Goal: Transaction & Acquisition: Purchase product/service

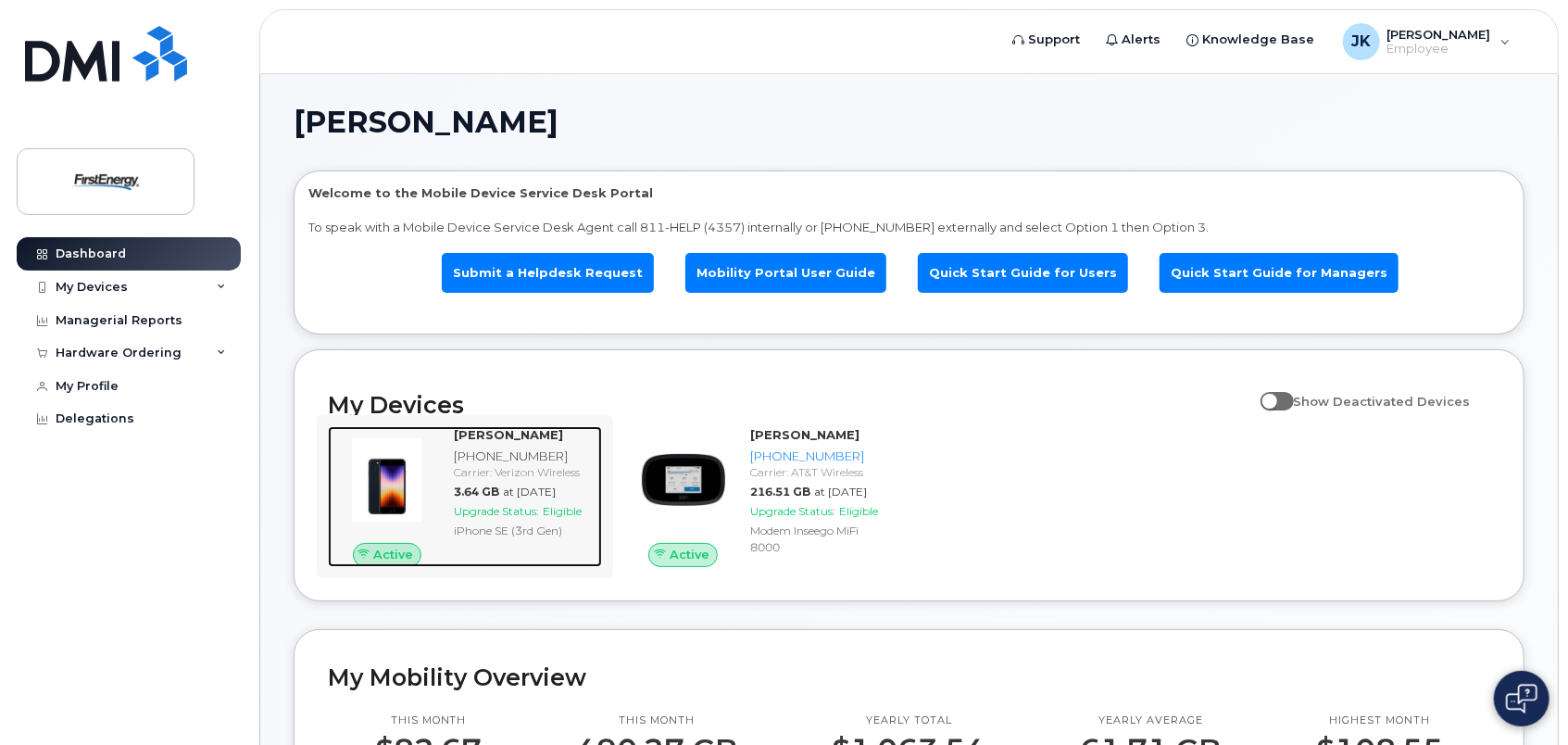
click at [394, 486] on img at bounding box center [387, 479] width 89 height 89
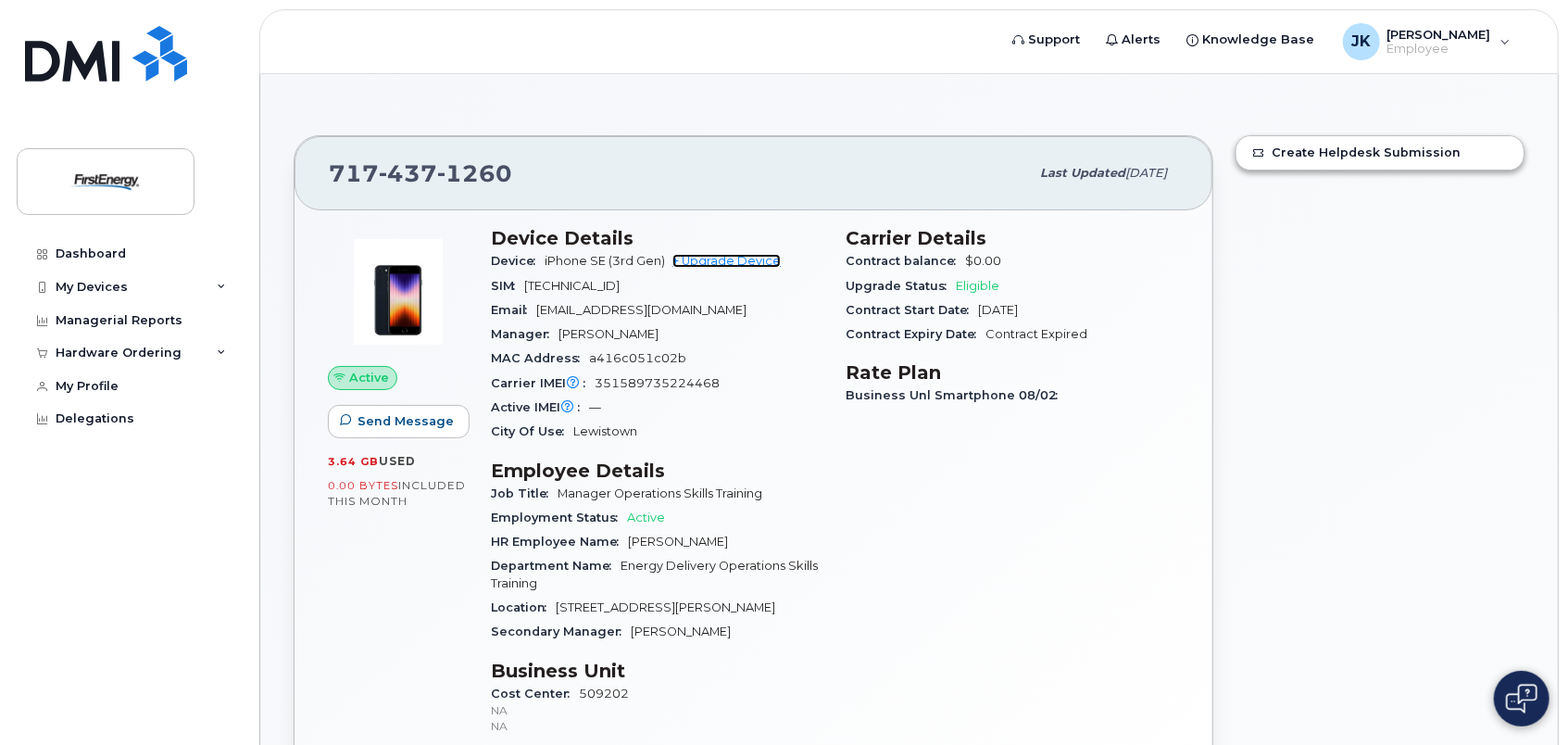
click at [756, 260] on link "+ Upgrade Device" at bounding box center [727, 260] width 108 height 14
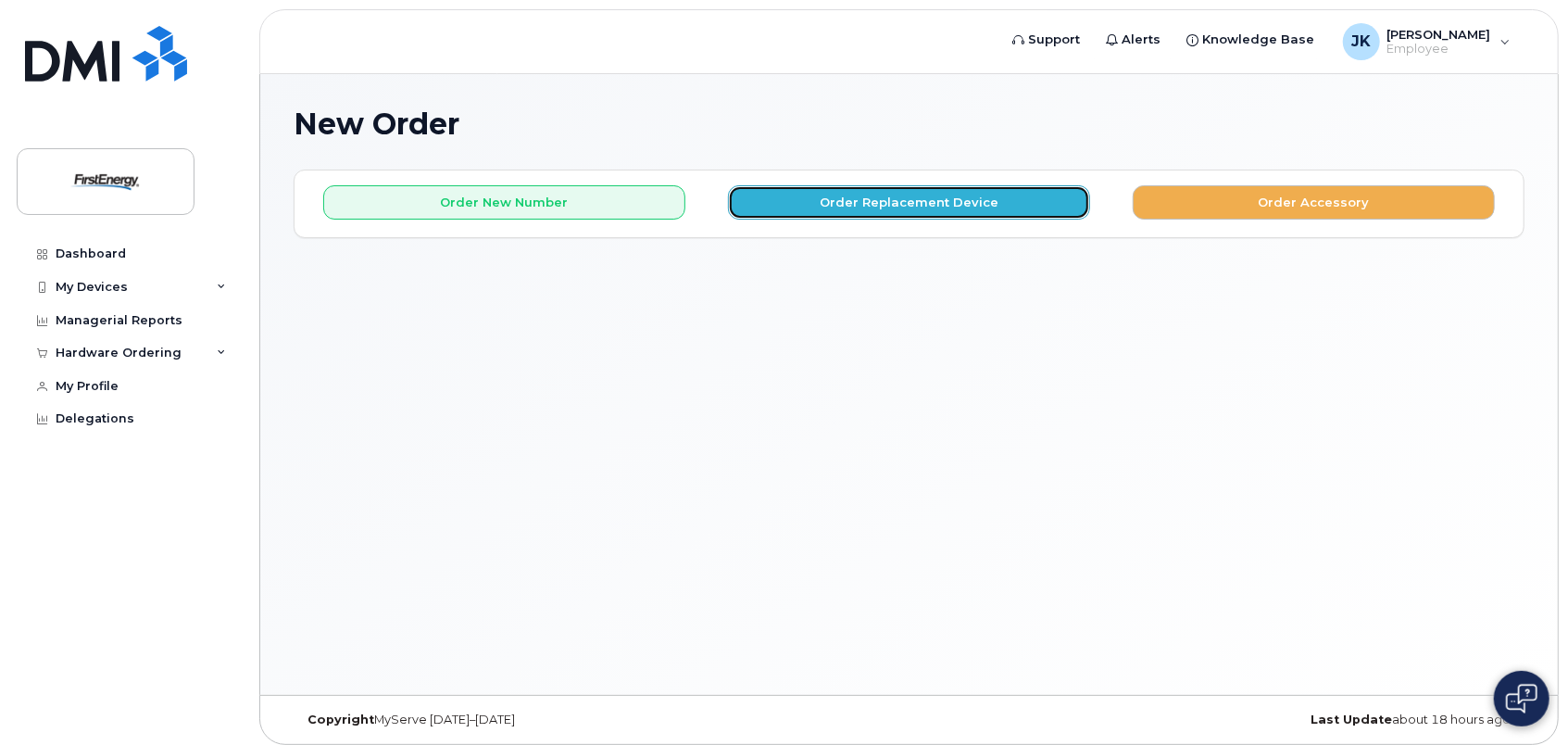
click at [880, 205] on button "Order Replacement Device" at bounding box center [910, 202] width 362 height 35
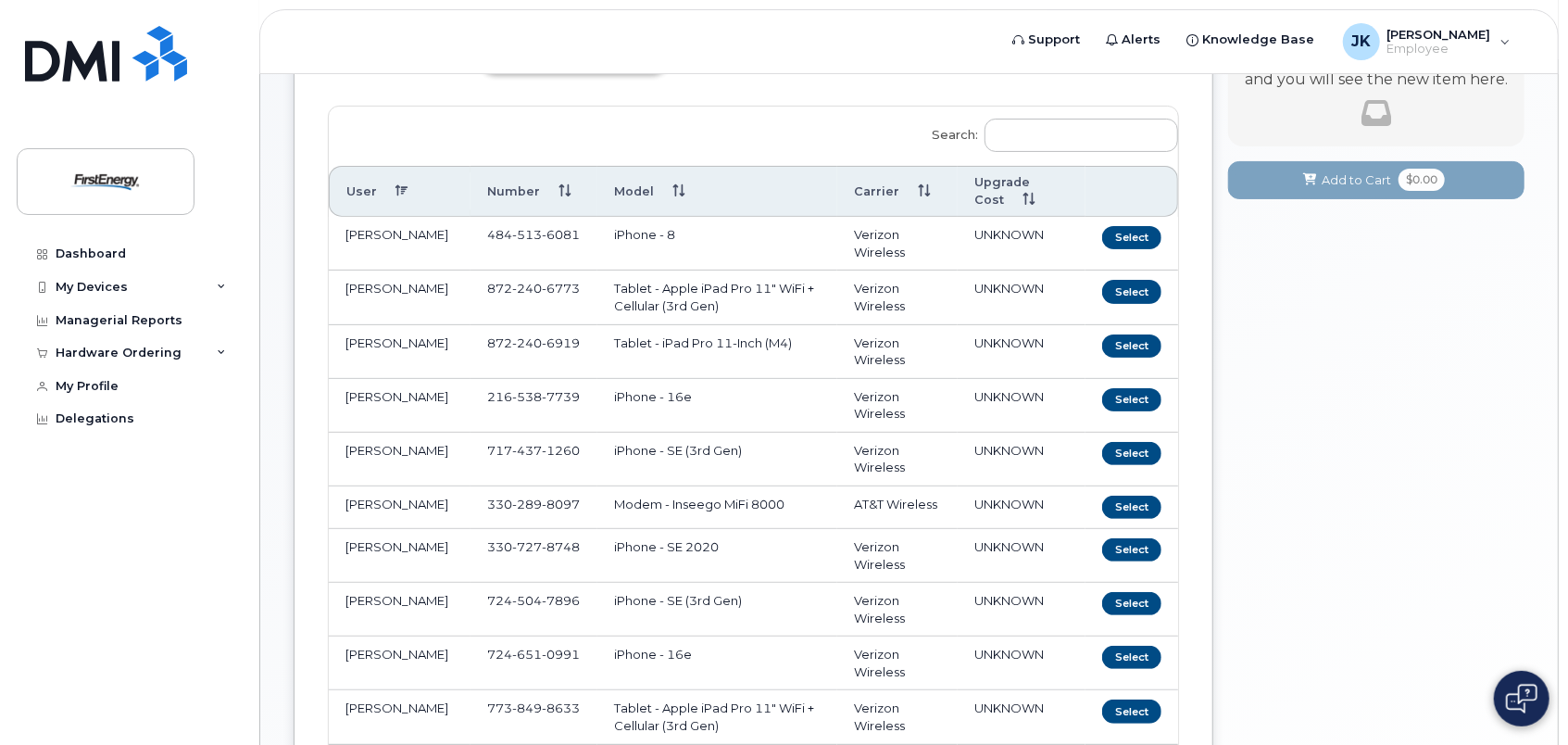
scroll to position [185, 0]
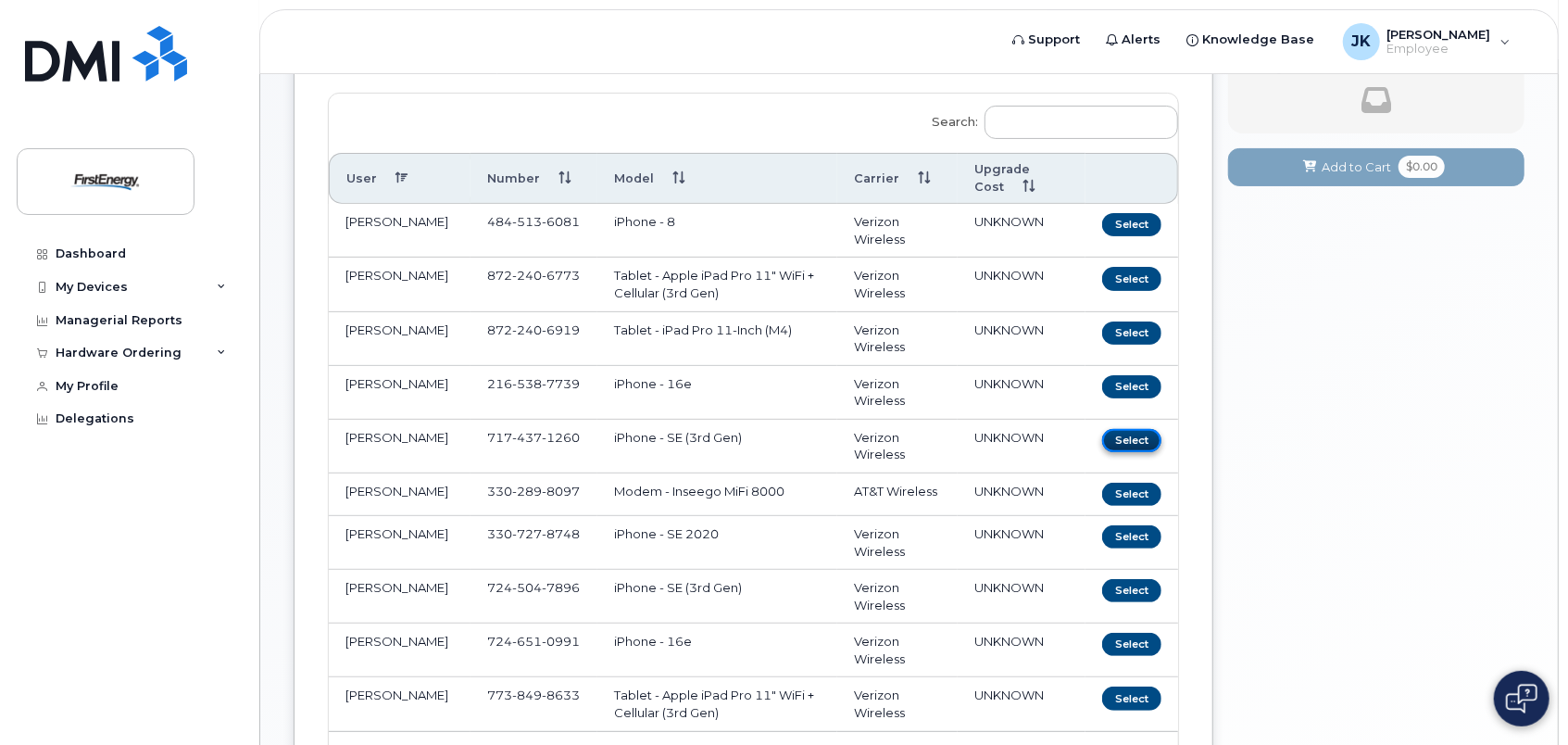
click at [1134, 435] on button "Select" at bounding box center [1131, 440] width 59 height 23
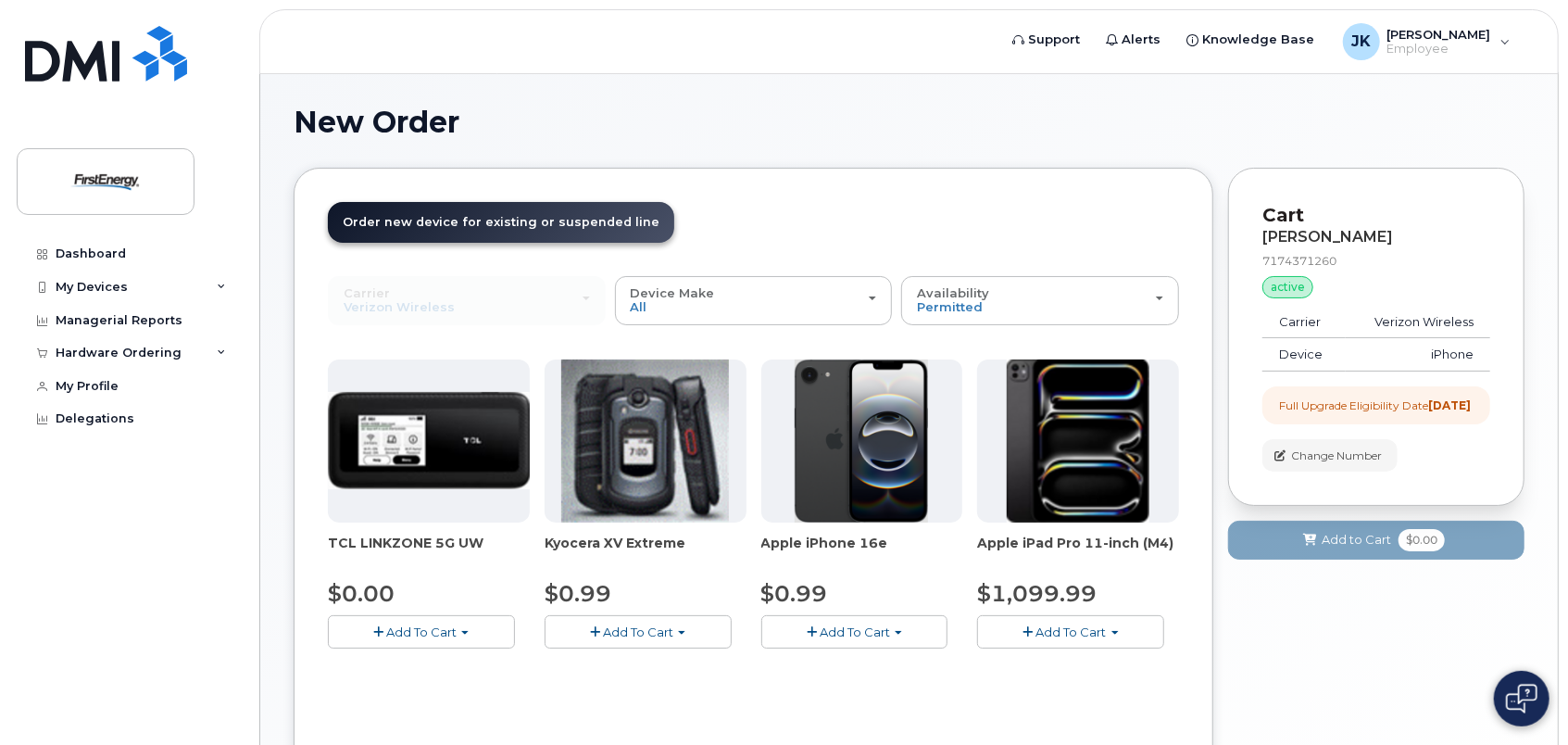
scroll to position [0, 0]
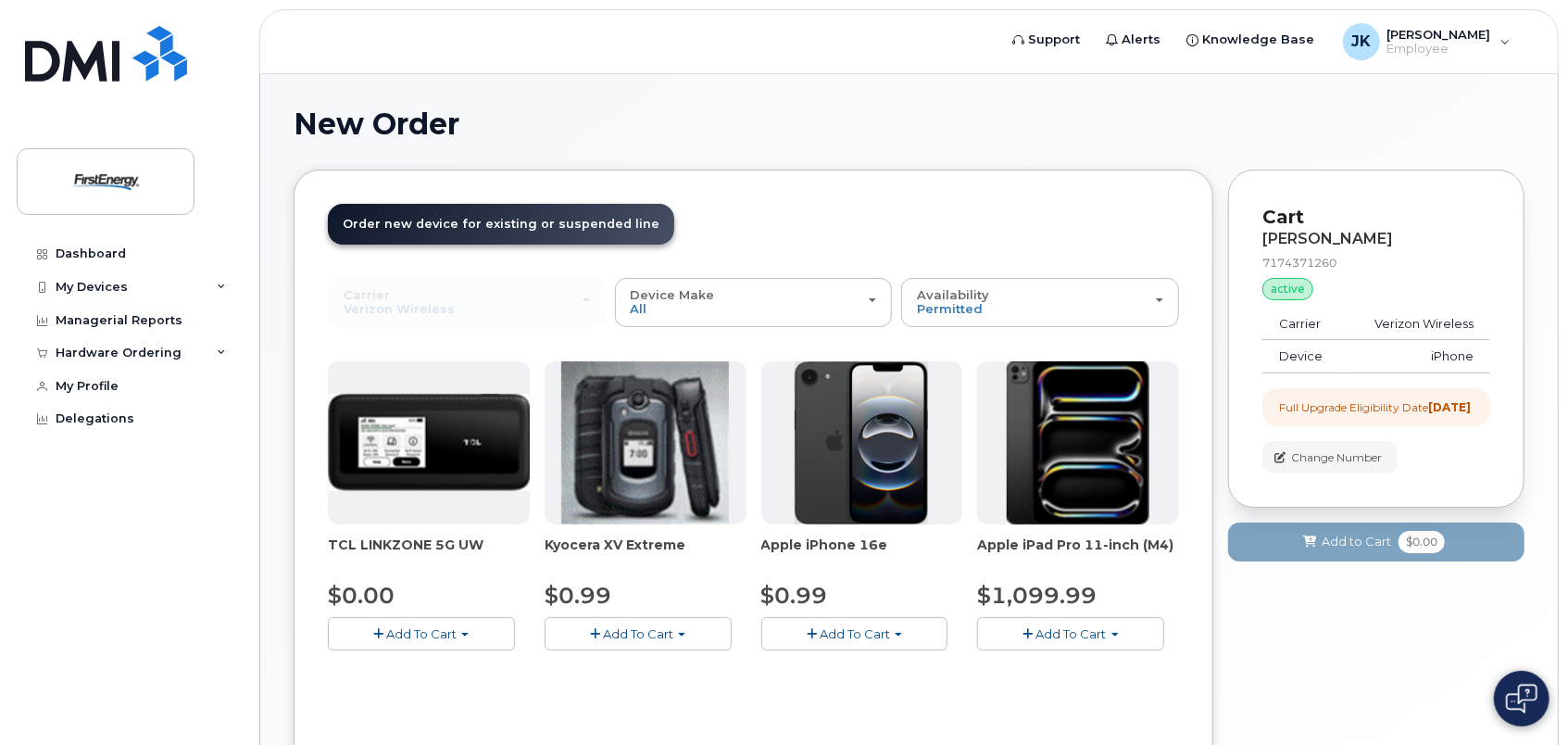
click at [874, 633] on span "Add To Cart" at bounding box center [855, 634] width 70 height 15
click at [883, 667] on link "$0.99 - 2 Year Upgrade" at bounding box center [855, 668] width 178 height 23
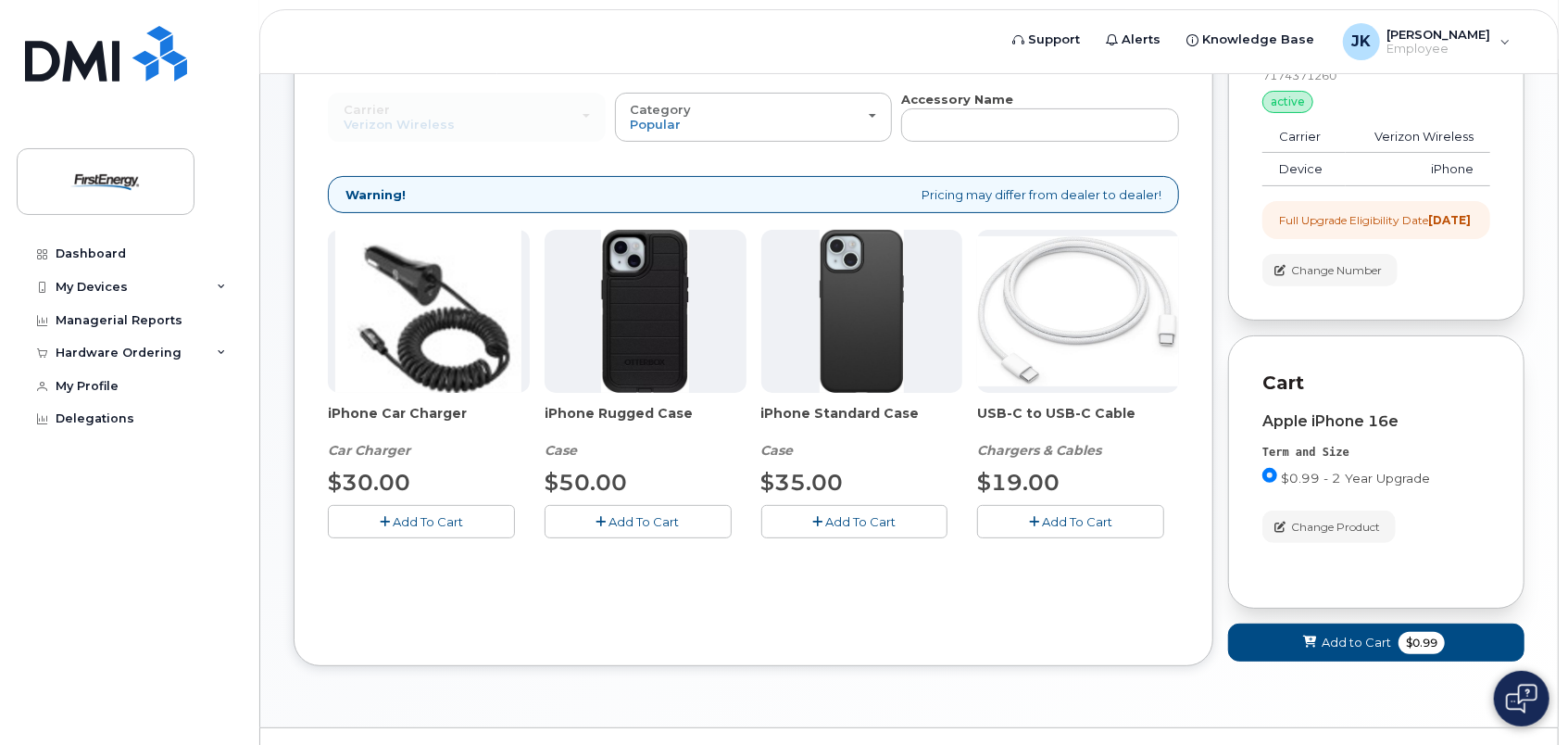
scroll to position [148, 0]
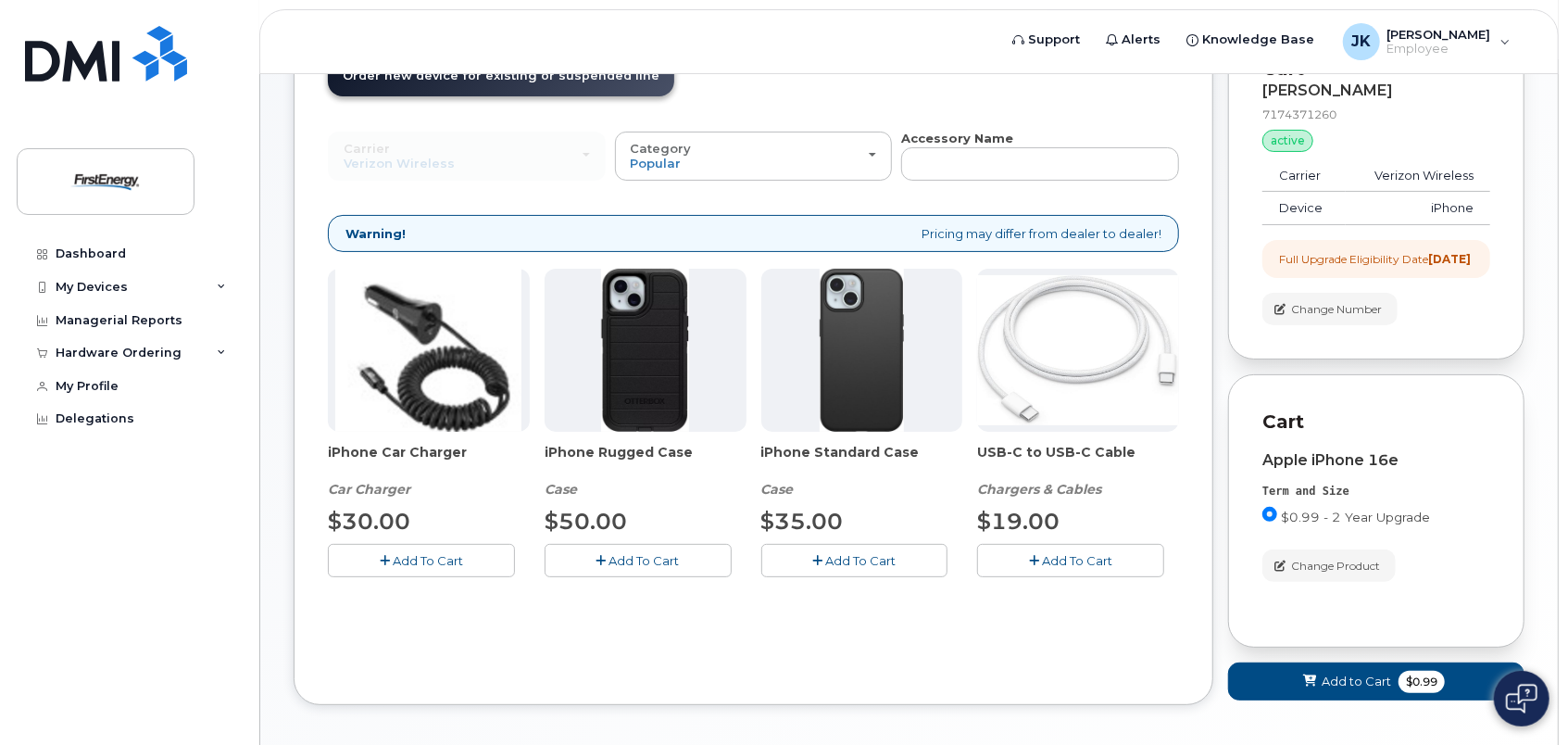
click at [1071, 555] on span "Add To Cart" at bounding box center [1077, 560] width 70 height 15
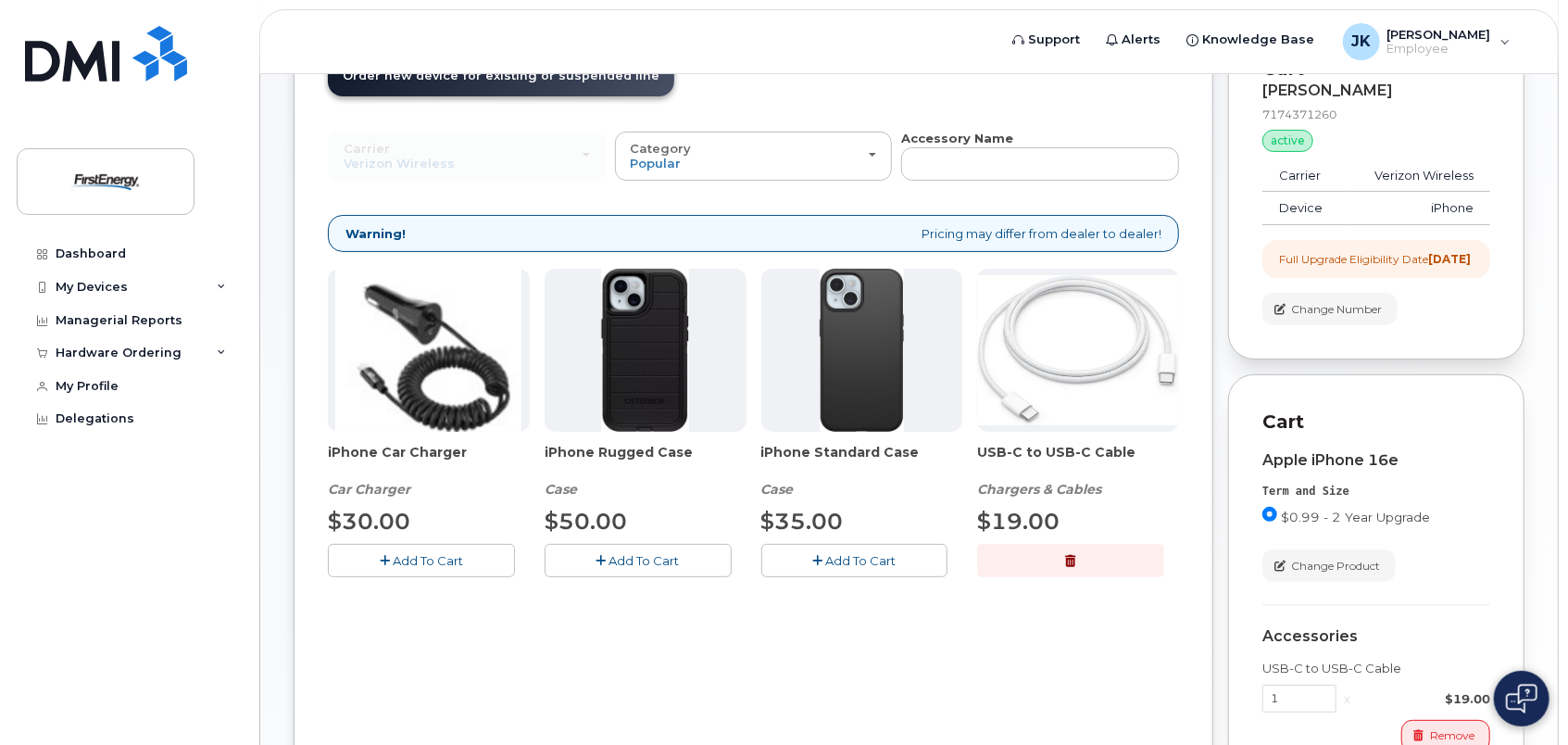
click at [843, 556] on span "Add To Cart" at bounding box center [860, 560] width 70 height 15
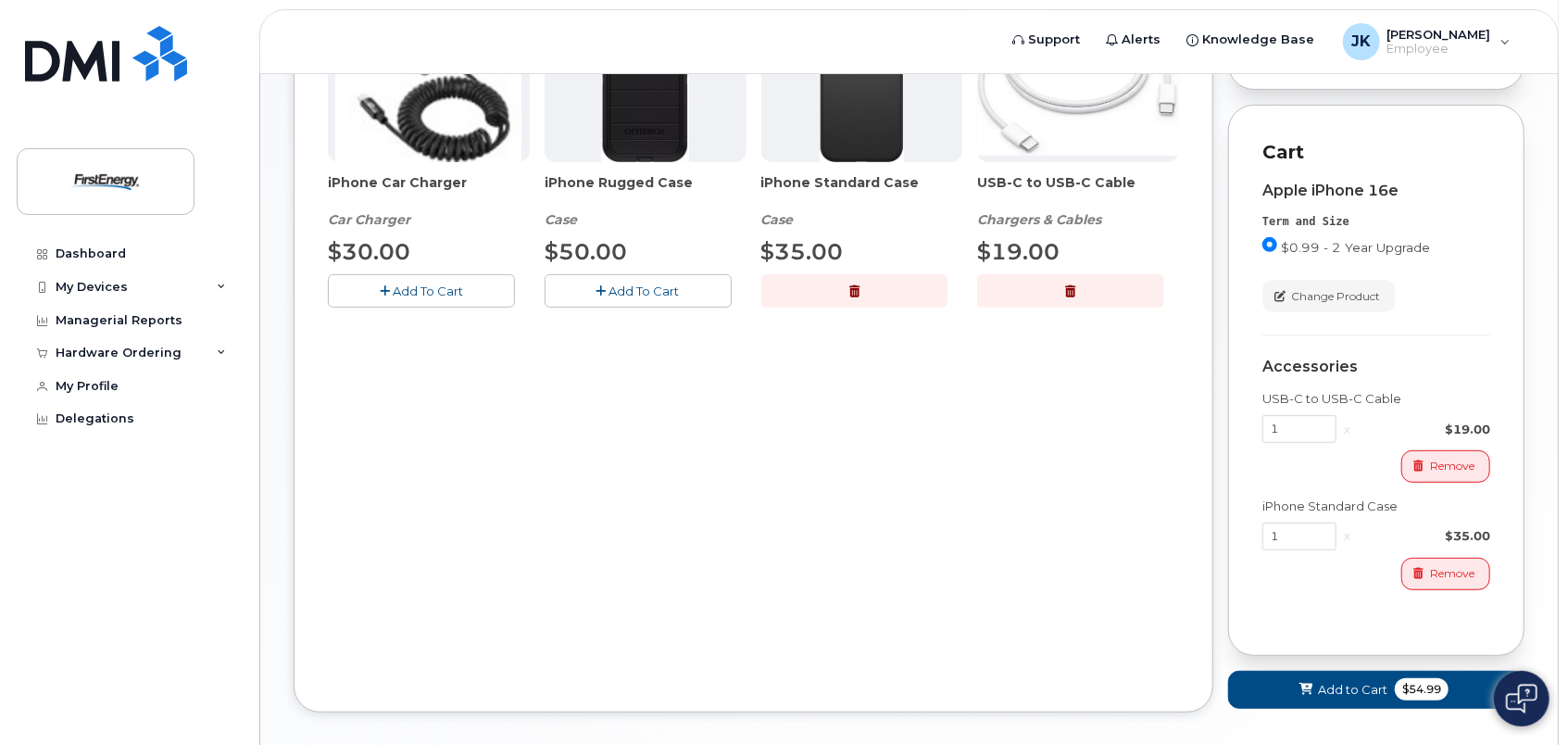
scroll to position [239, 0]
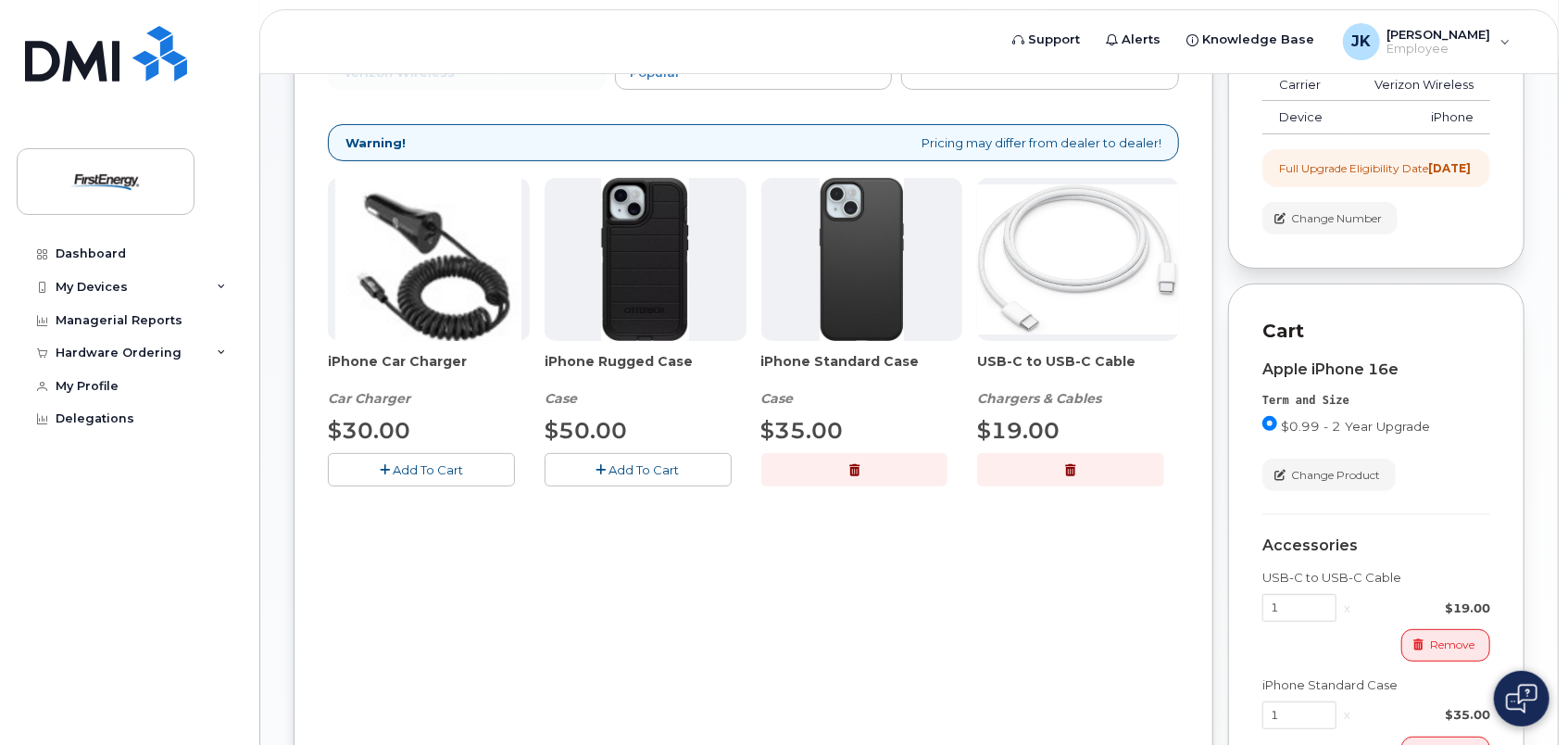
click at [859, 467] on icon "button" at bounding box center [855, 470] width 10 height 12
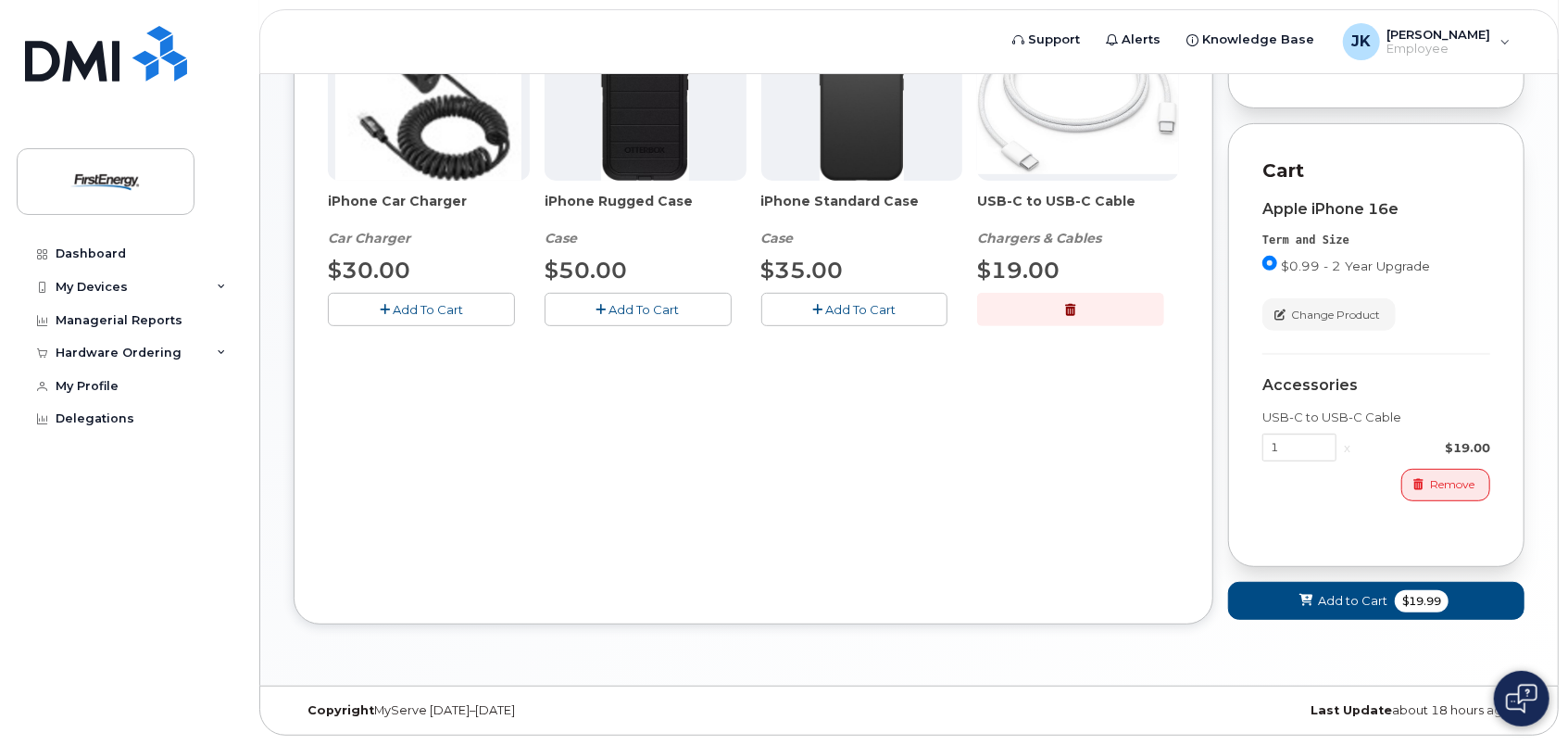
scroll to position [316, 0]
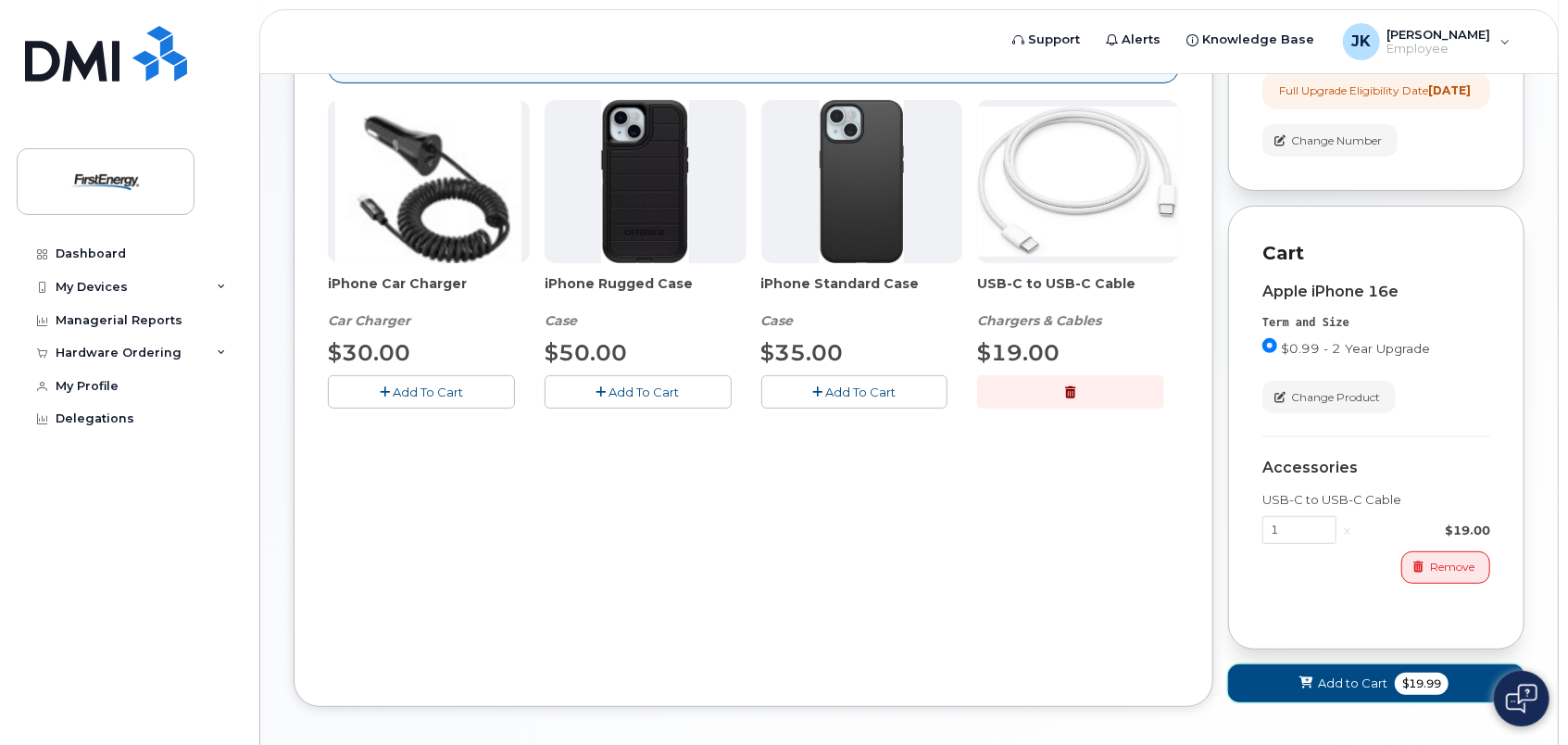
click at [1358, 691] on span "Add to Cart" at bounding box center [1353, 682] width 69 height 18
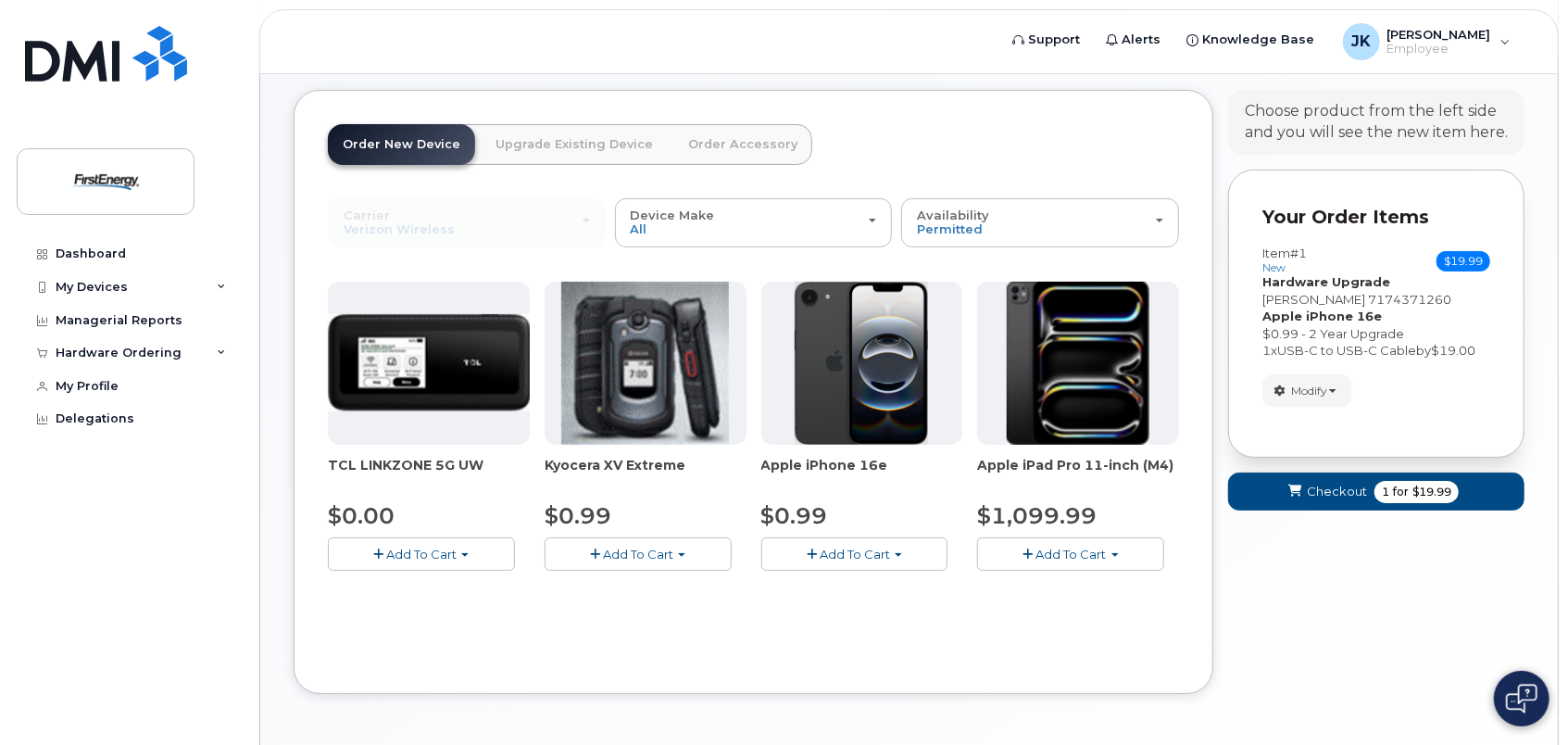
scroll to position [0, 0]
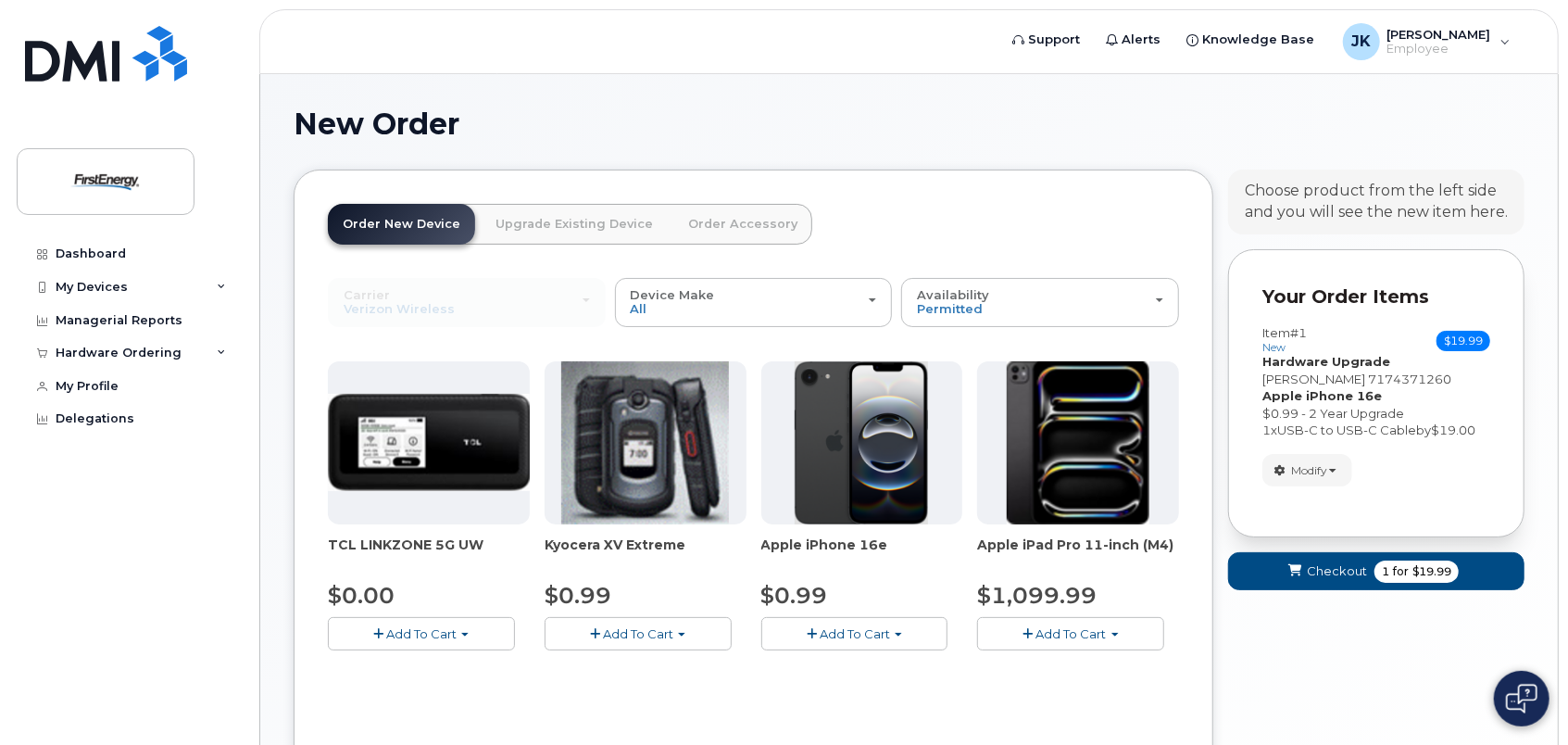
click at [580, 224] on link "Upgrade Existing Device" at bounding box center [574, 224] width 187 height 41
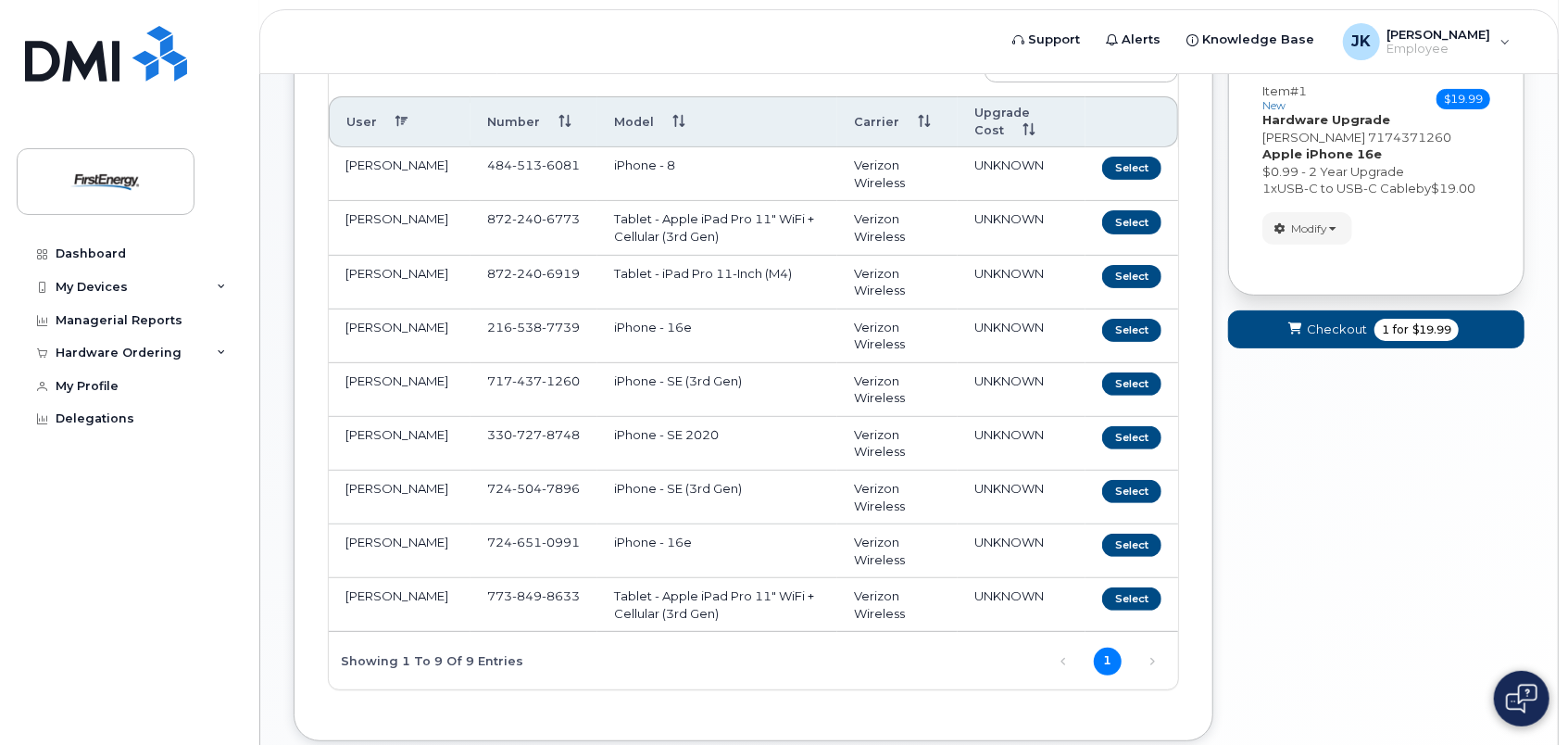
scroll to position [278, 0]
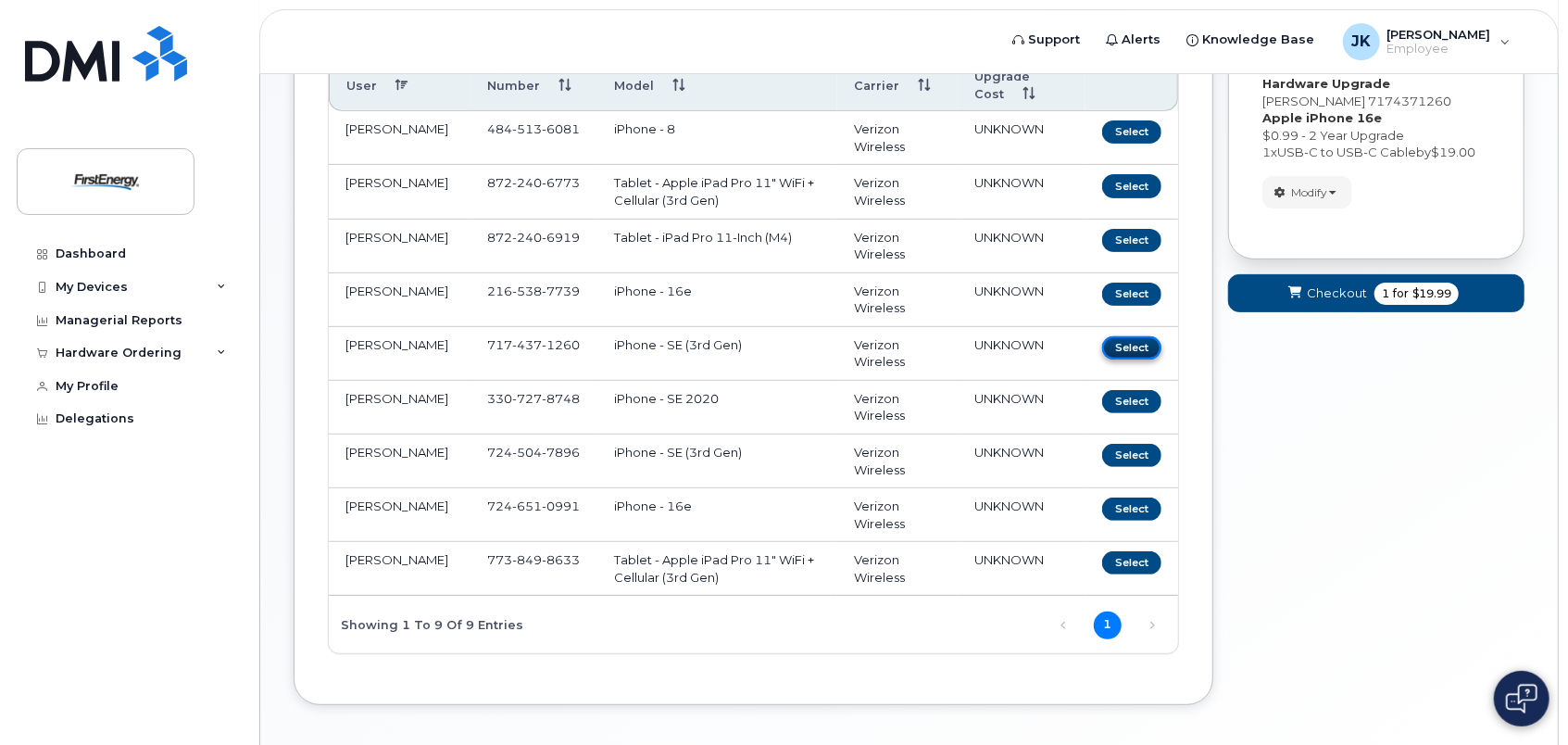
click at [1123, 348] on button "Select" at bounding box center [1131, 347] width 59 height 23
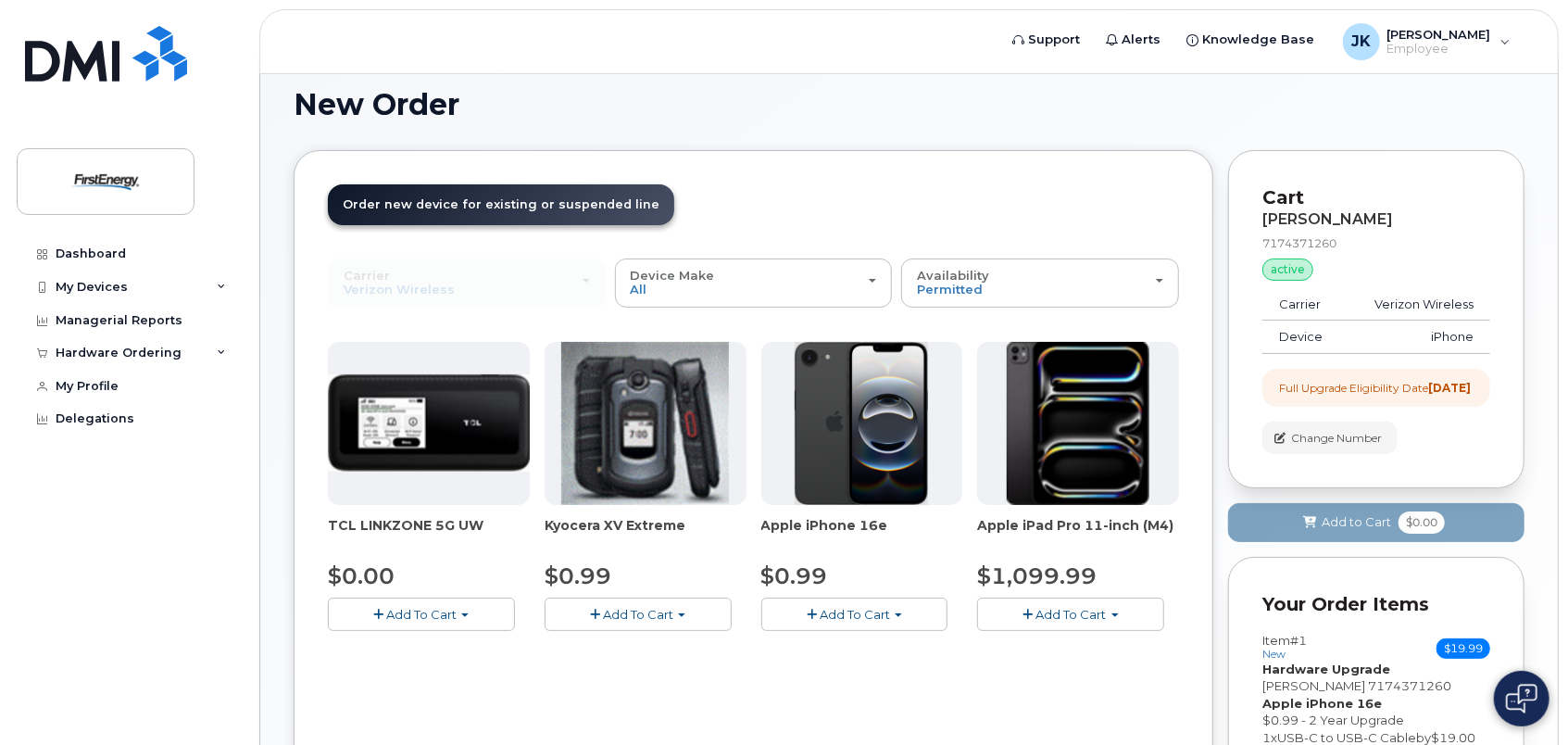
scroll to position [0, 0]
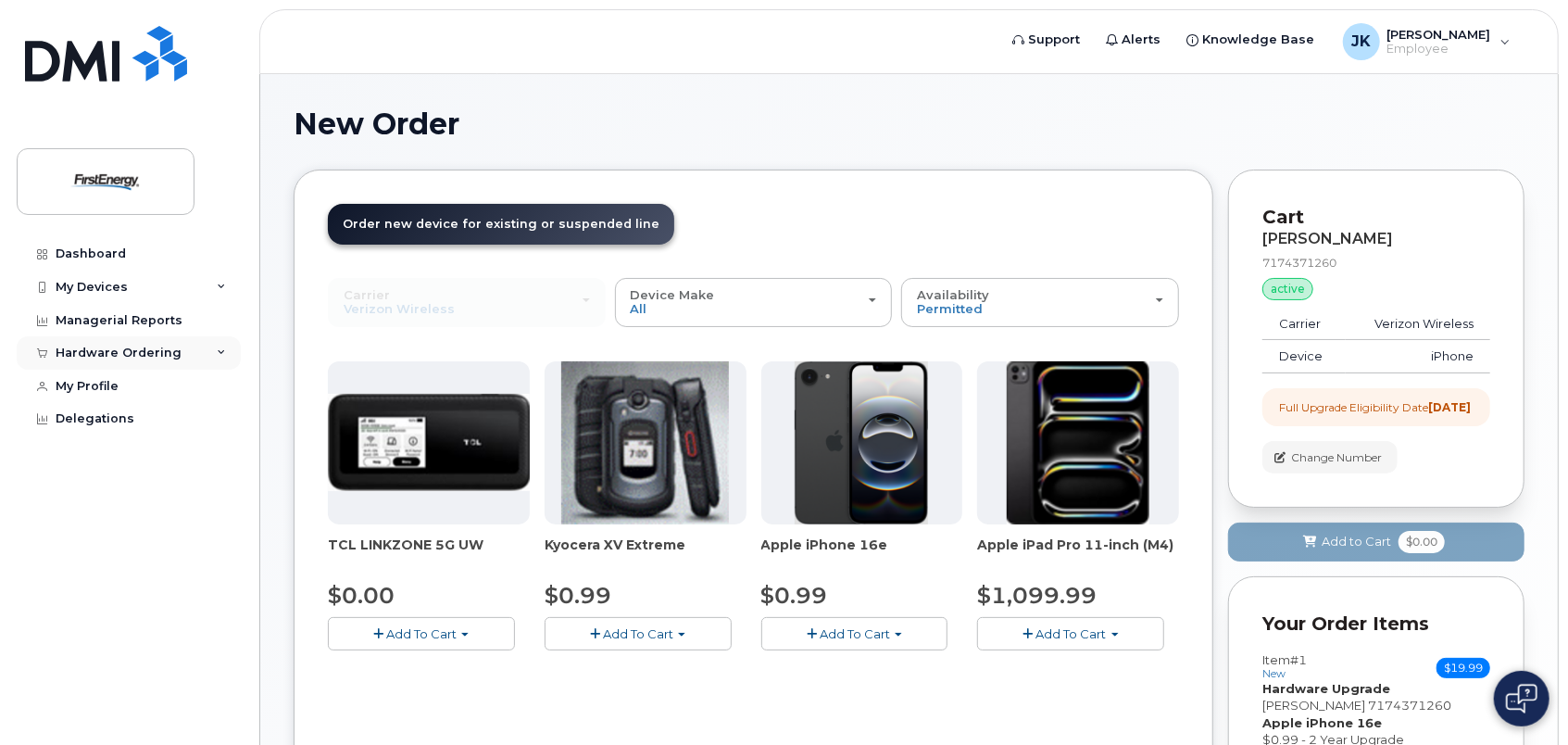
click at [223, 348] on icon at bounding box center [221, 353] width 9 height 9
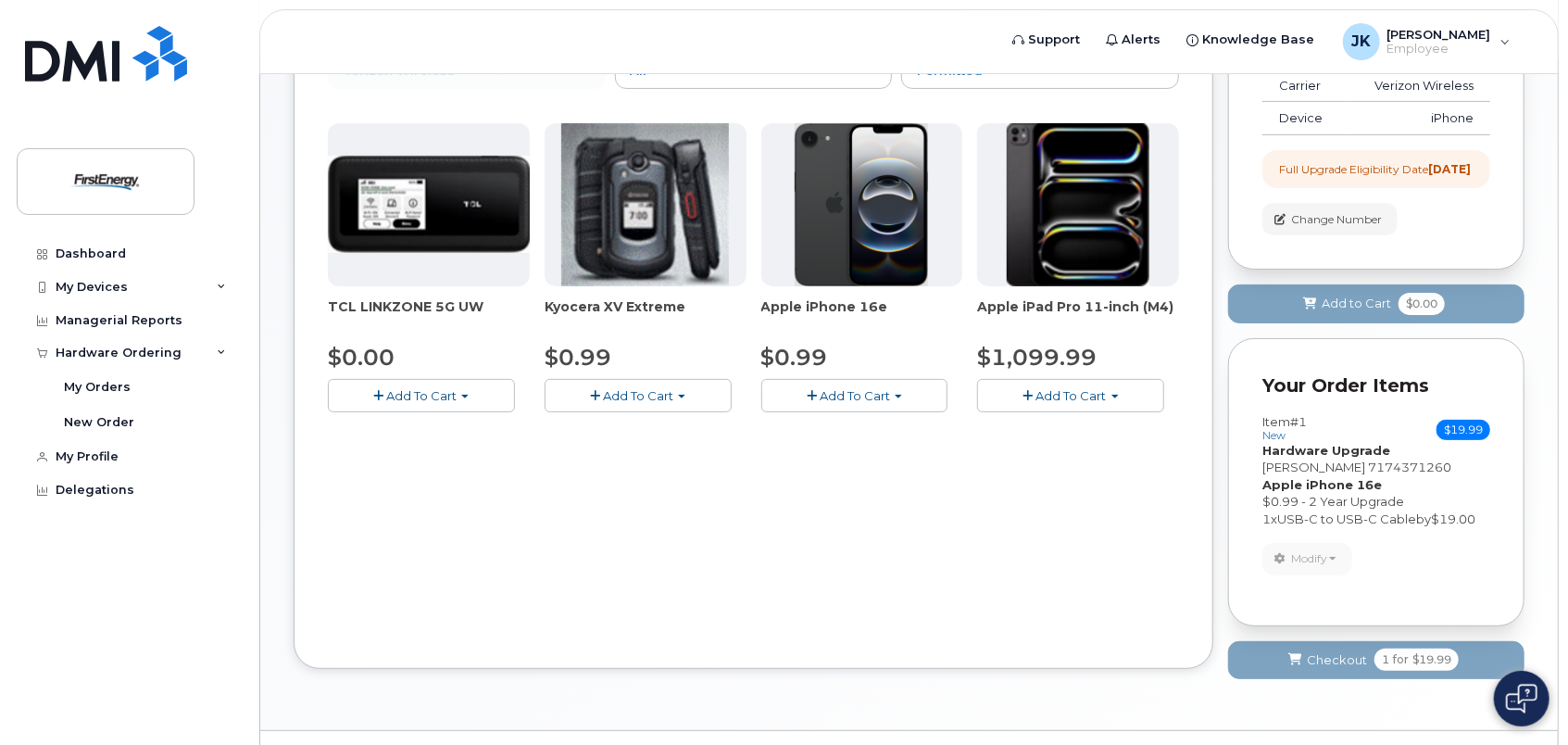
scroll to position [278, 0]
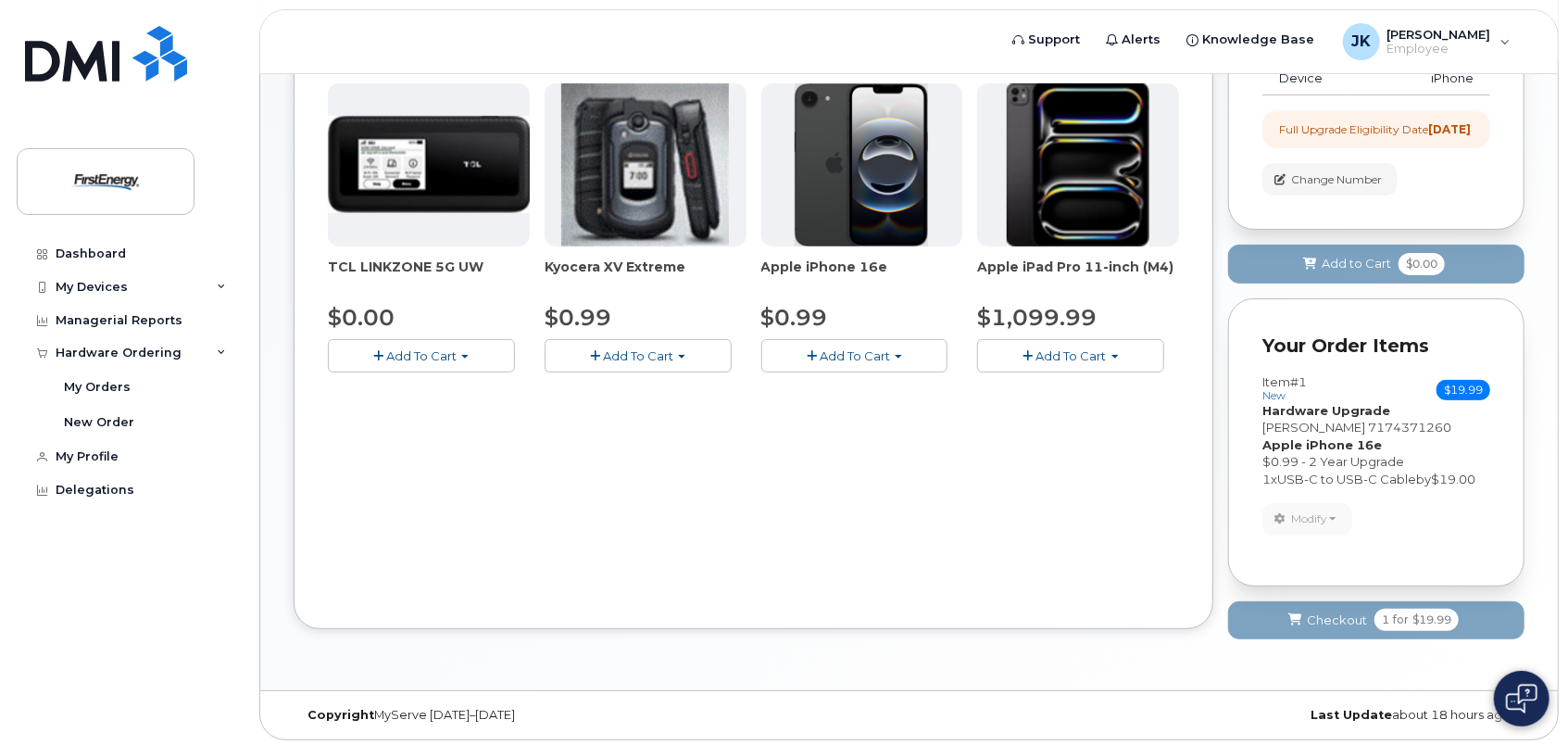
click at [1137, 539] on div "Order New Device Upgrade Existing Device Order Accessory Order new device and n…" at bounding box center [753, 260] width 920 height 737
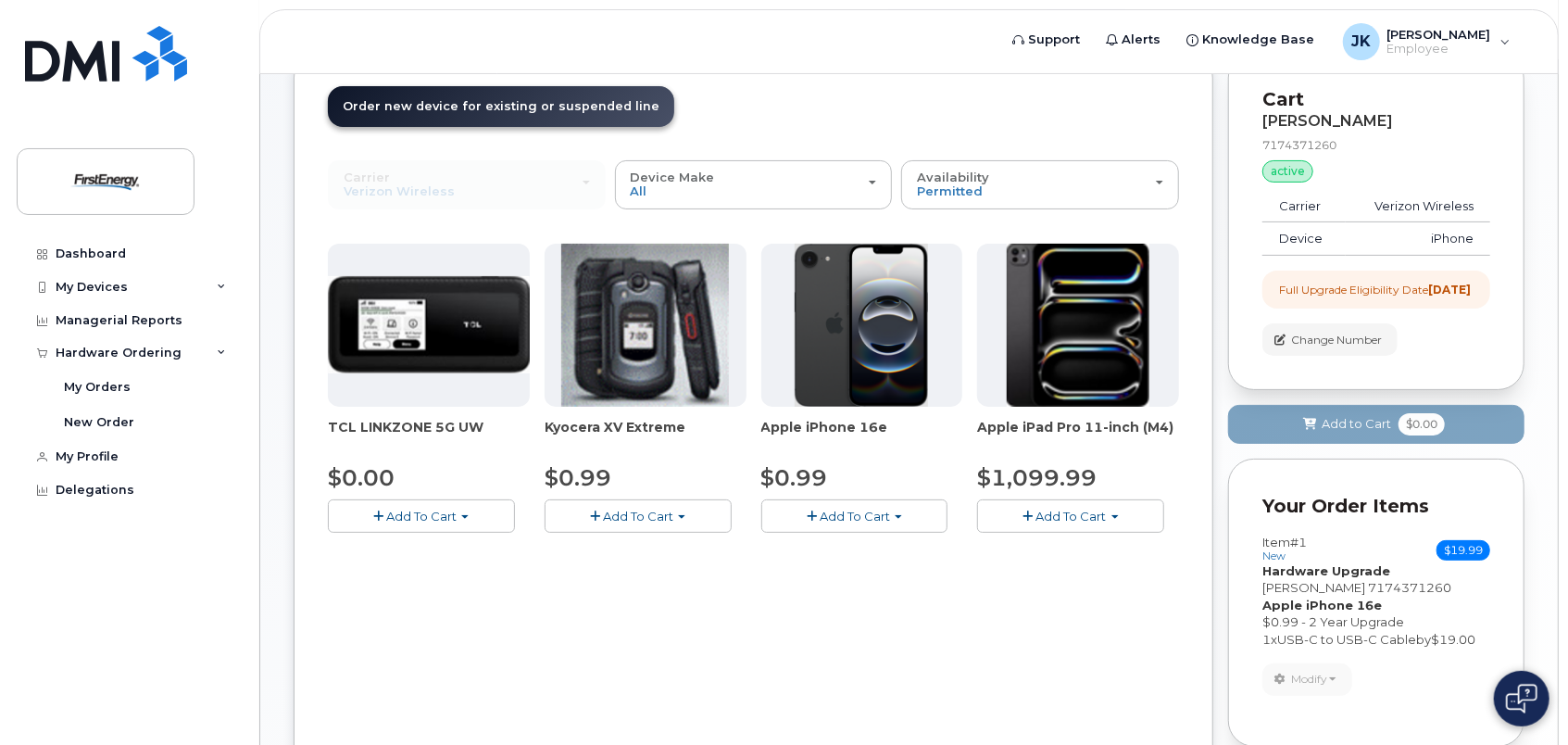
scroll to position [0, 0]
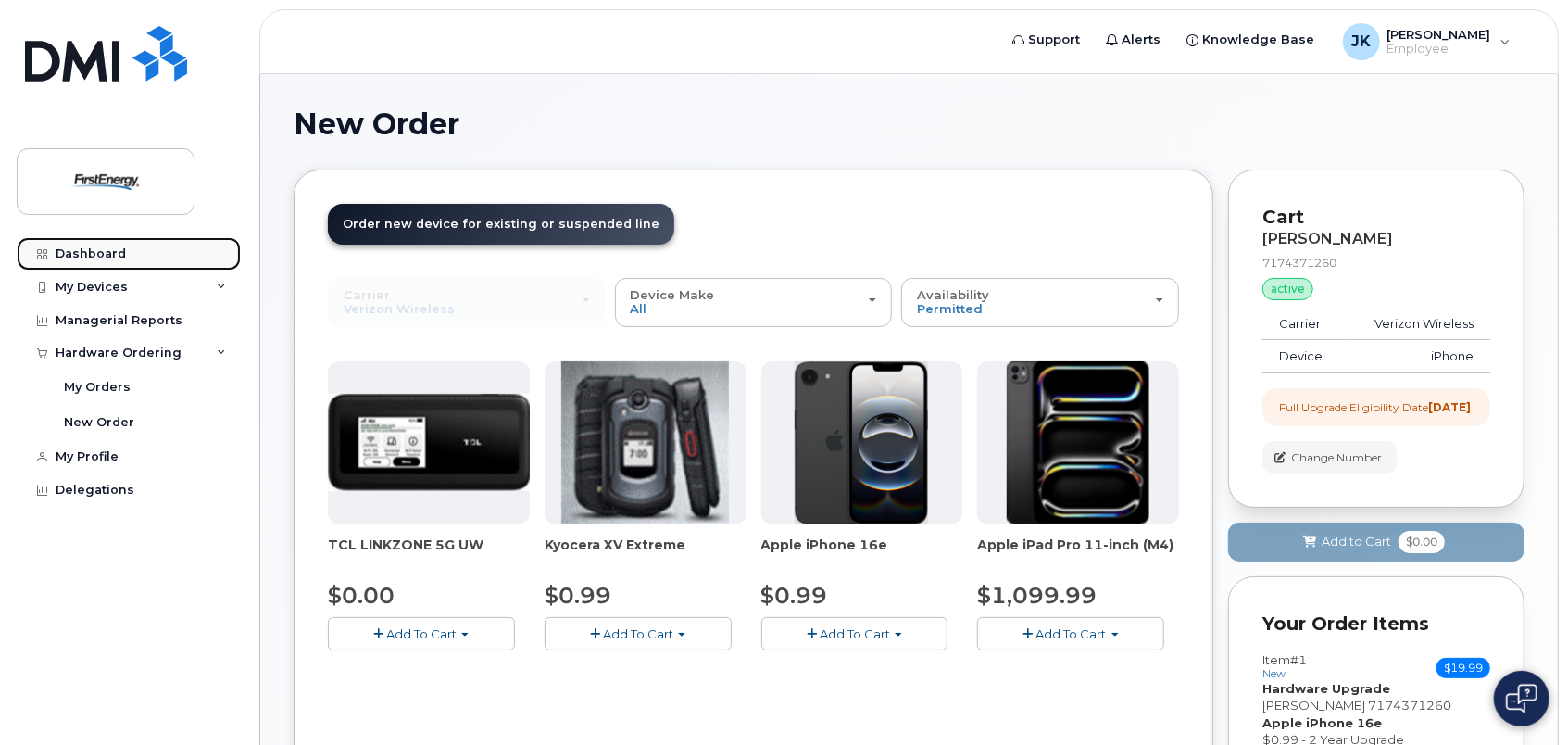
click at [109, 255] on div "Dashboard" at bounding box center [91, 254] width 70 height 15
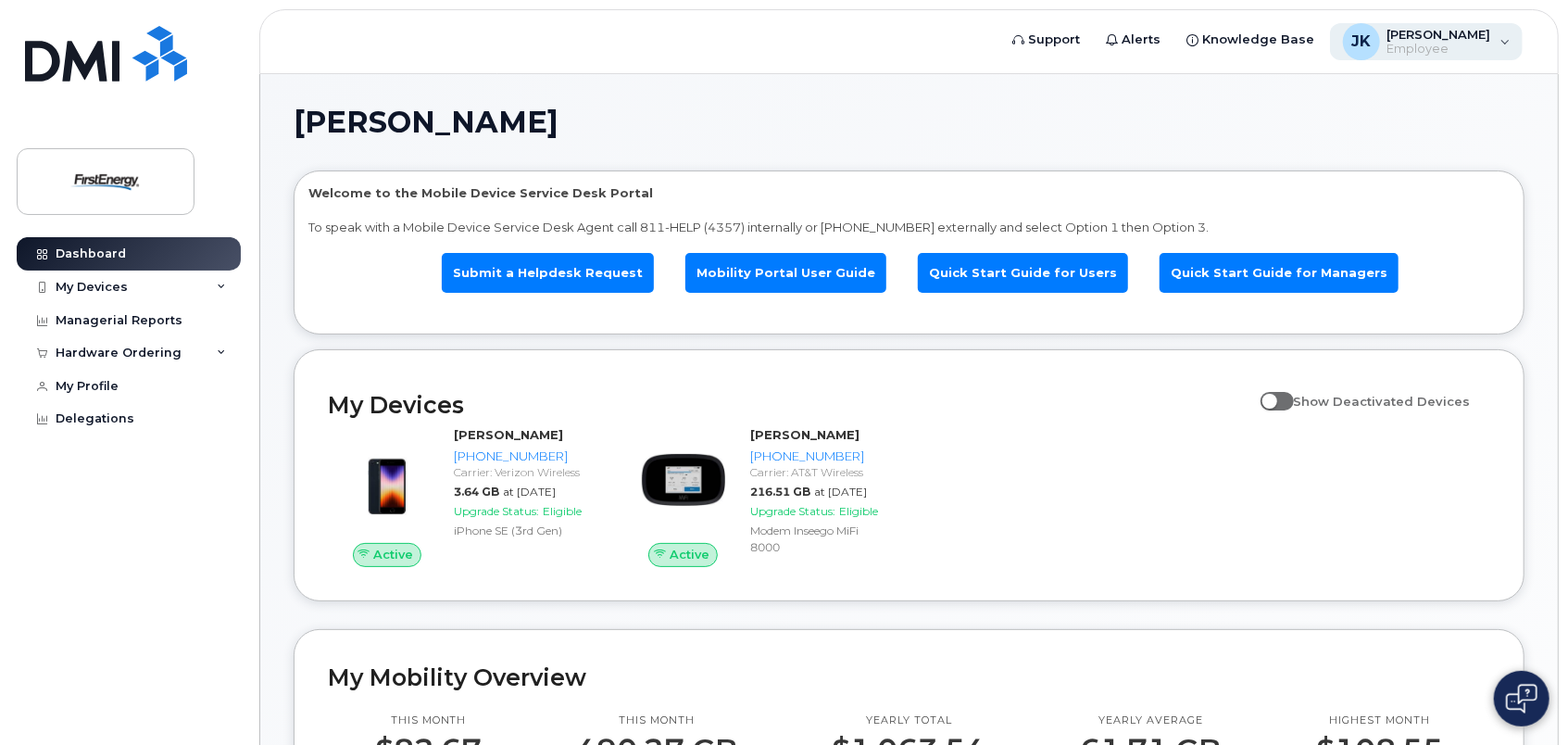
click at [1486, 39] on span "[PERSON_NAME]" at bounding box center [1439, 35] width 104 height 15
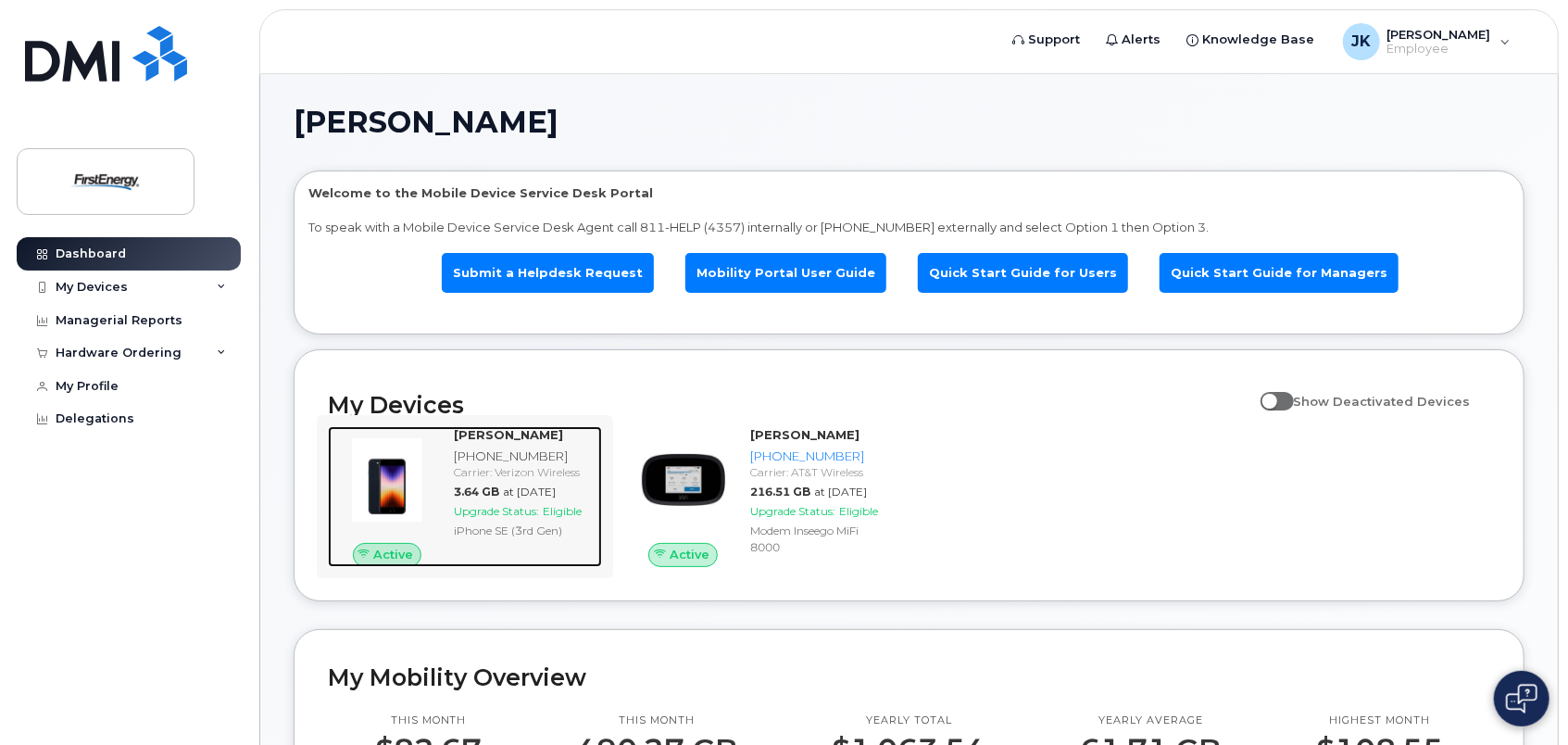
click at [524, 457] on div "[PHONE_NUMBER]" at bounding box center [524, 456] width 141 height 18
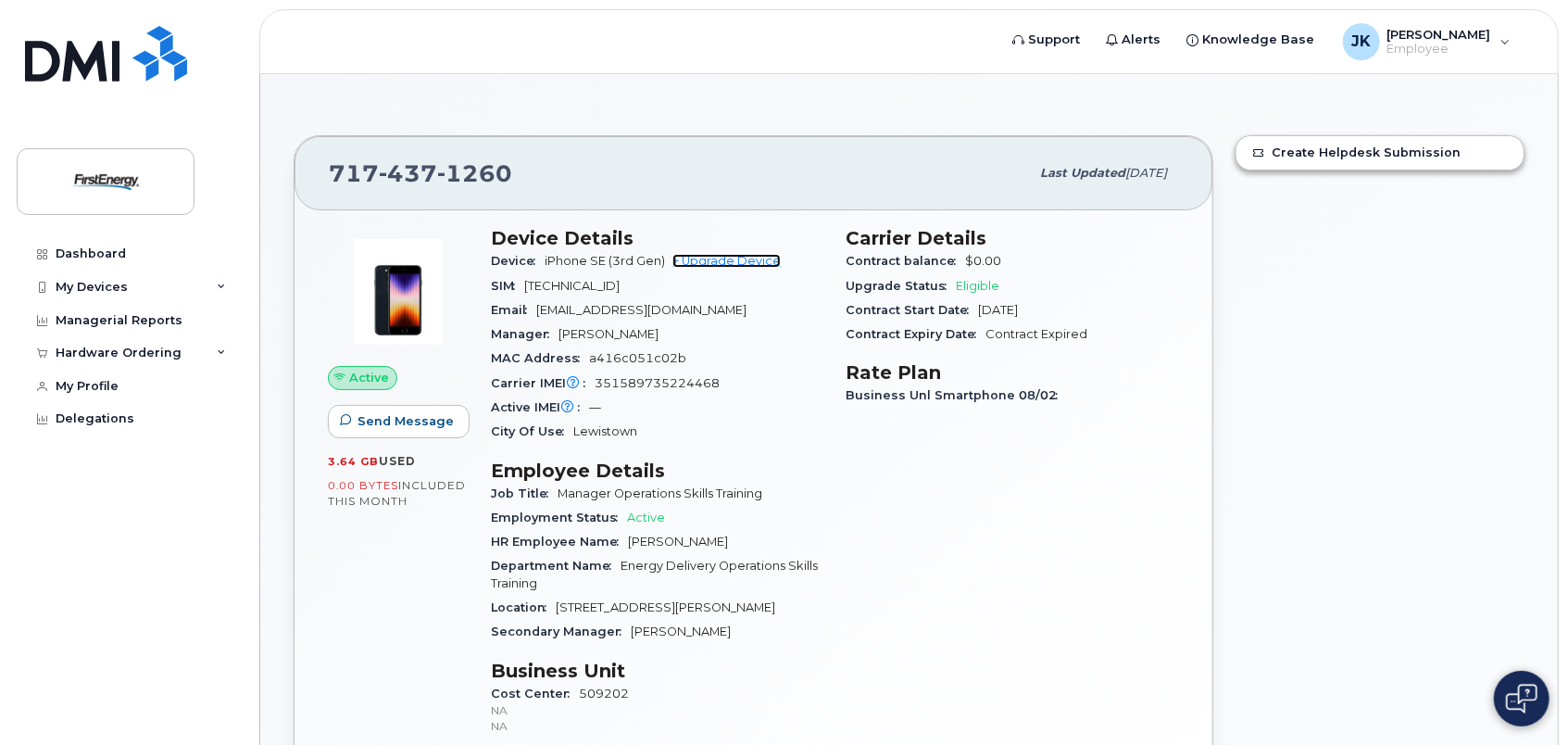
click at [770, 256] on link "+ Upgrade Device" at bounding box center [727, 260] width 108 height 14
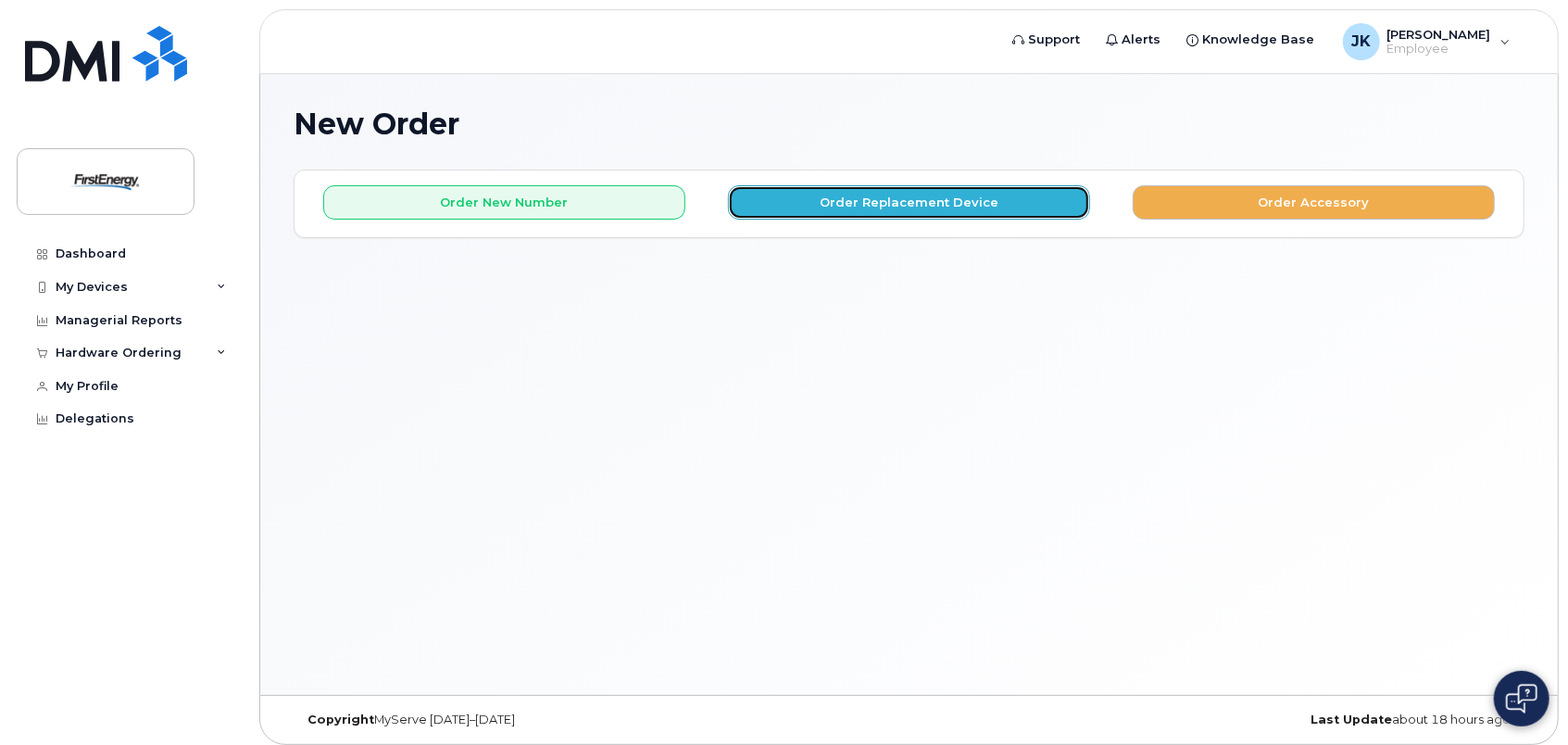
click at [852, 205] on button "Order Replacement Device" at bounding box center [910, 202] width 362 height 35
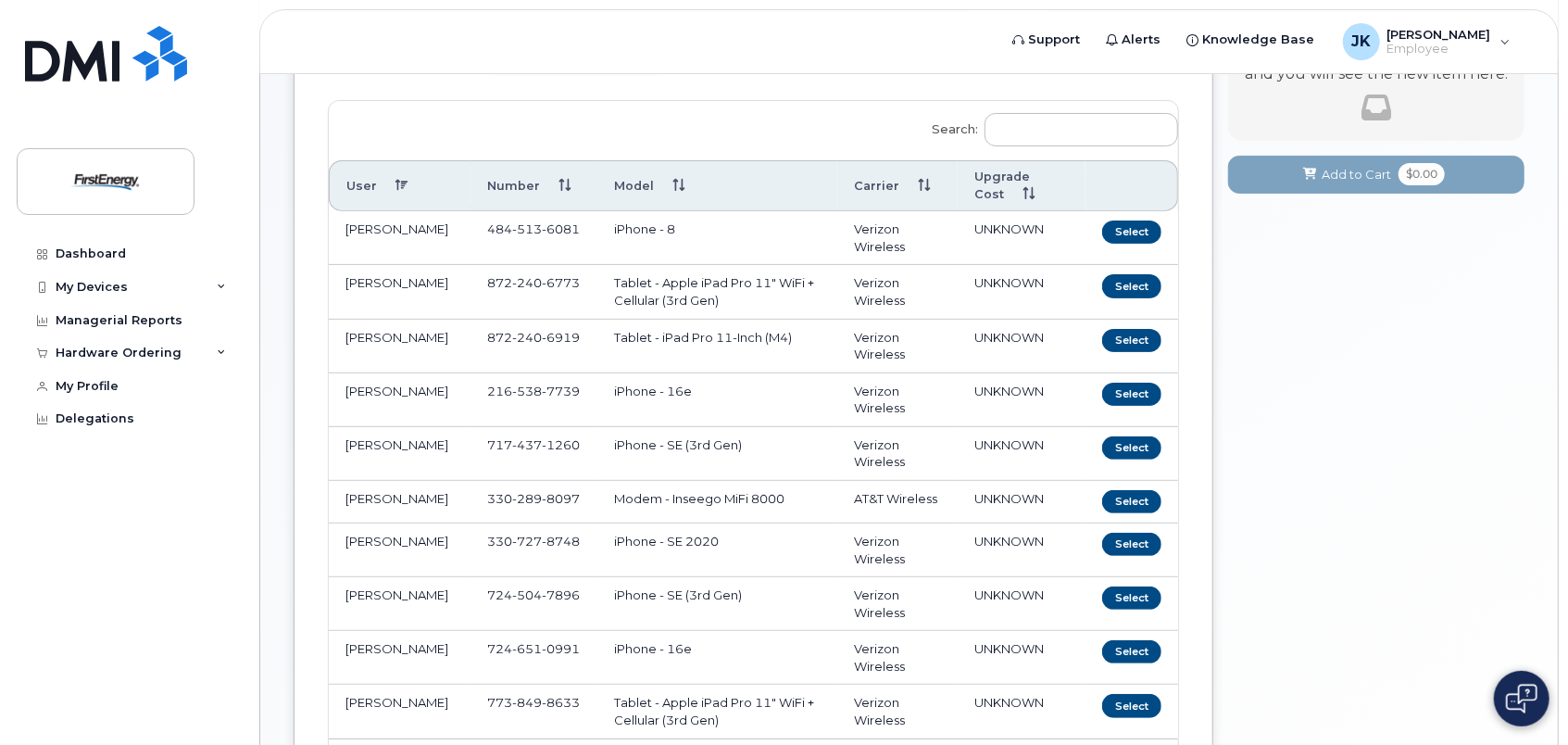
scroll to position [185, 0]
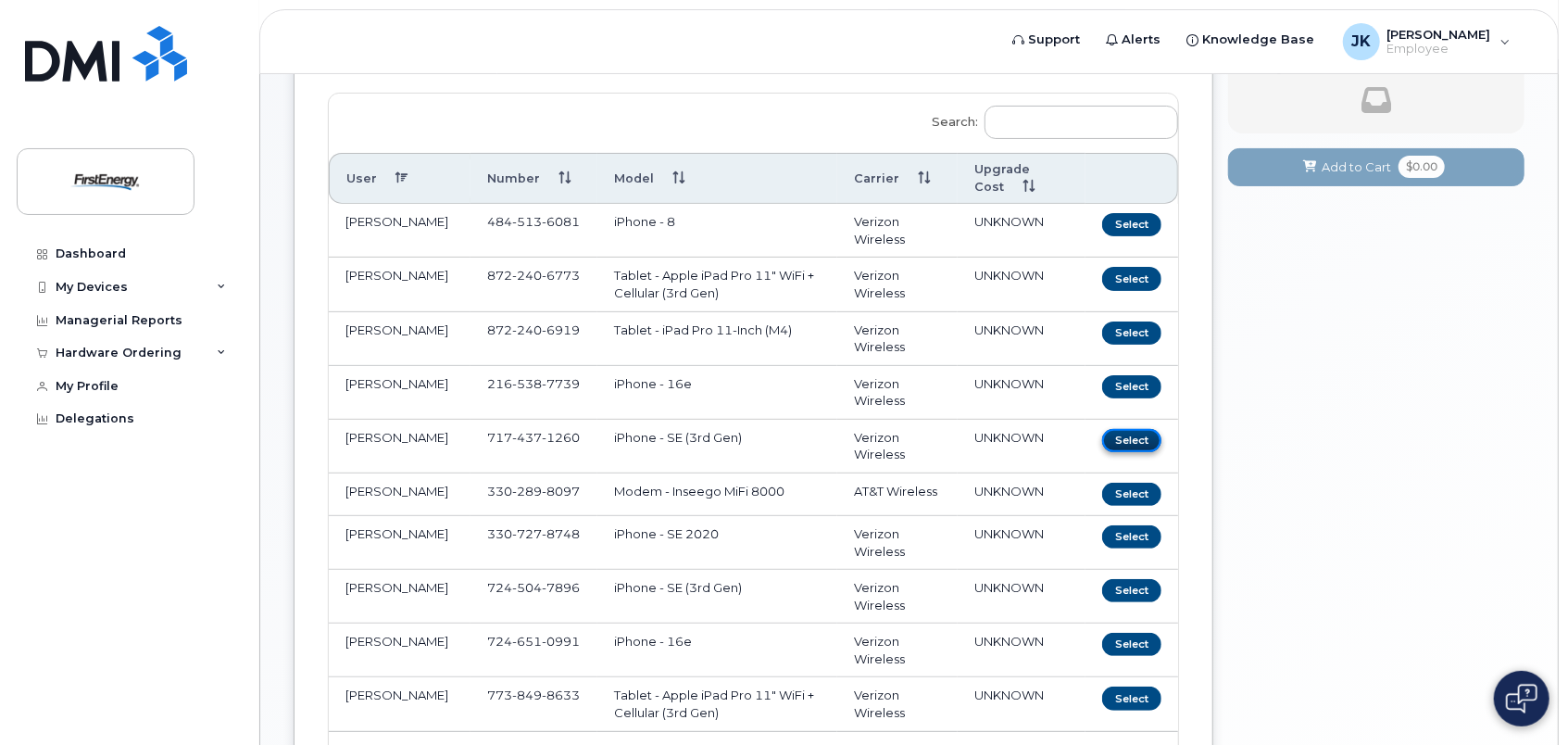
click at [1132, 441] on button "Select" at bounding box center [1131, 440] width 59 height 23
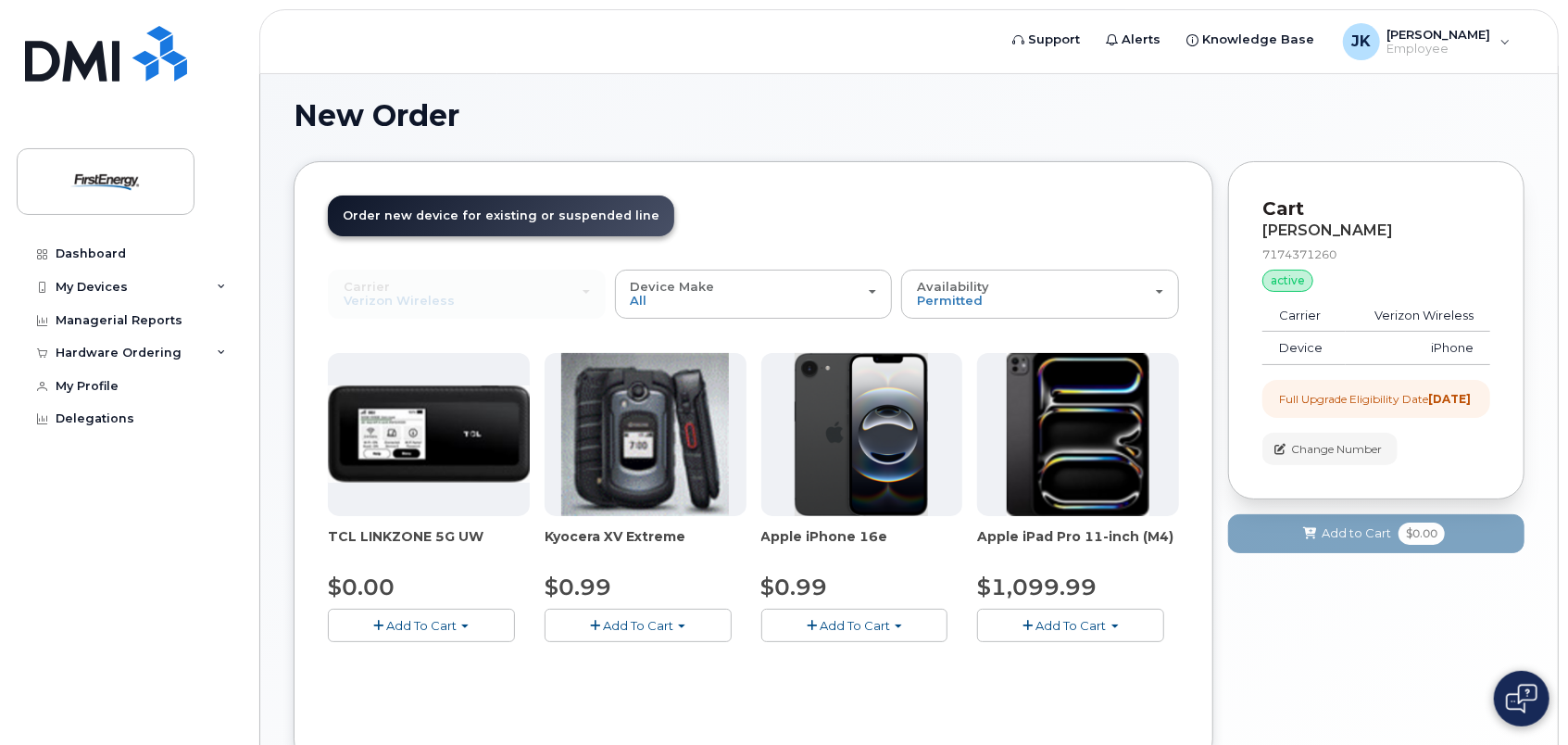
scroll to position [146, 0]
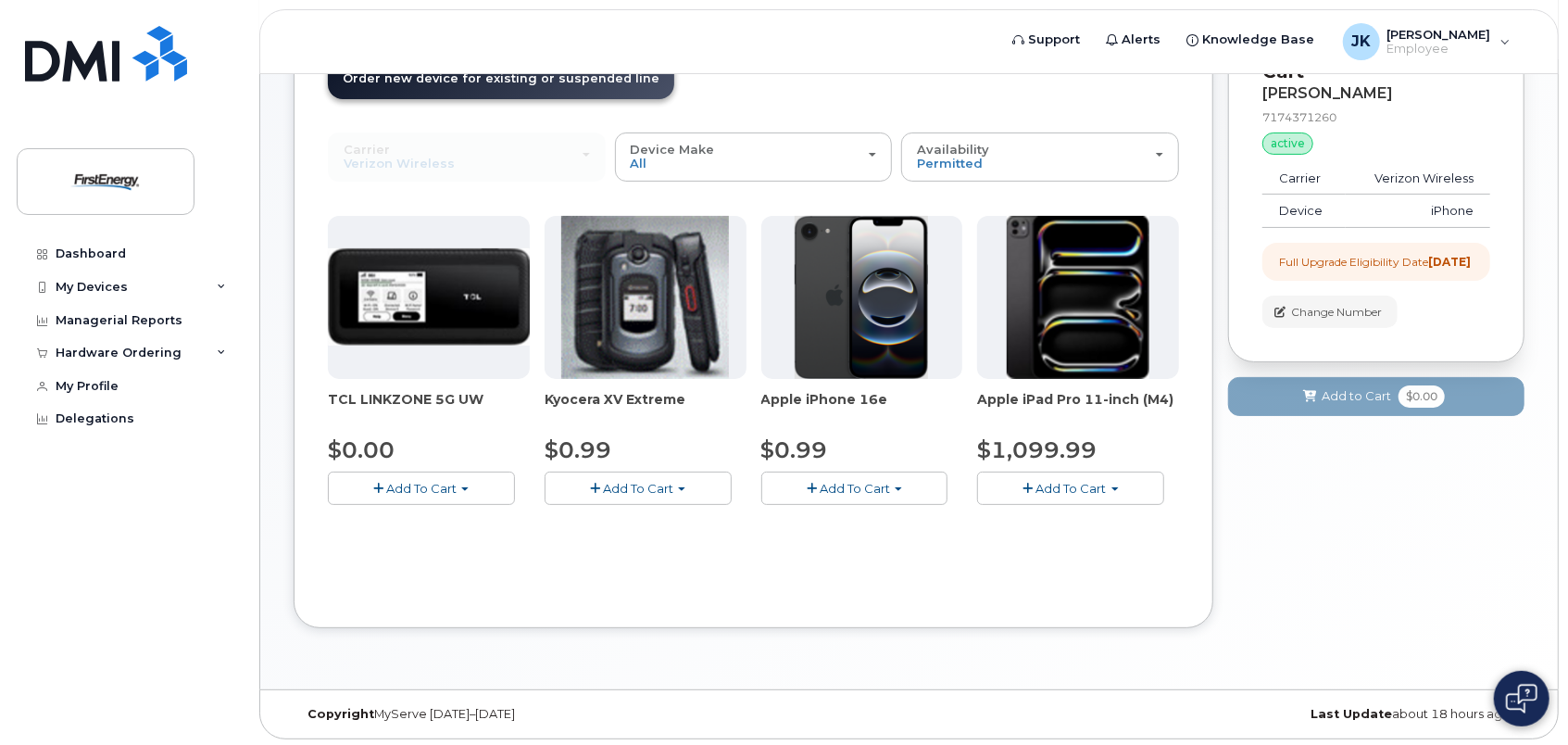
click at [853, 485] on span "Add To Cart" at bounding box center [855, 488] width 70 height 15
click at [855, 517] on link "$0.99 - 2 Year Upgrade" at bounding box center [855, 523] width 178 height 23
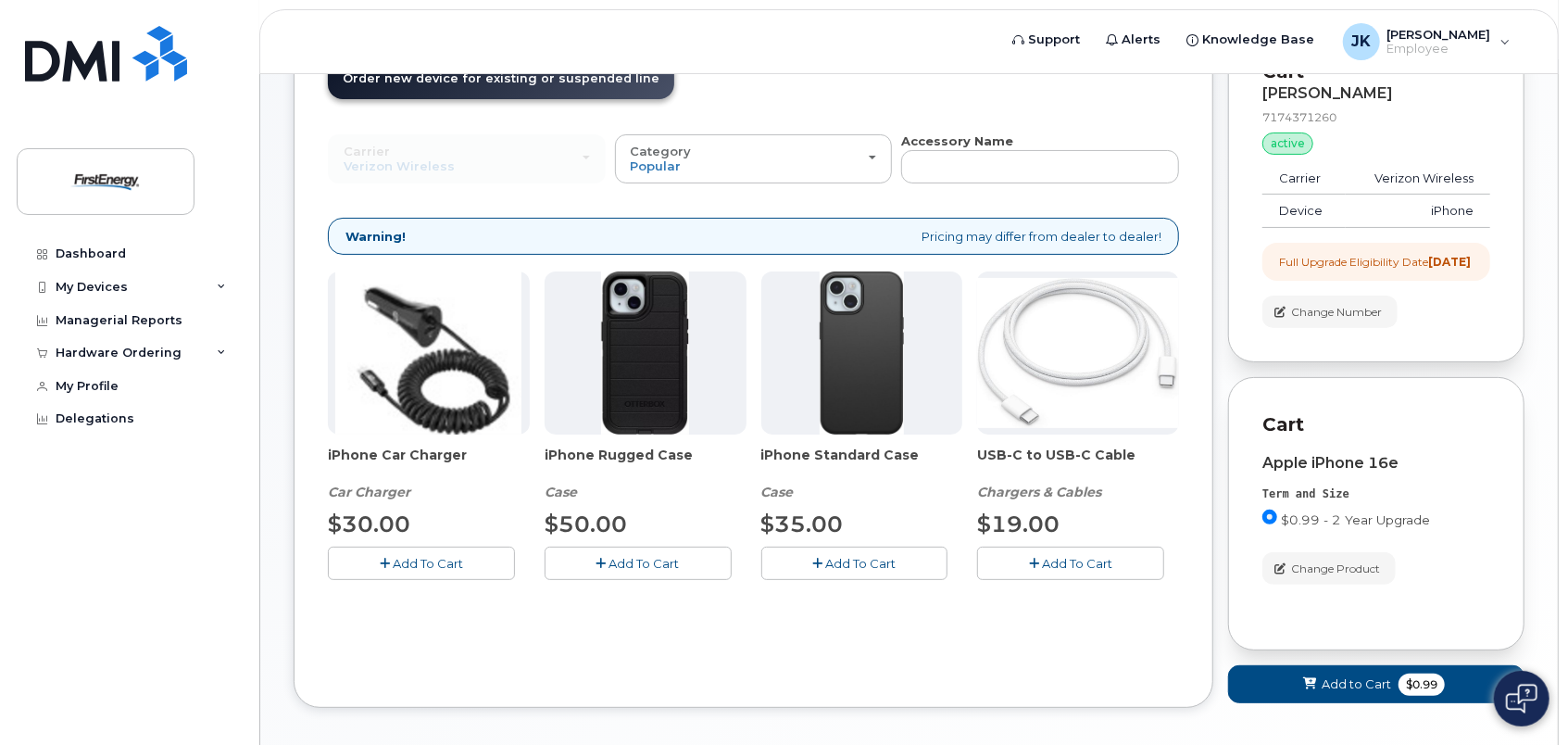
click at [1062, 561] on span "Add To Cart" at bounding box center [1077, 563] width 70 height 15
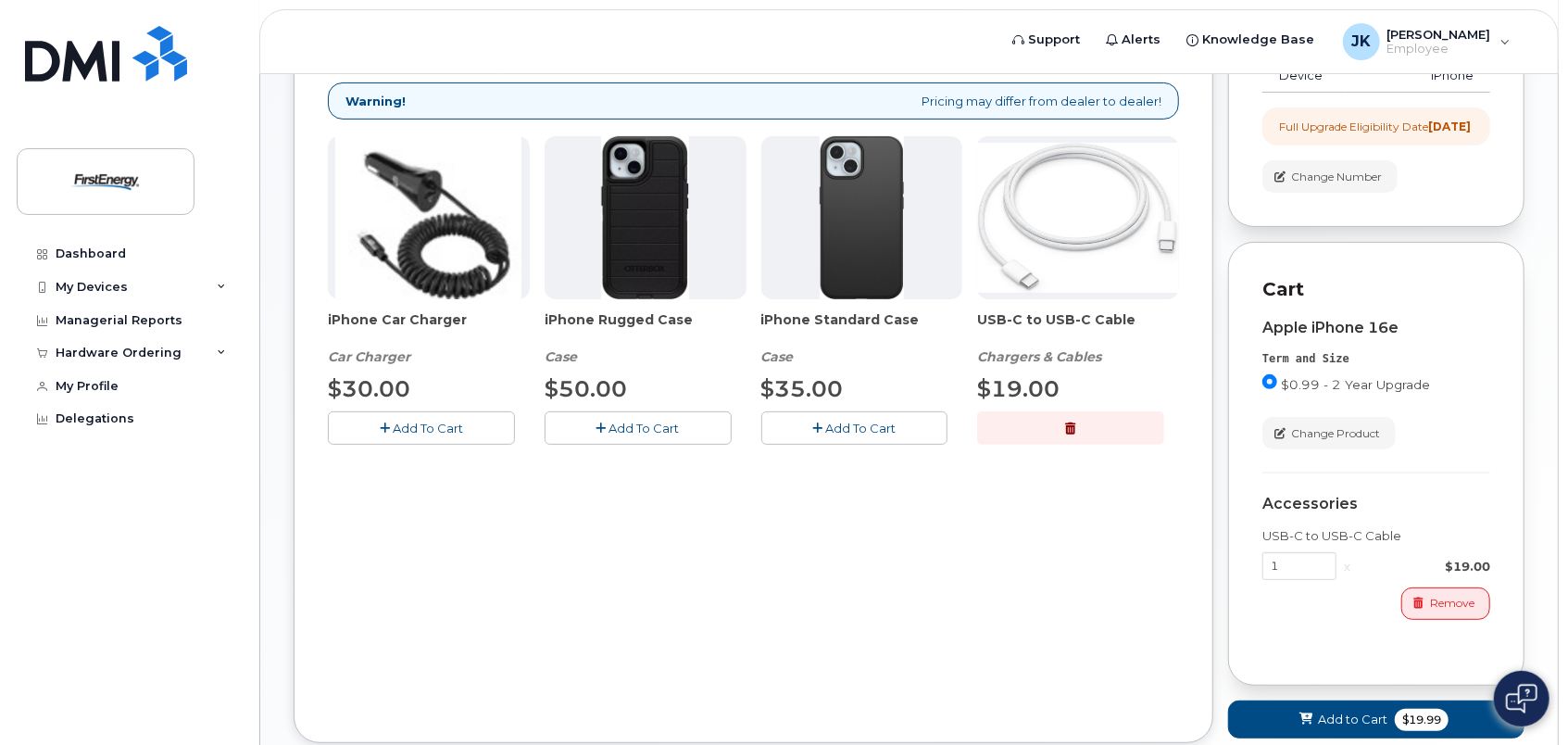
scroll to position [316, 0]
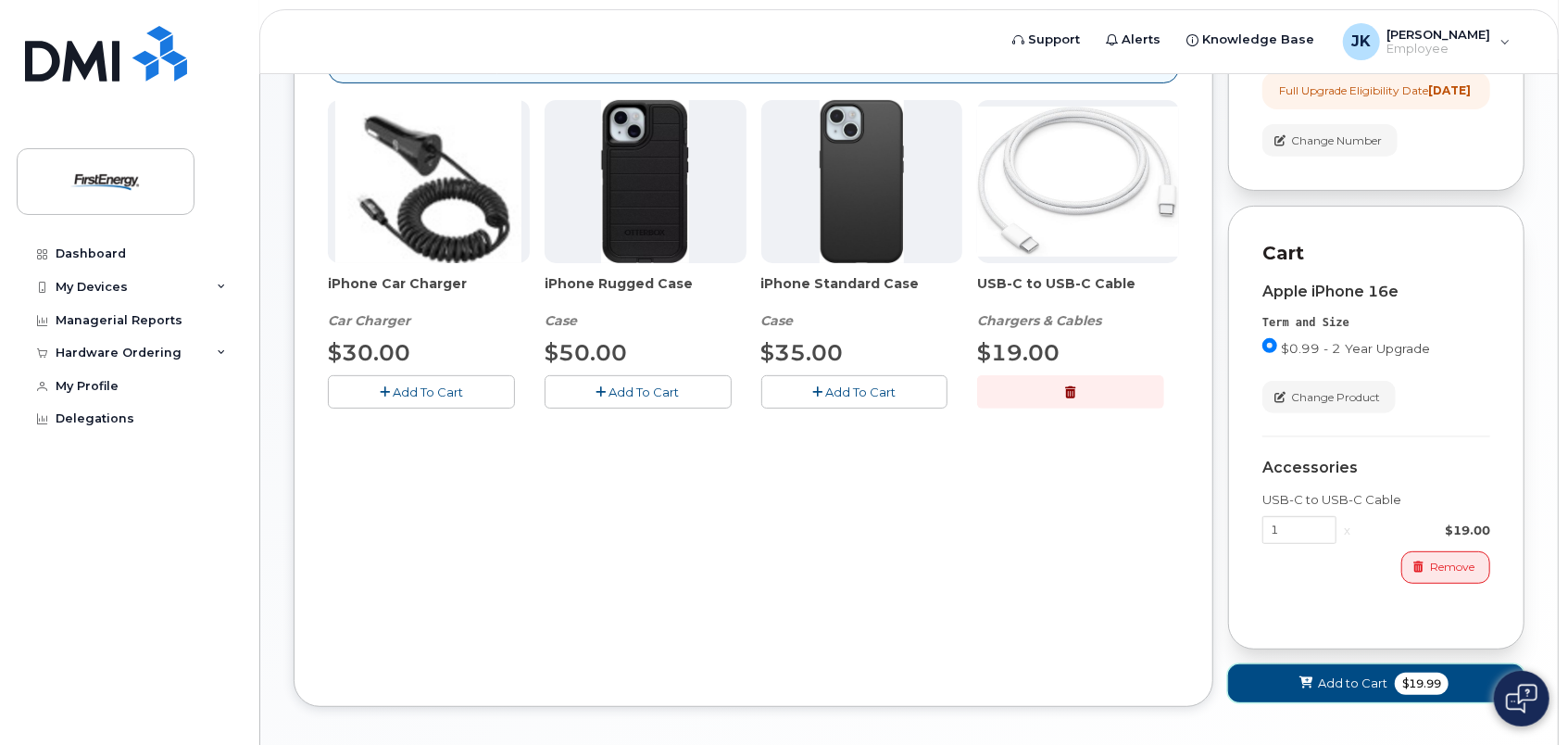
click at [1345, 692] on span "Add to Cart" at bounding box center [1353, 682] width 69 height 18
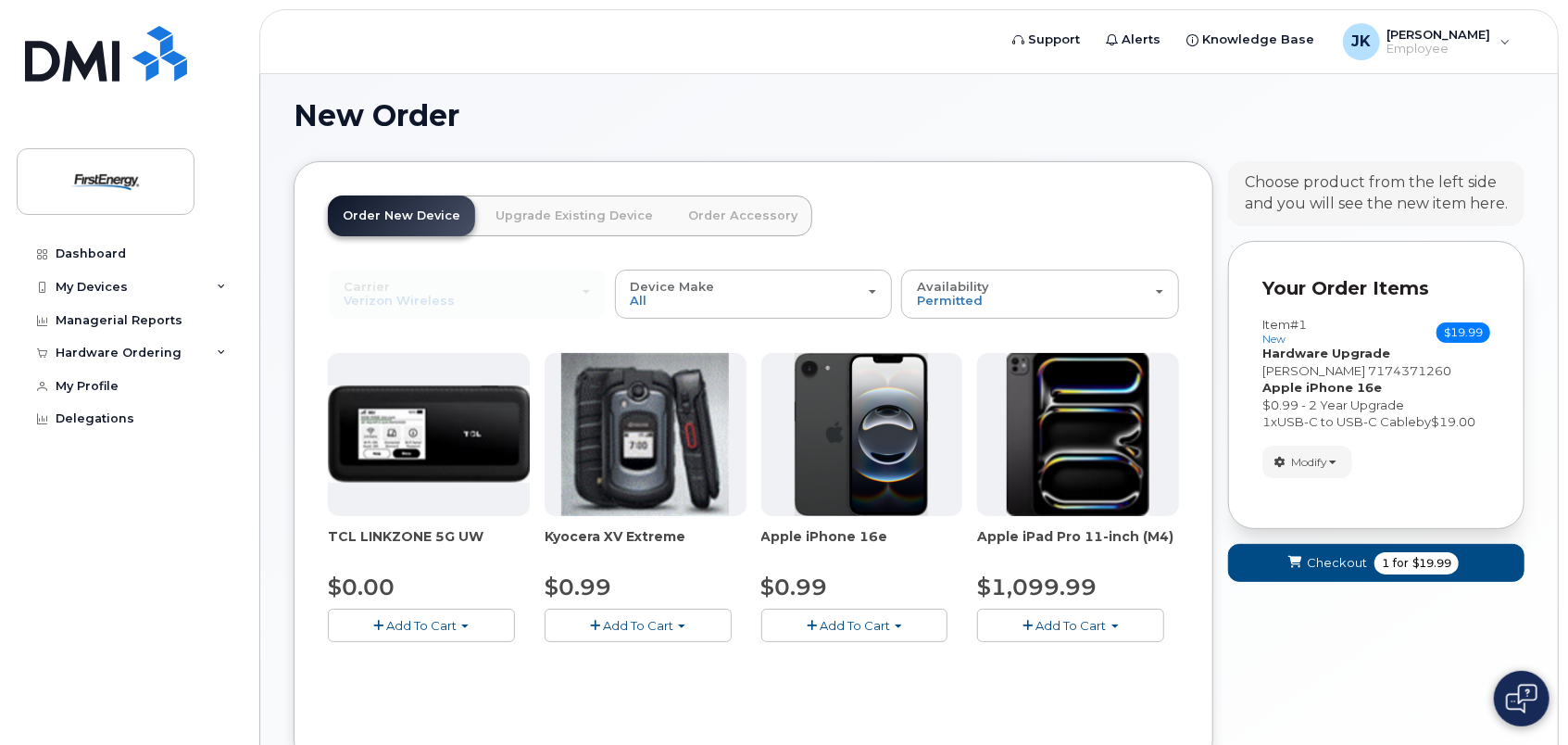
scroll to position [146, 0]
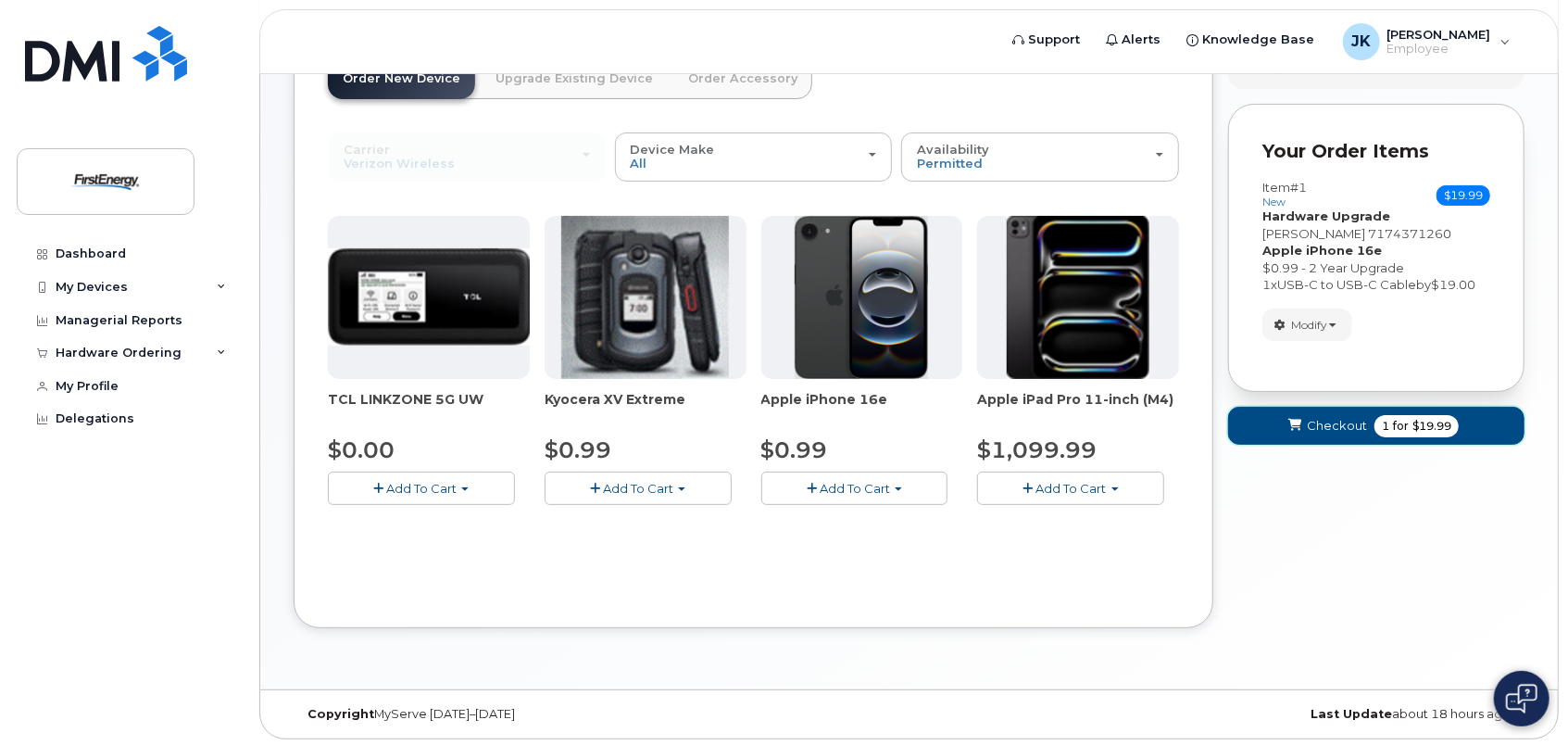
click at [1336, 424] on span "Checkout" at bounding box center [1337, 425] width 60 height 18
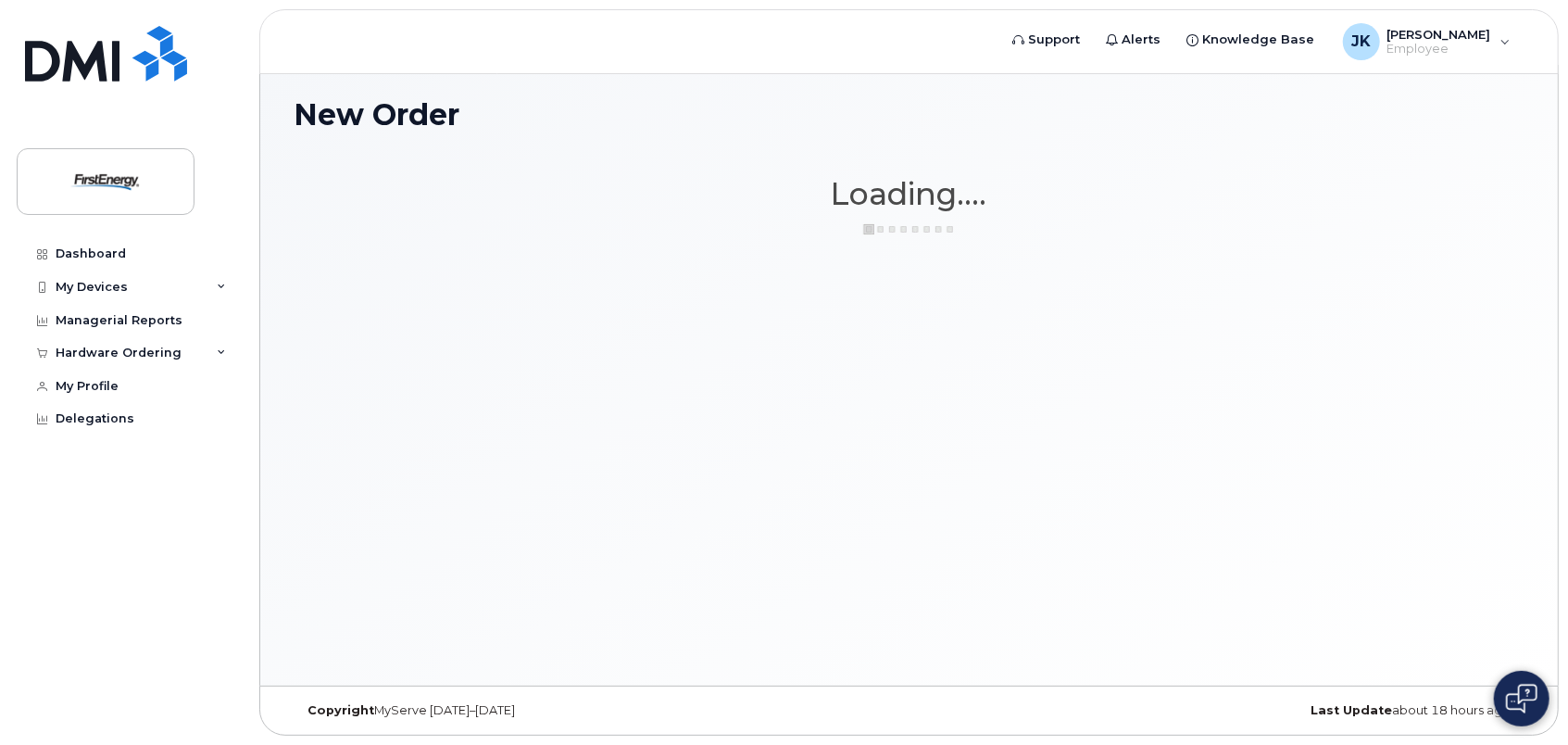
scroll to position [8, 0]
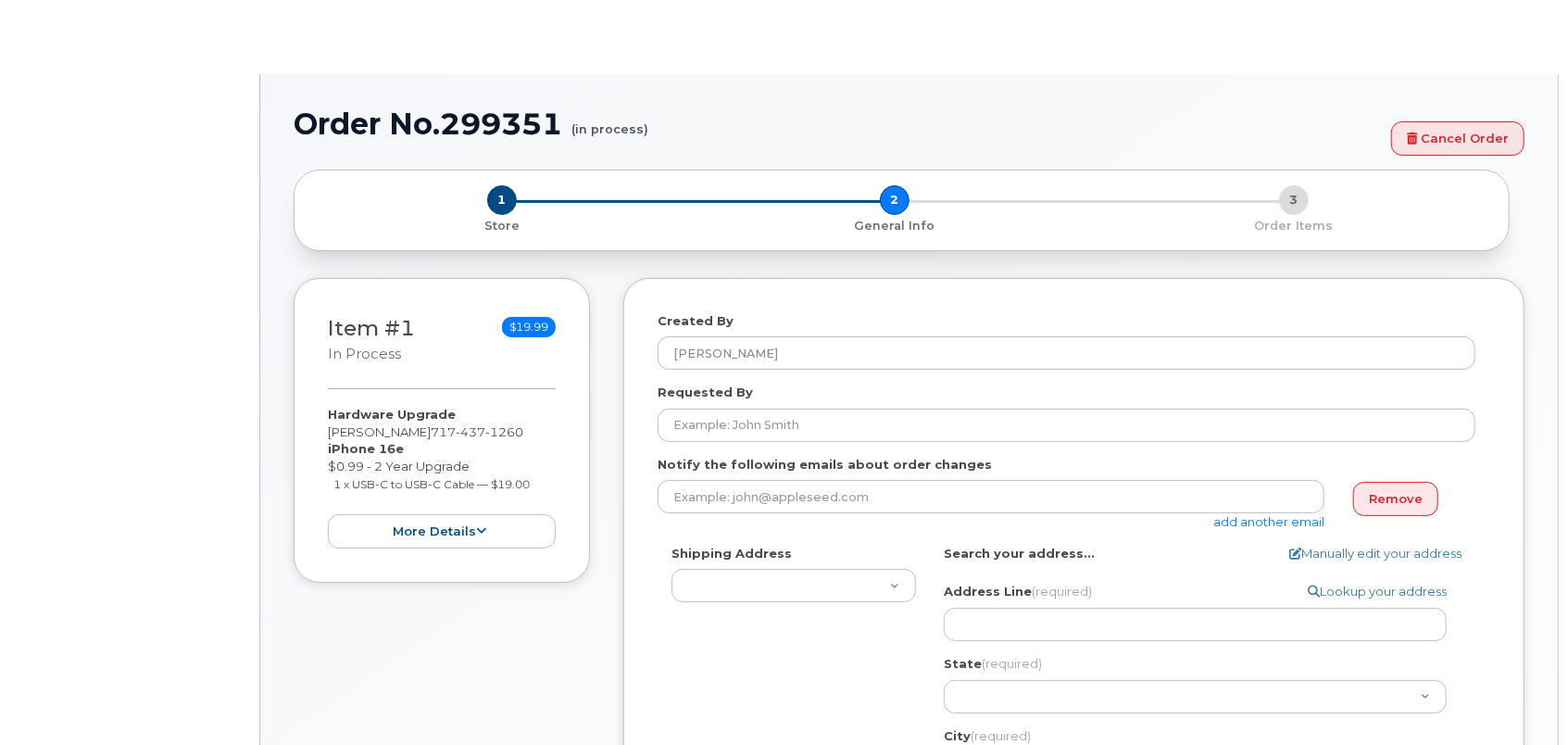
select select
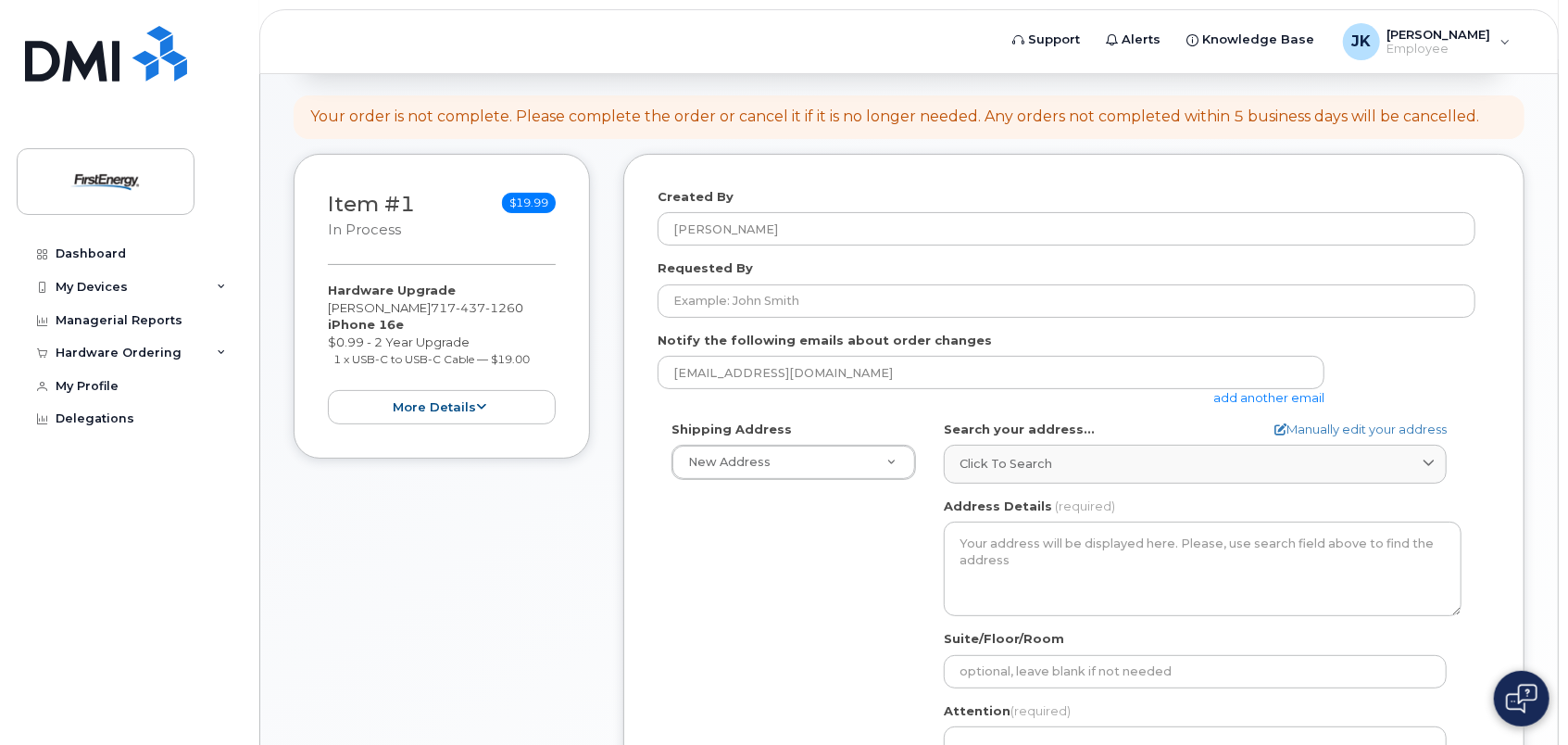
scroll to position [185, 0]
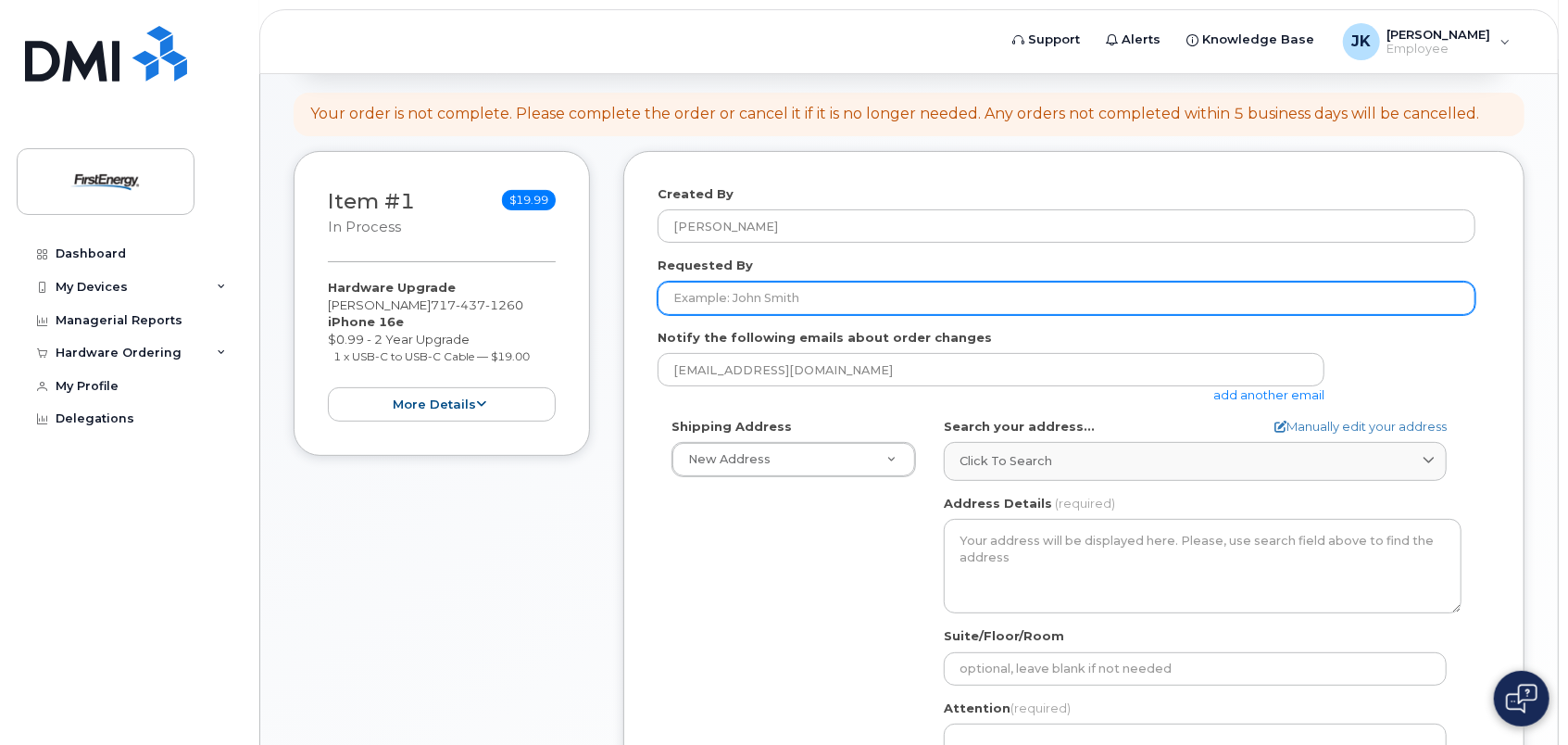
click at [793, 291] on input "Requested By" at bounding box center [1067, 299] width 818 height 34
type input "[PERSON_NAME]"
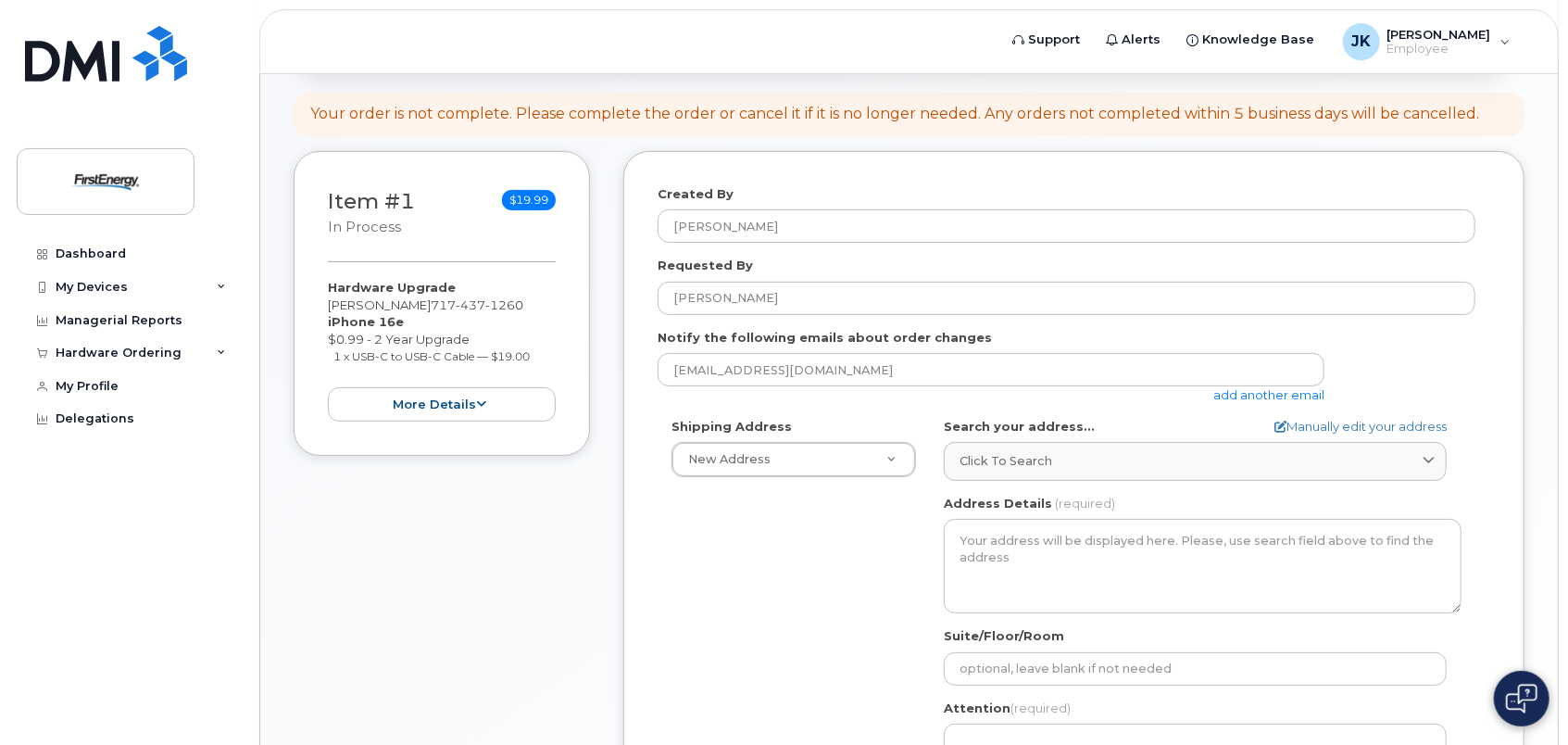
click at [734, 552] on div "Shipping Address New Address New Address AB Search your address... Manually edi…" at bounding box center [1067, 629] width 818 height 425
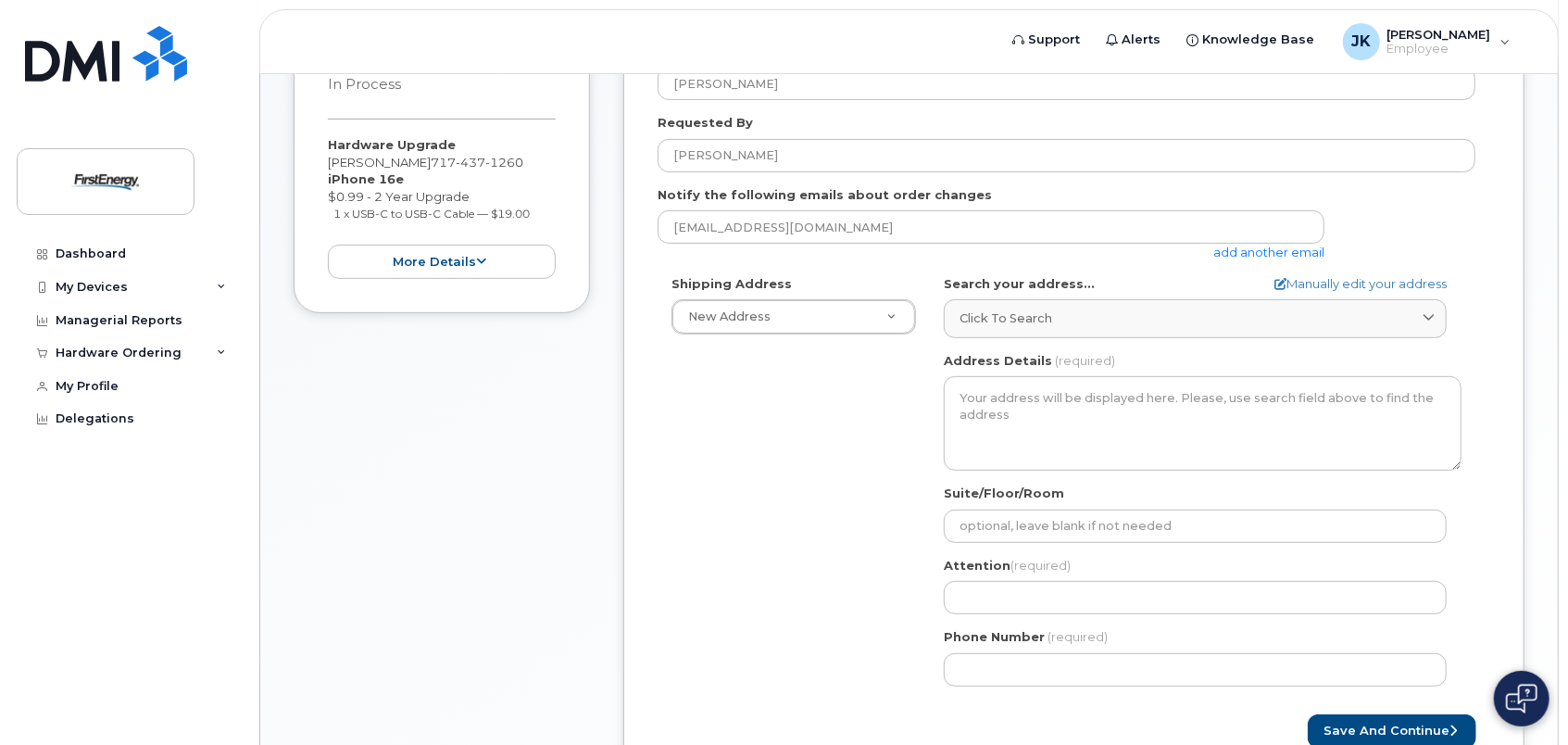
scroll to position [371, 0]
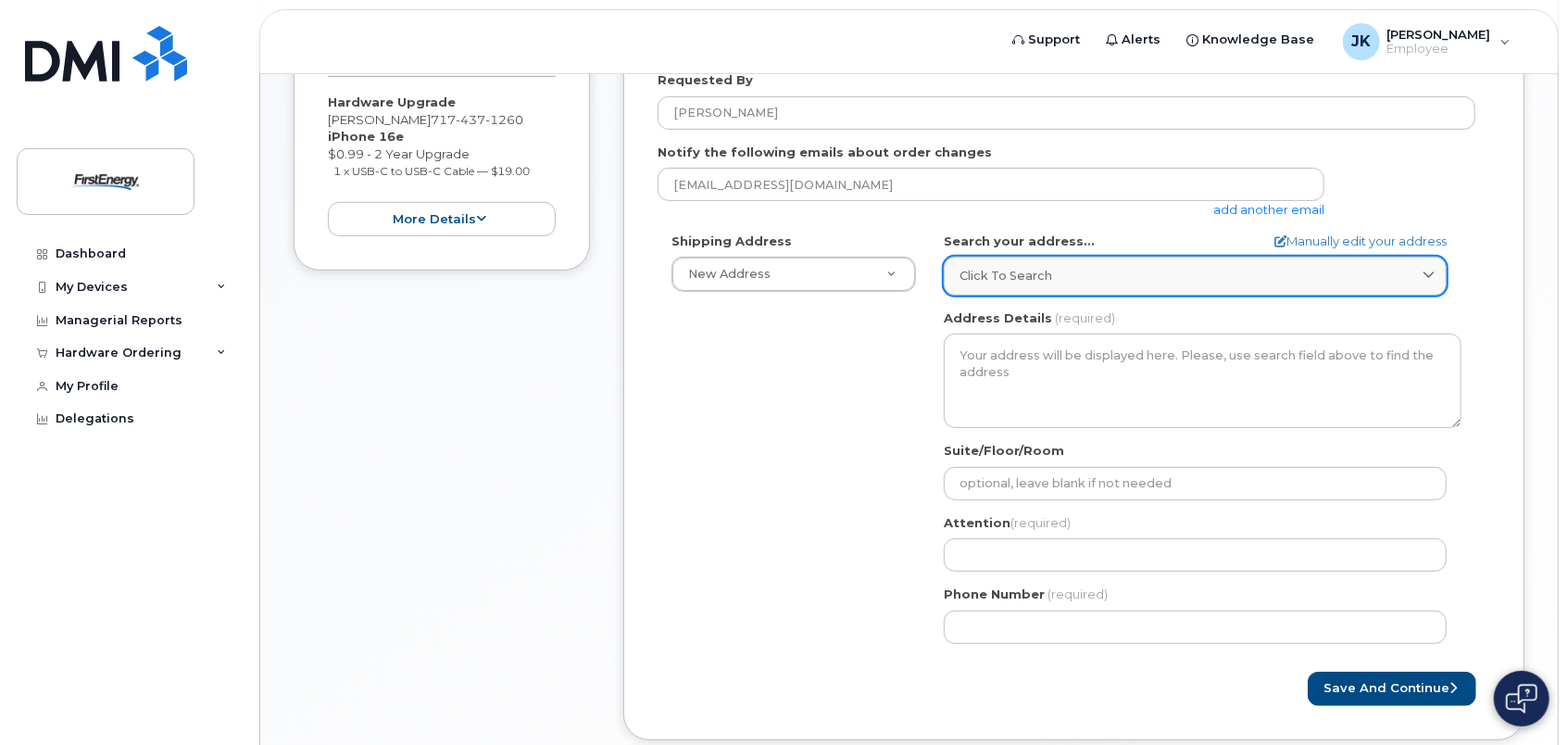
click at [1067, 267] on div "Click to search" at bounding box center [1195, 275] width 472 height 18
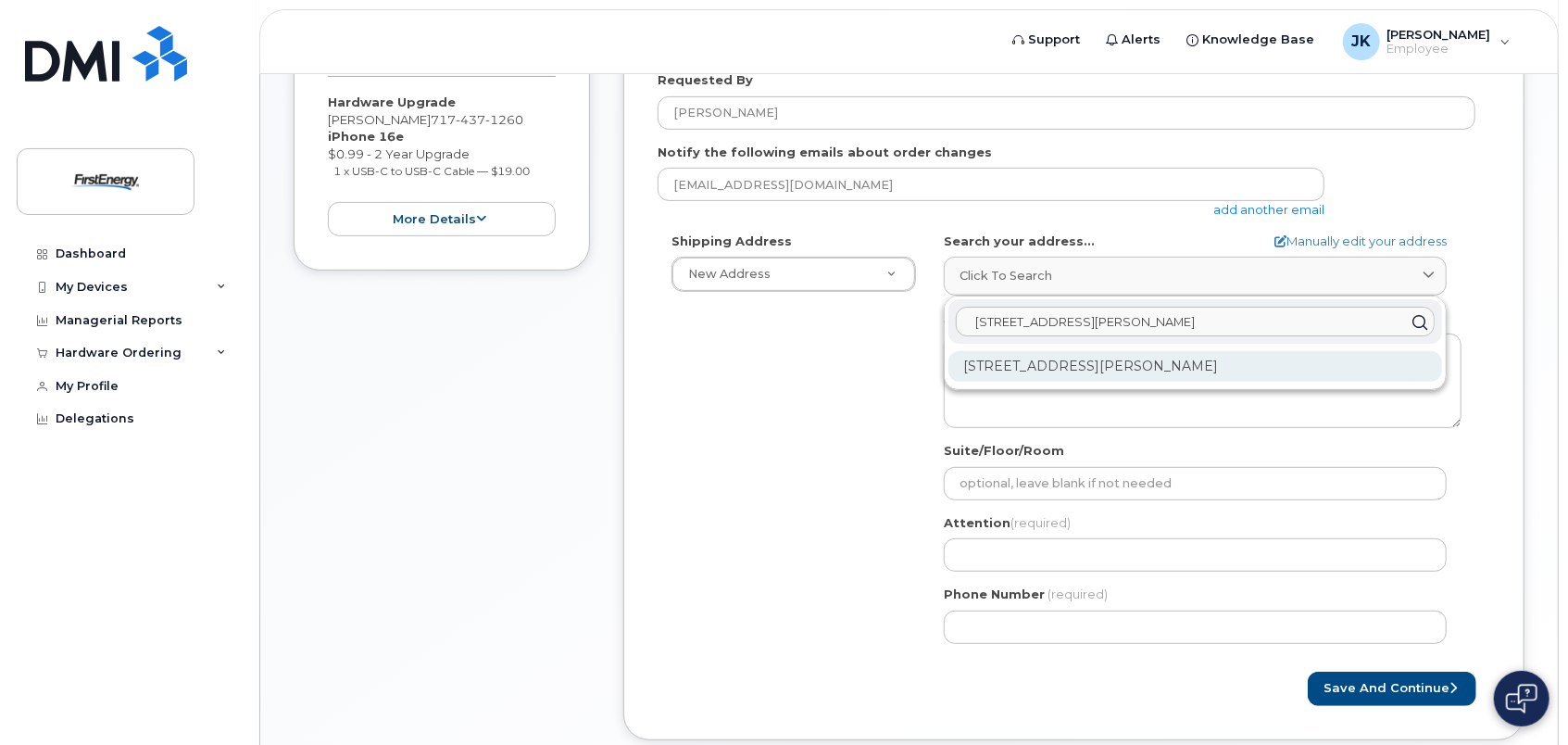
type input "12785 ferguson valley rd"
click at [1119, 366] on div "12785 Ferguson Valley Rd Lewistown PA 17044-8641" at bounding box center [1195, 366] width 494 height 31
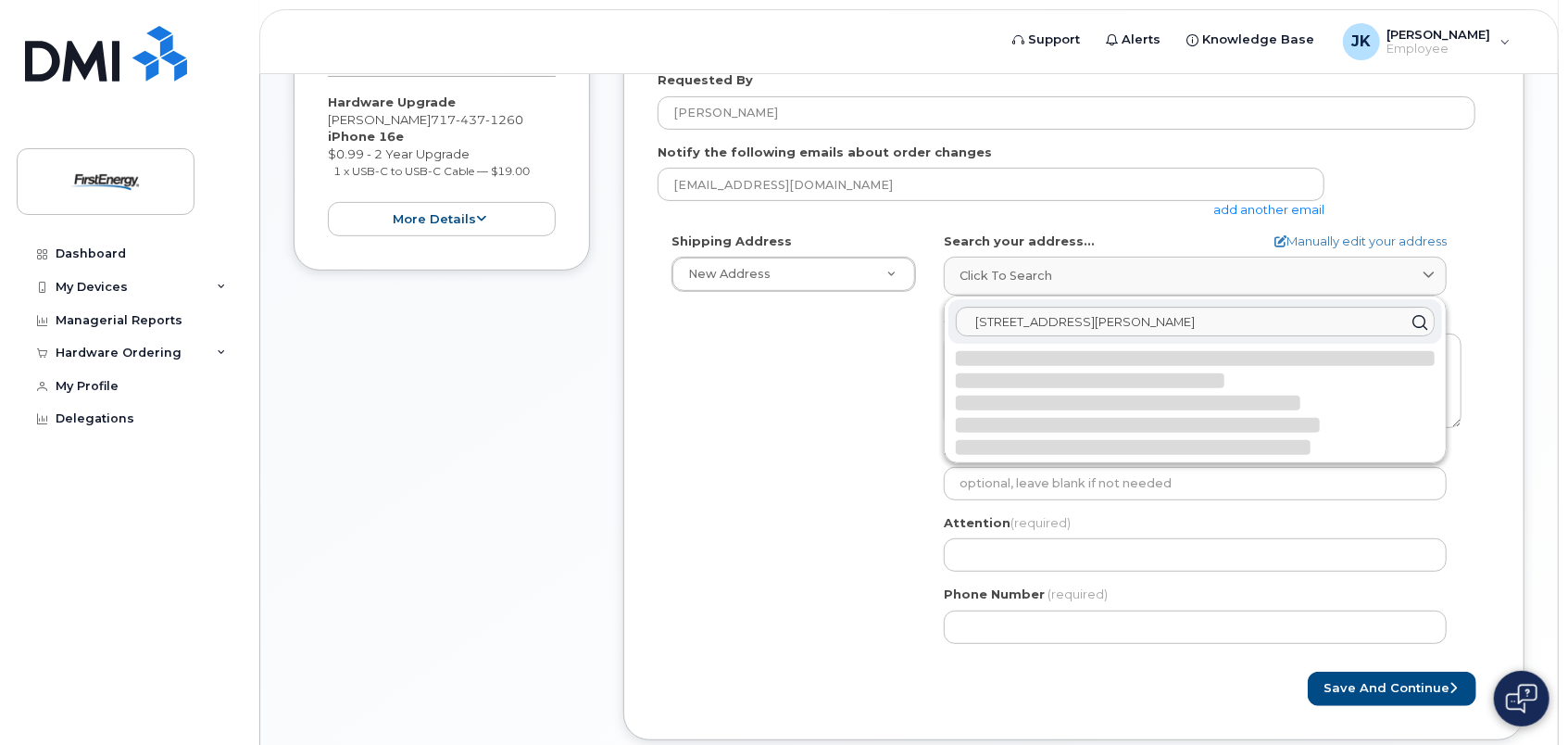
select select
type textarea "12785 Ferguson Valley Rd LEWISTOWN PA 17044-8641 UNITED STATES"
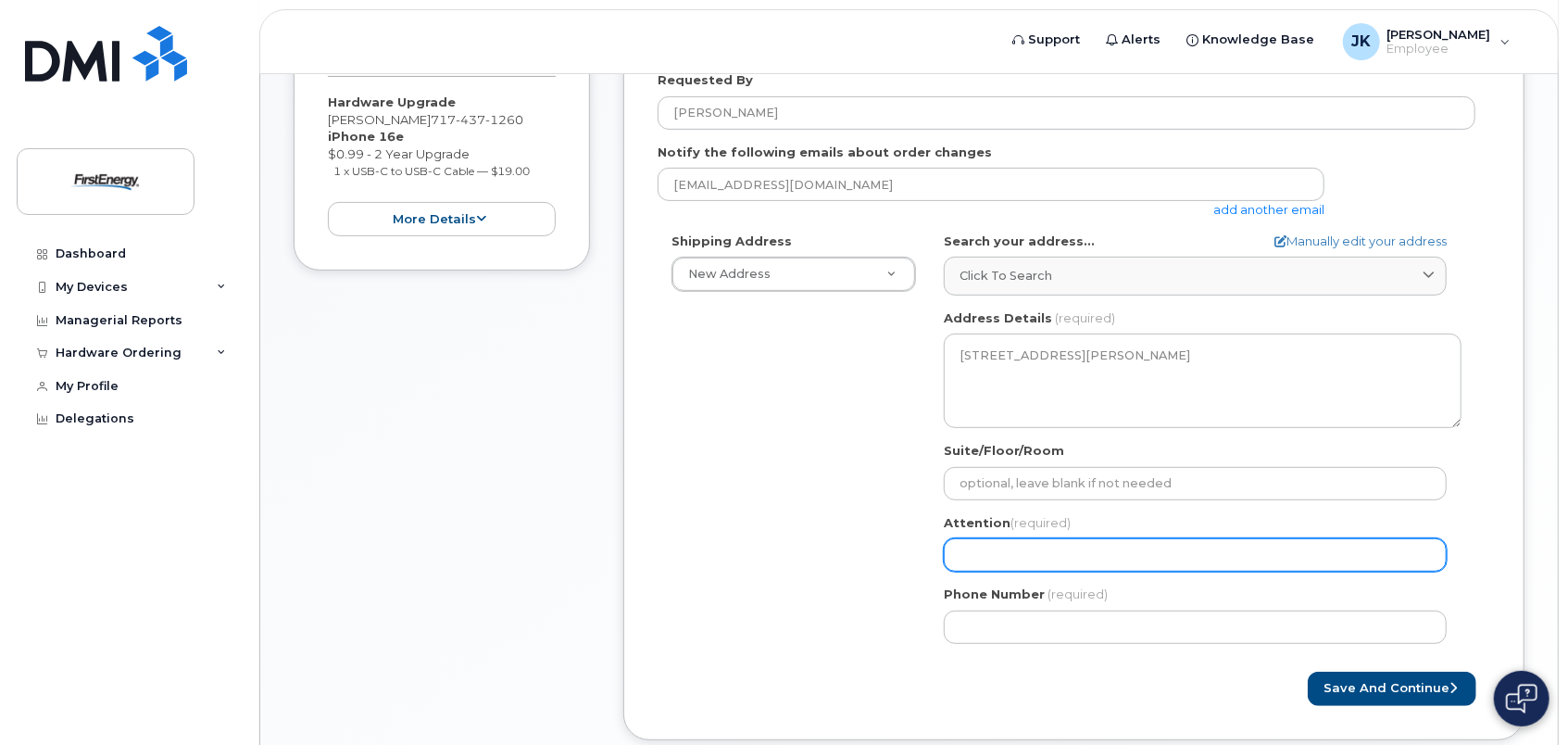
click at [1026, 556] on input "Attention (required)" at bounding box center [1195, 555] width 503 height 34
select select
type input "J"
select select
type input "Ju"
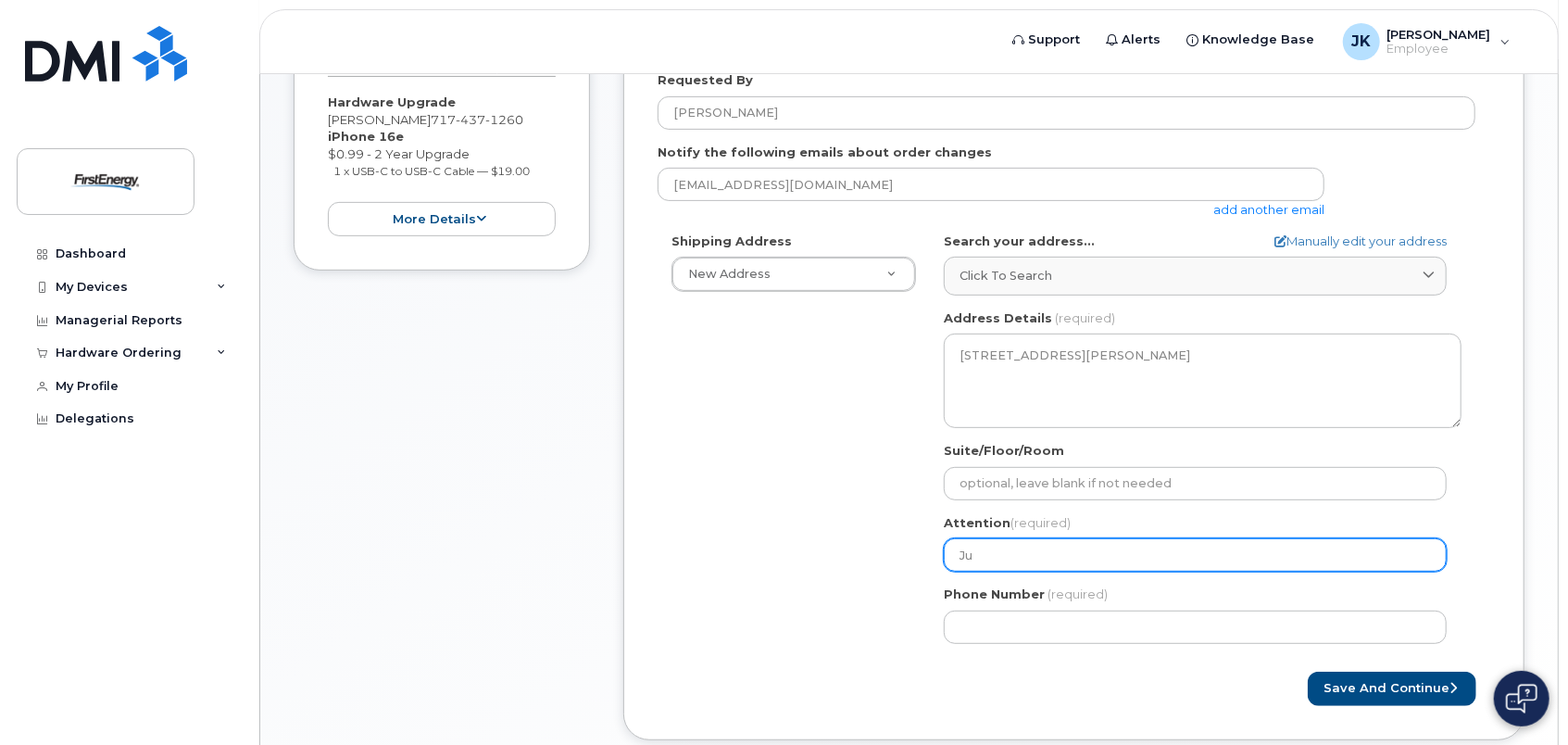
select select
type input "Jus"
select select
type input "Just"
select select
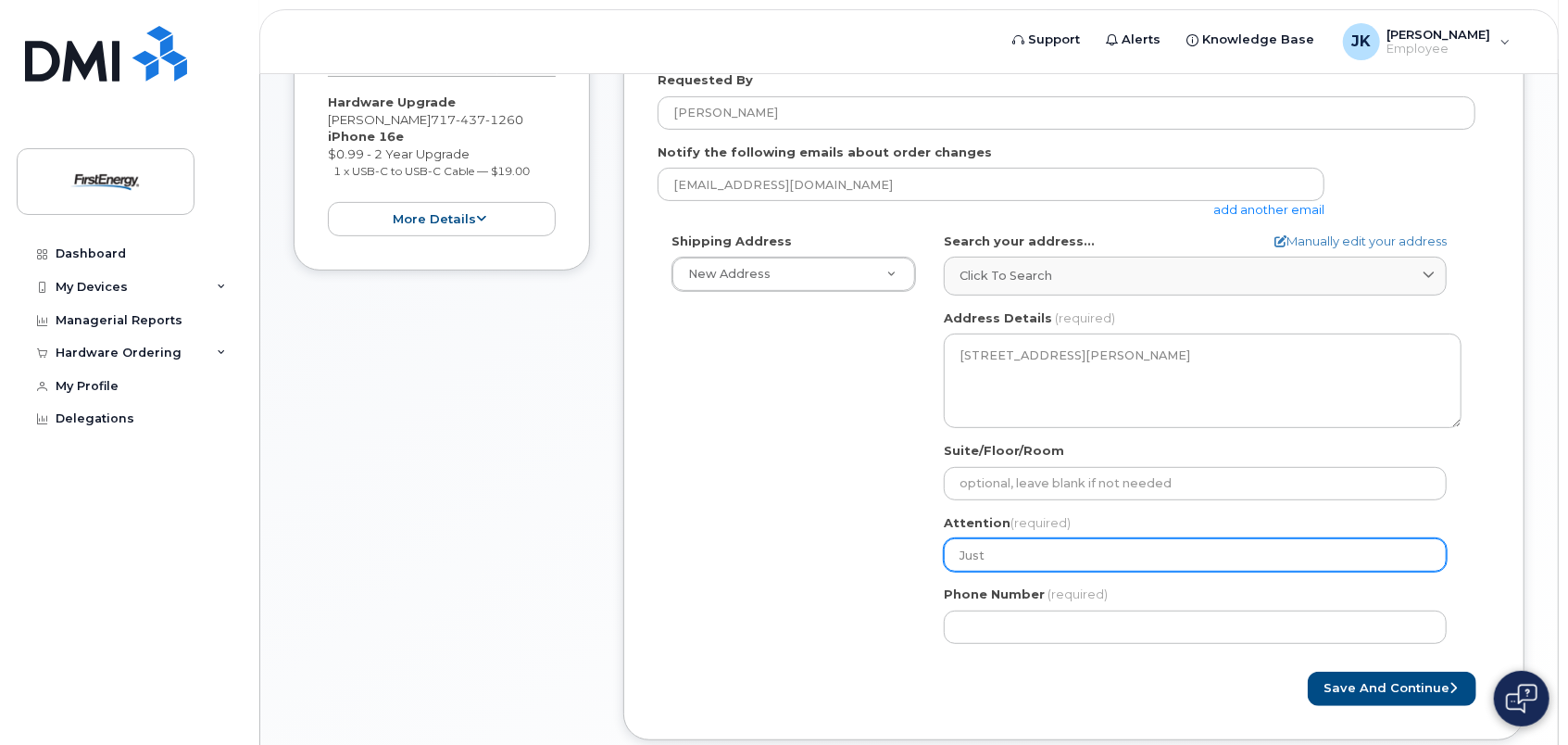
type input "Justi"
select select
type input "Justin"
select select
type input "Justin K"
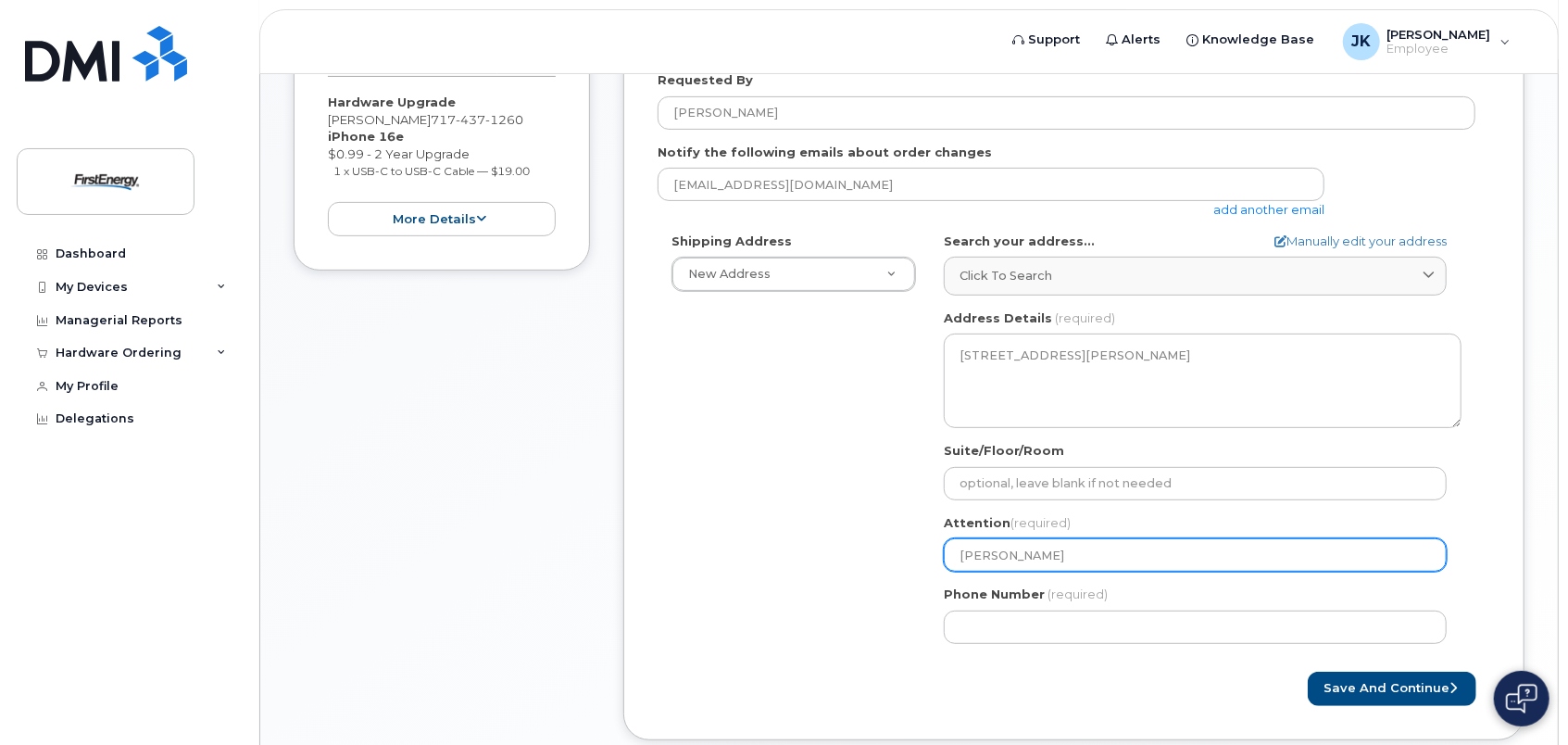
select select
type input "Justin Ka"
select select
type input "Justin Kau"
select select
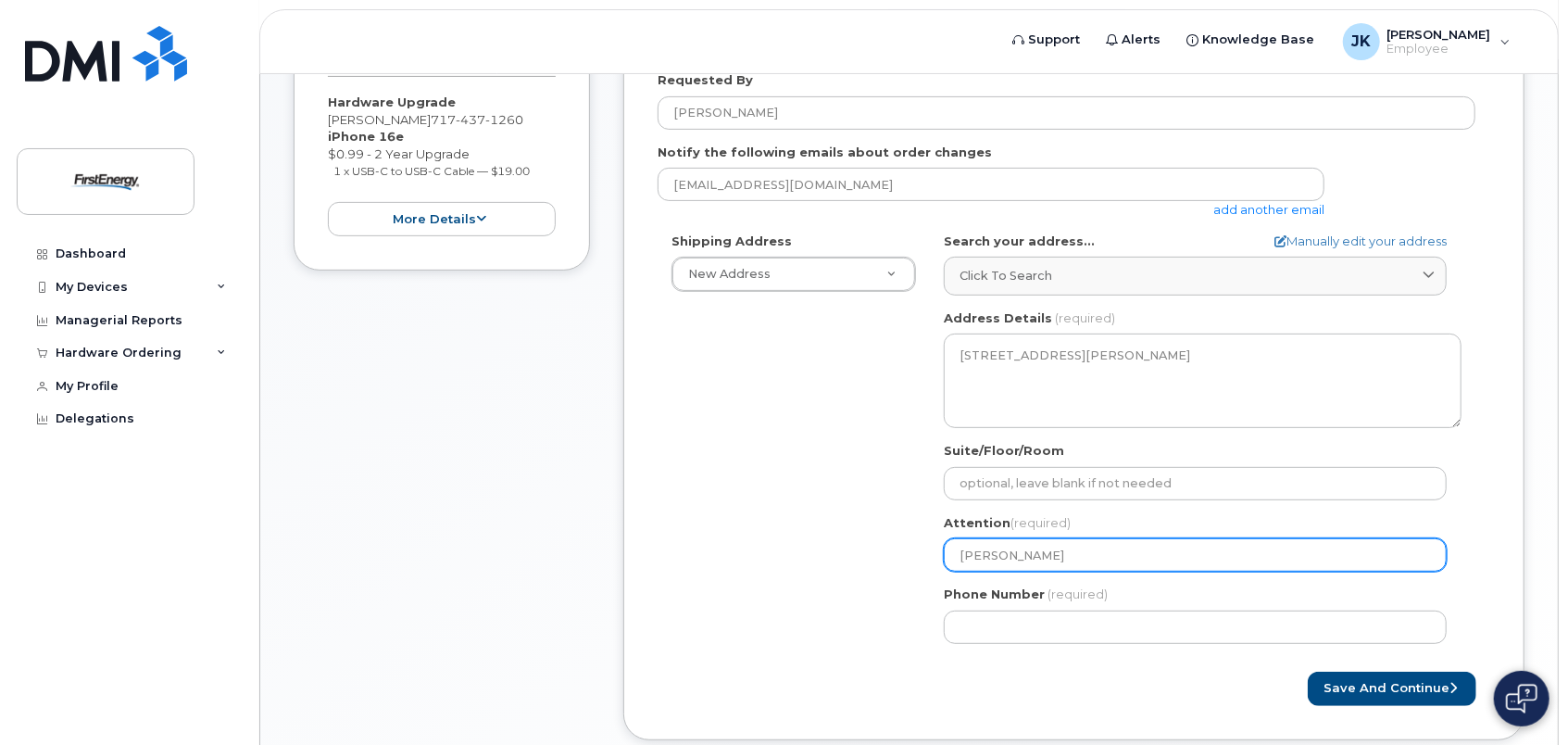
type input "Justin Kauf"
select select
type input "Justin Kauff"
select select
type input "Justin Kauffm"
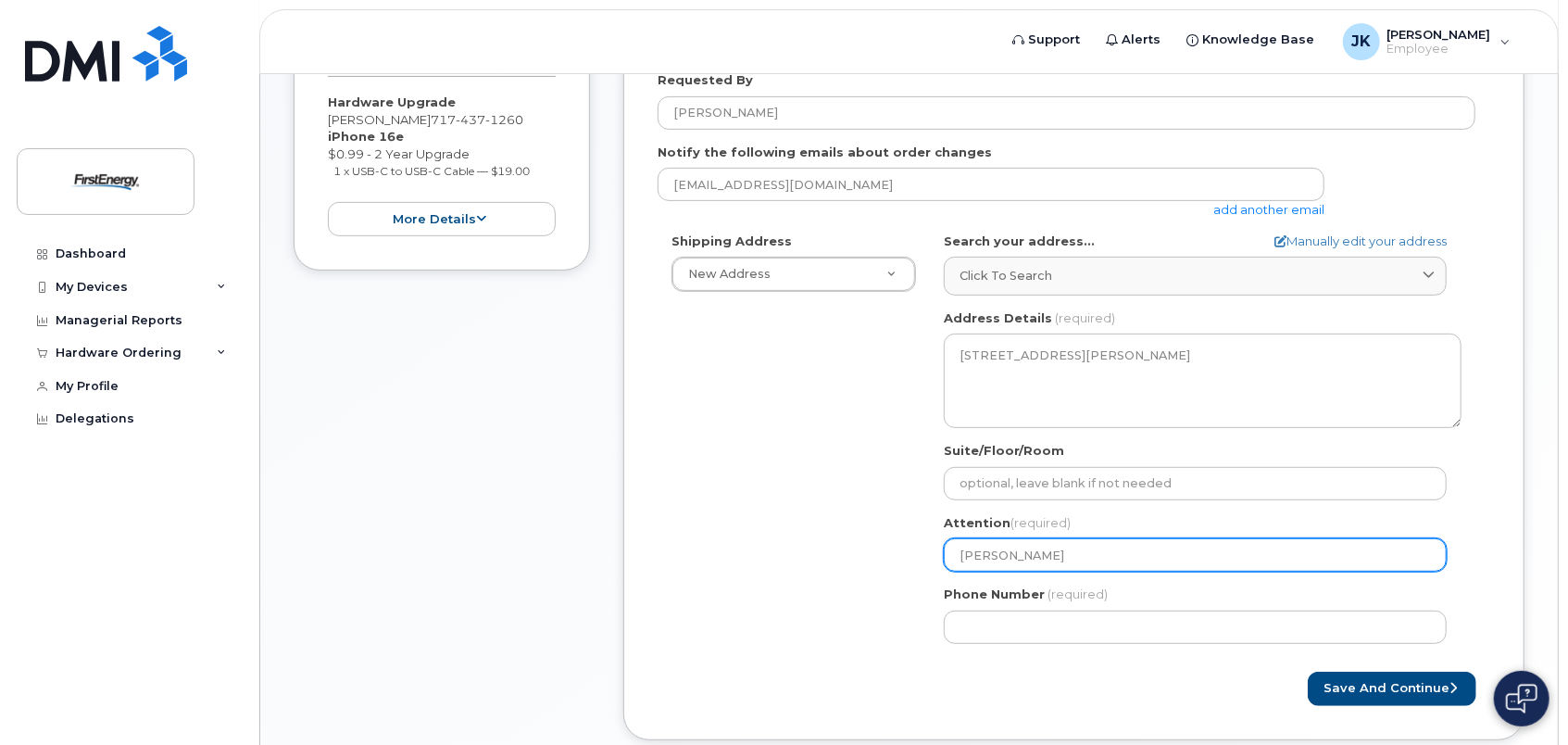
select select
type input "Justin Kauffma"
select select
type input "[PERSON_NAME]"
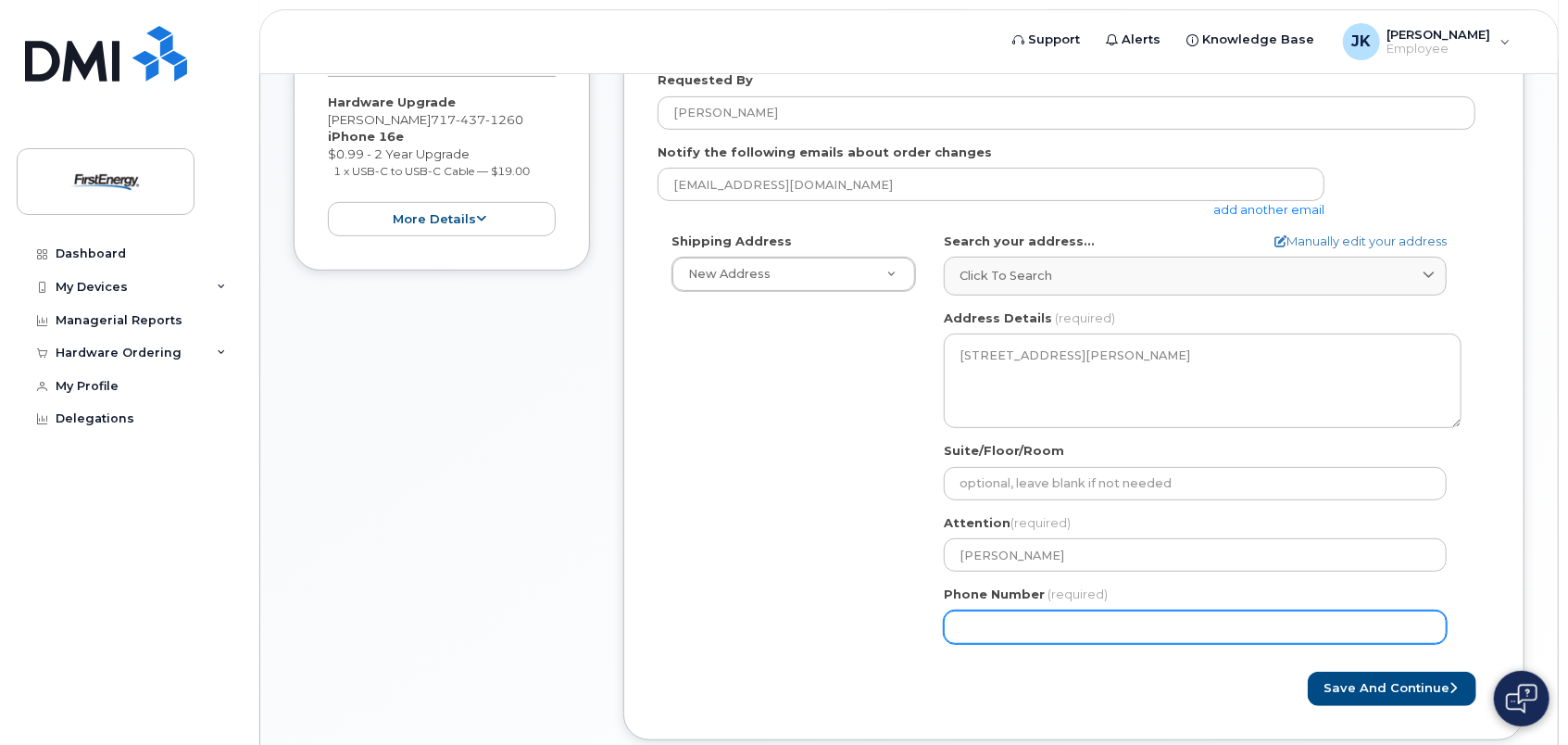
click at [1026, 623] on input "Phone Number" at bounding box center [1195, 627] width 503 height 34
type input "717437126"
select select
type input "7174371260"
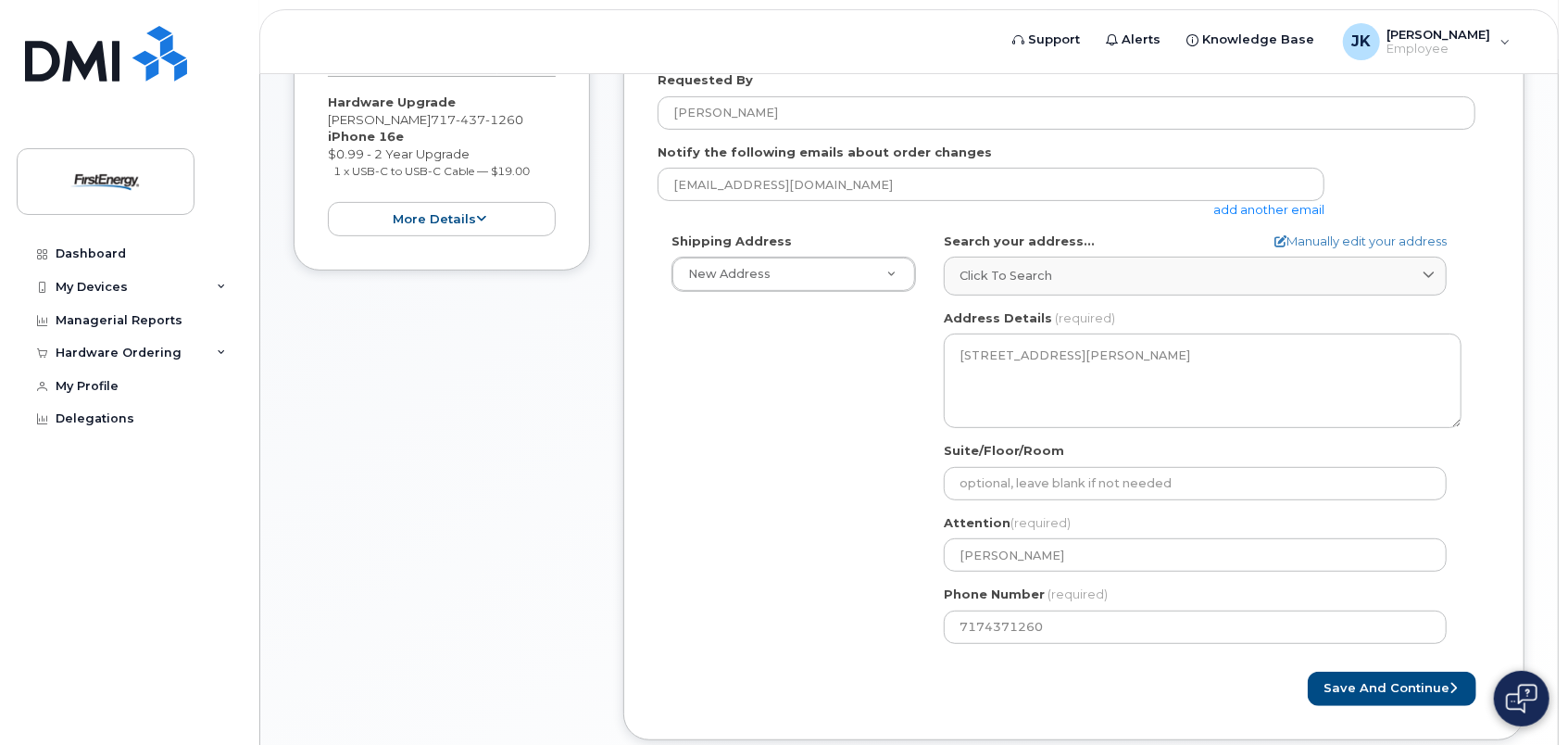
click at [1013, 708] on div "Created By Justin Kauffman Requested By Justin Kauffman Notify the following em…" at bounding box center [1074, 352] width 901 height 774
click at [1409, 688] on button "Save and Continue" at bounding box center [1392, 688] width 169 height 35
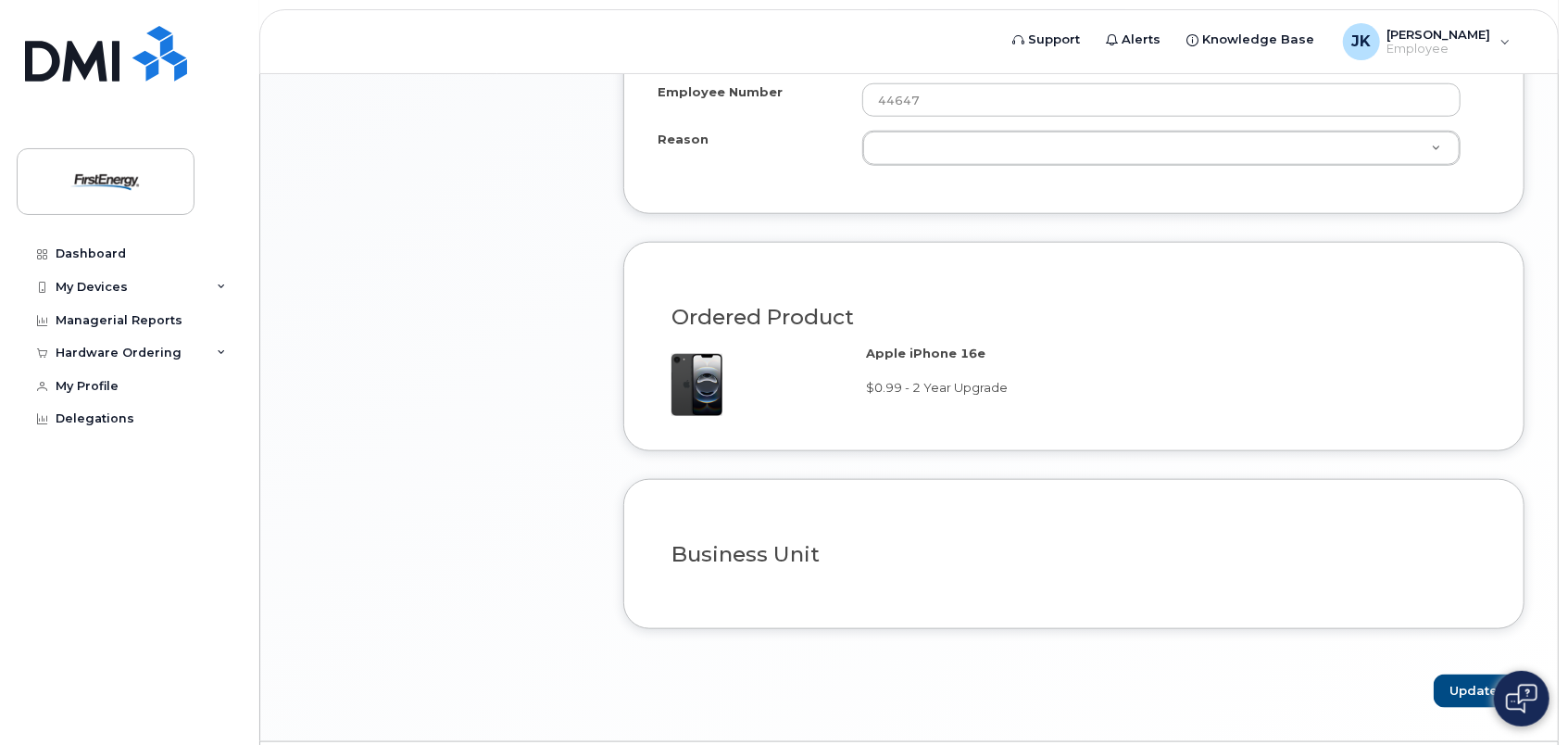
scroll to position [1226, 0]
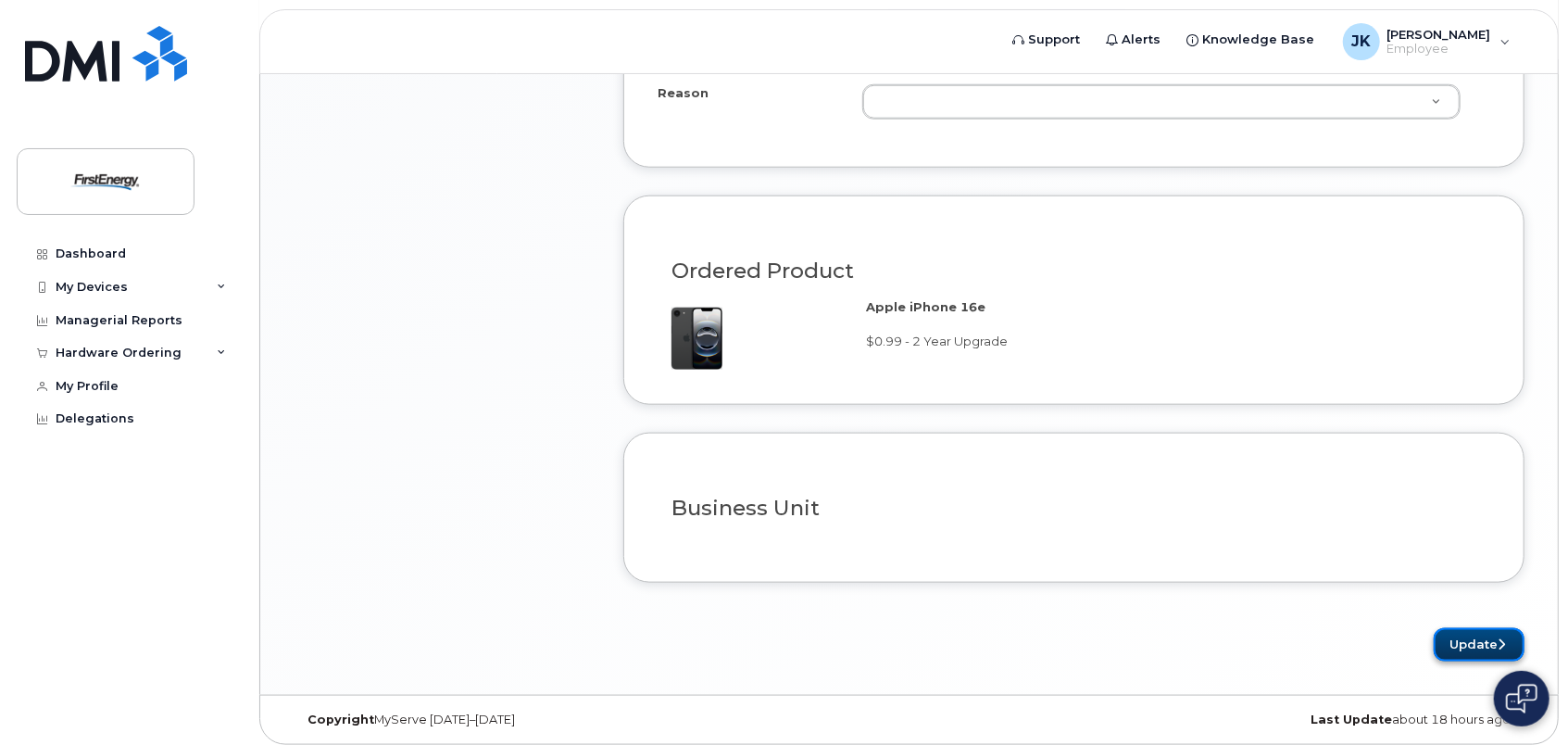
click at [1483, 637] on button "Update" at bounding box center [1478, 645] width 91 height 35
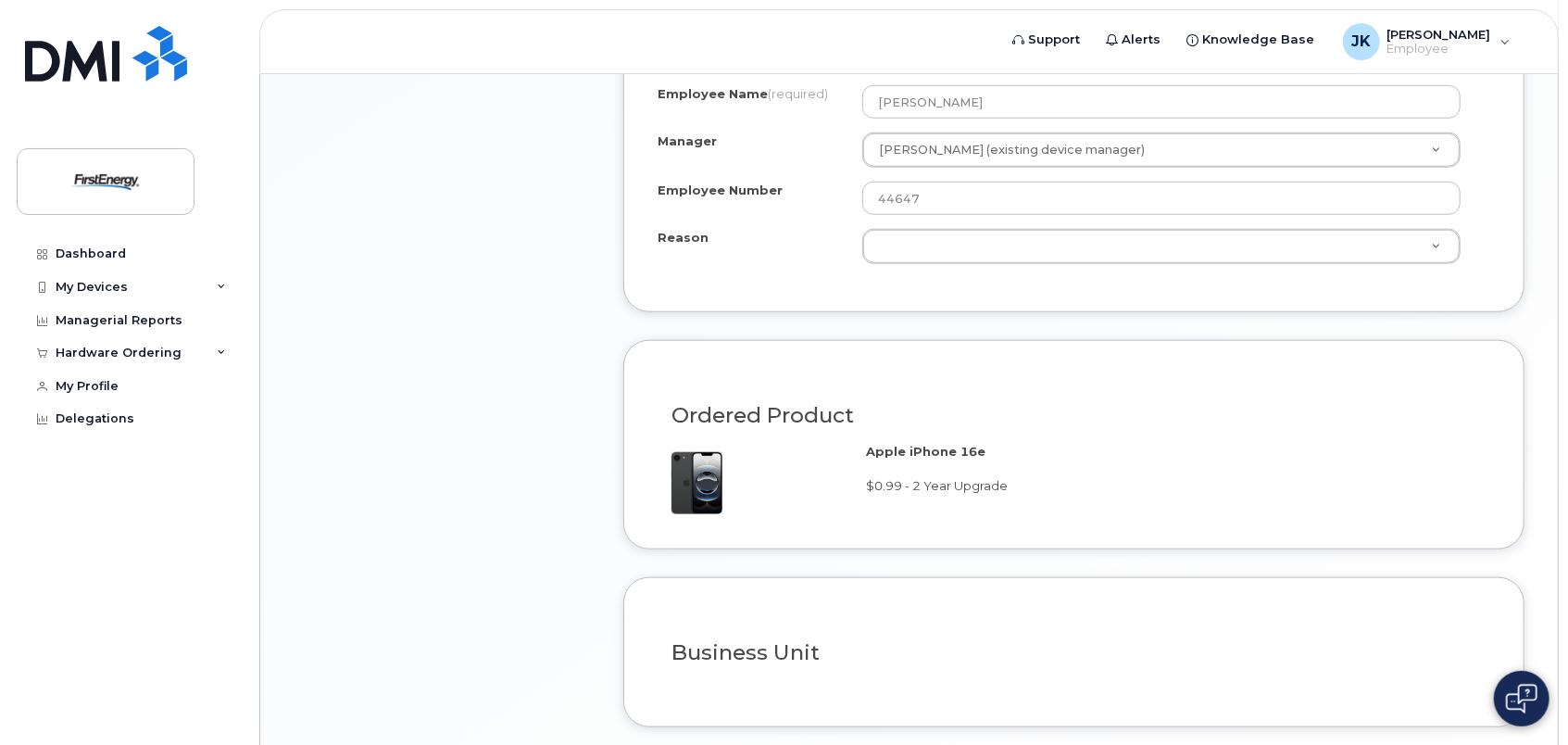
scroll to position [1041, 0]
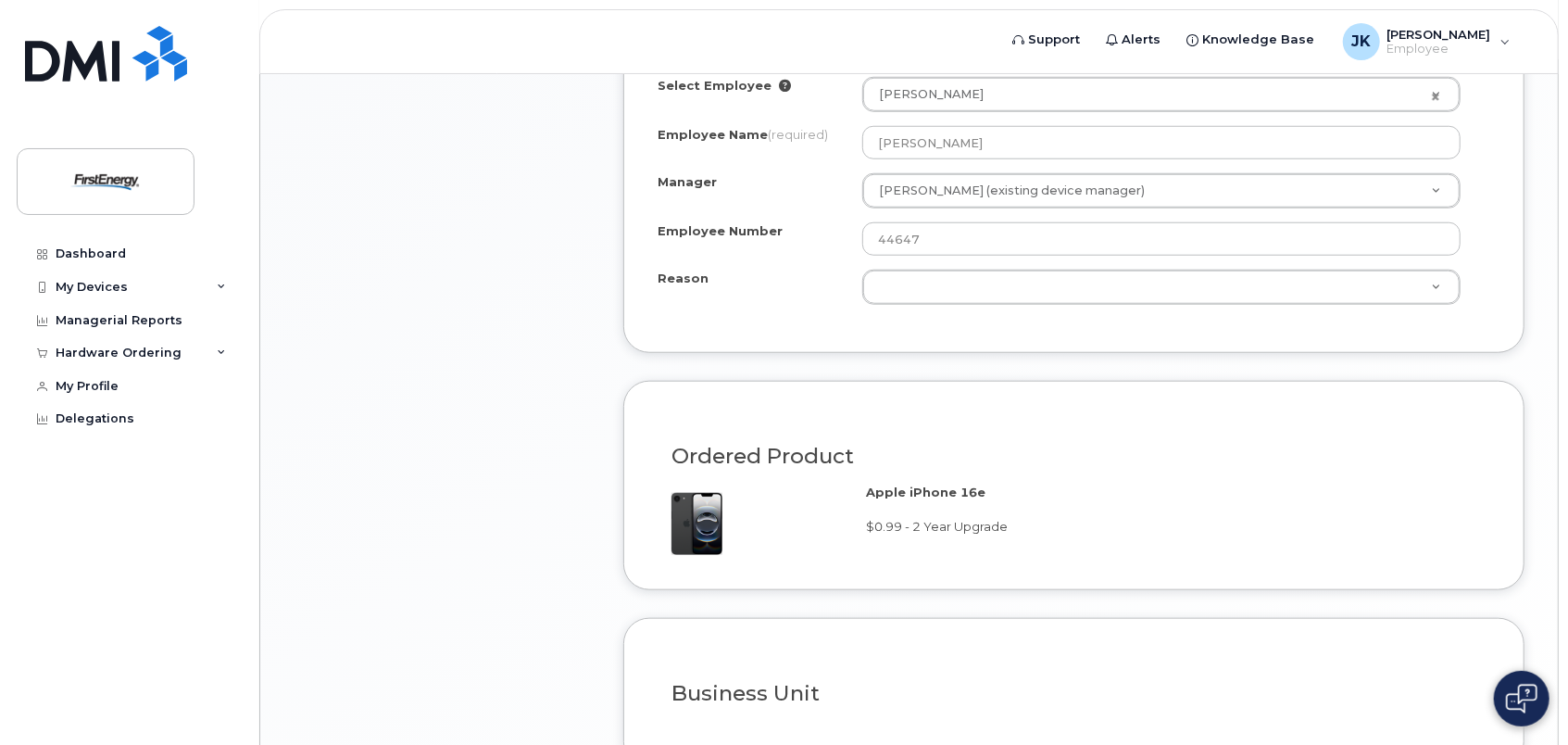
click at [421, 387] on div "Item #1 in process $19.99 Hardware Upgrade [PERSON_NAME] [PHONE_NUMBER] iPhone …" at bounding box center [441, 71] width 296 height 1552
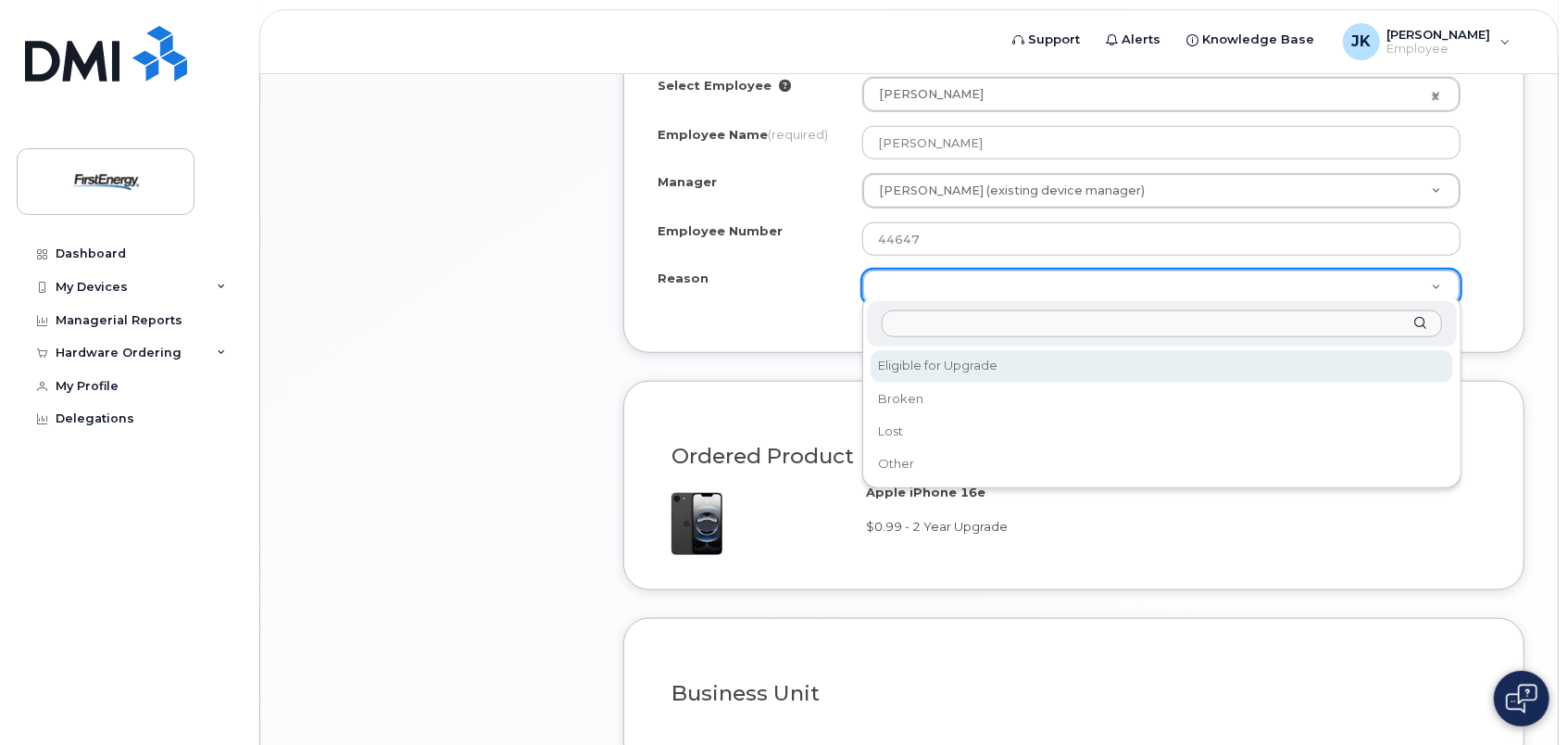
select select "eligible_for_upgrade"
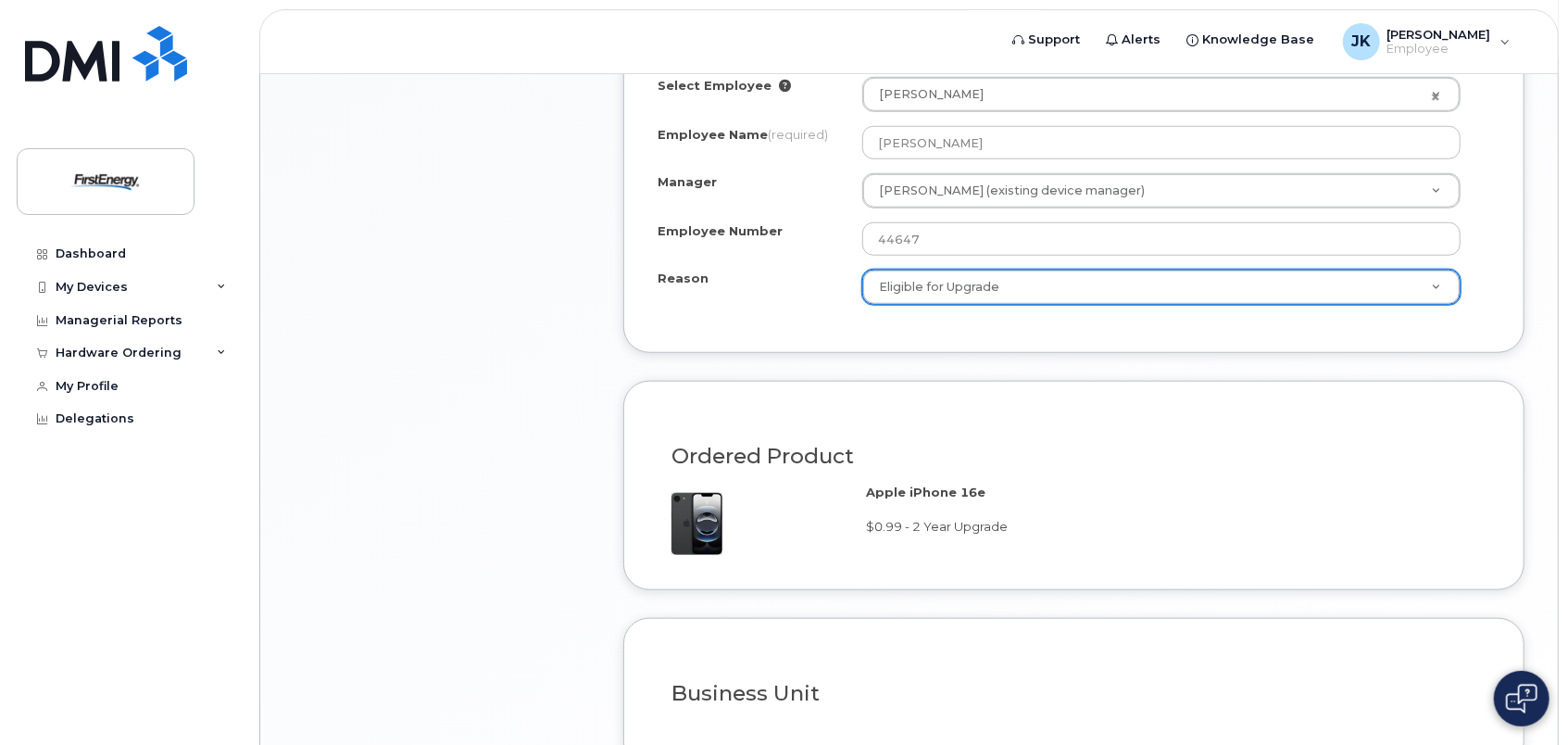
click at [552, 529] on div "Item #1 in process $19.99 Hardware Upgrade [PERSON_NAME] [PHONE_NUMBER] iPhone …" at bounding box center [441, 71] width 296 height 1552
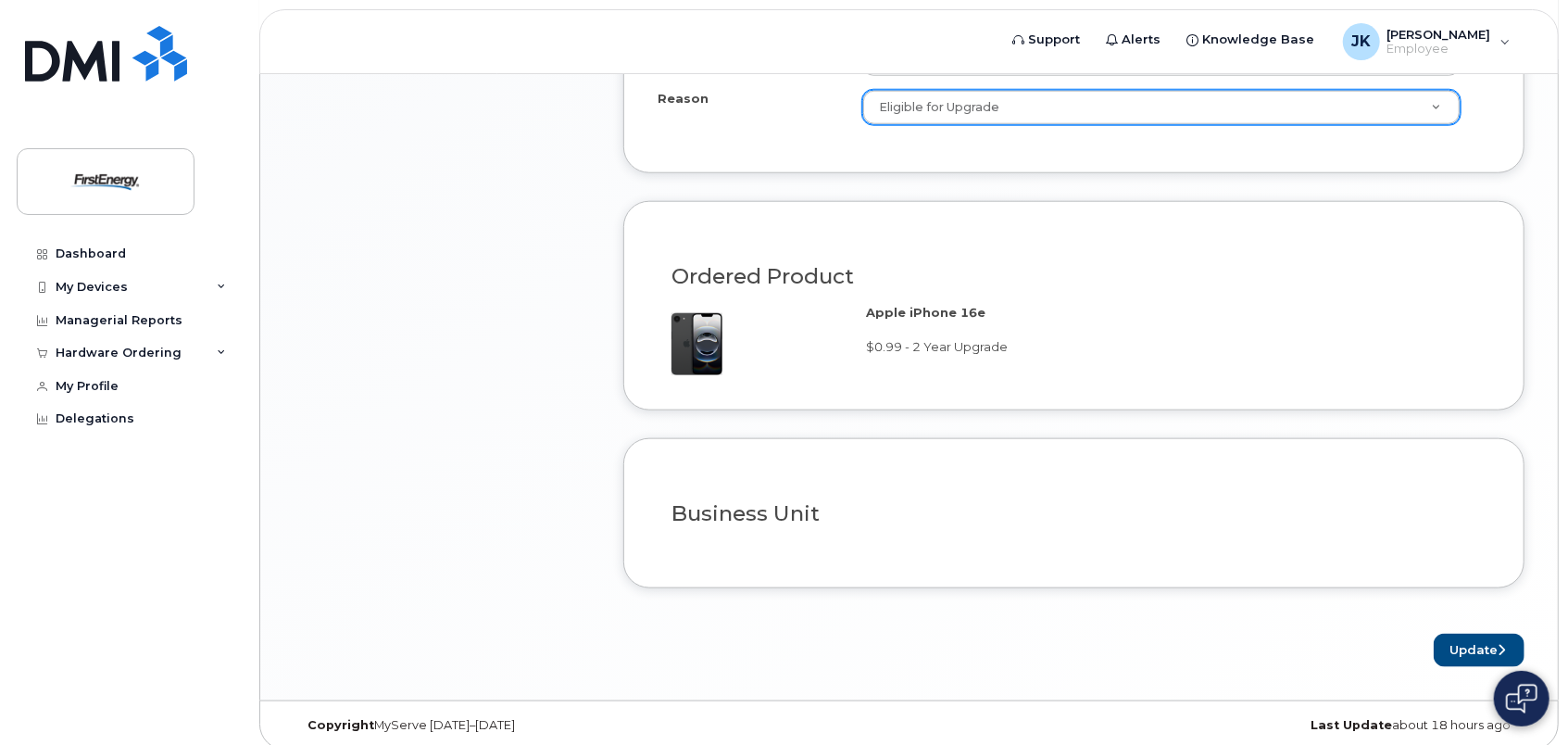
scroll to position [1226, 0]
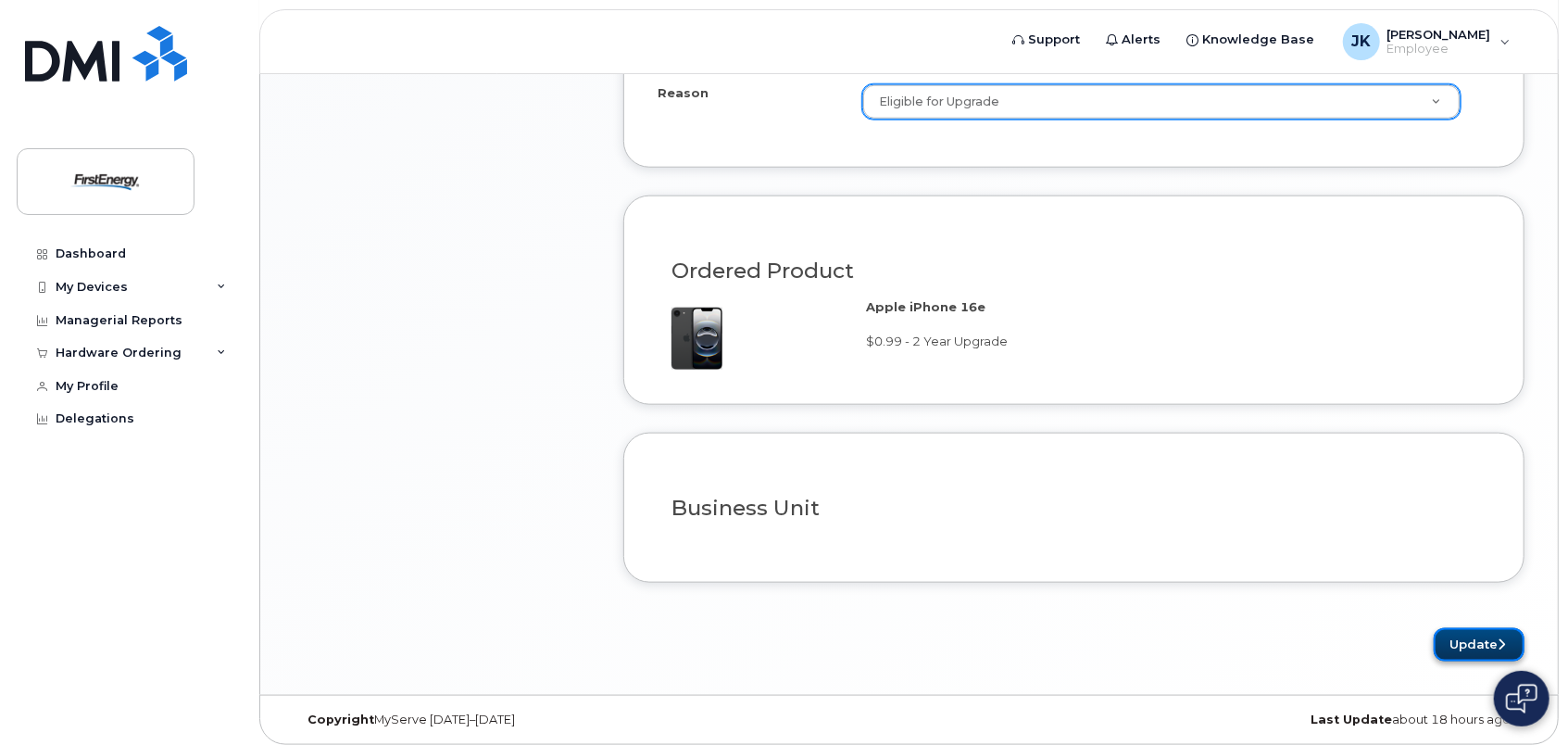
click at [1468, 633] on button "Update" at bounding box center [1478, 645] width 91 height 35
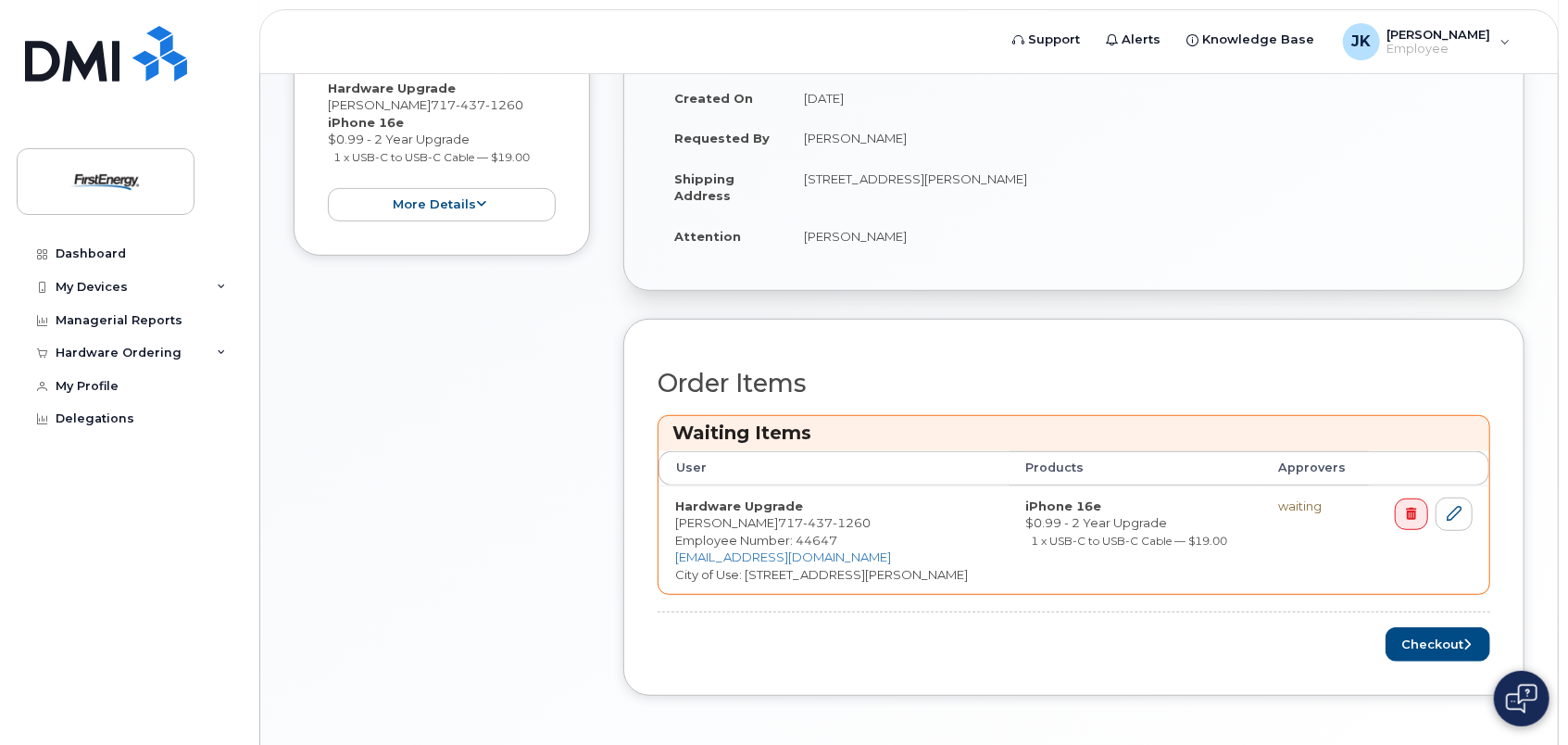
scroll to position [527, 0]
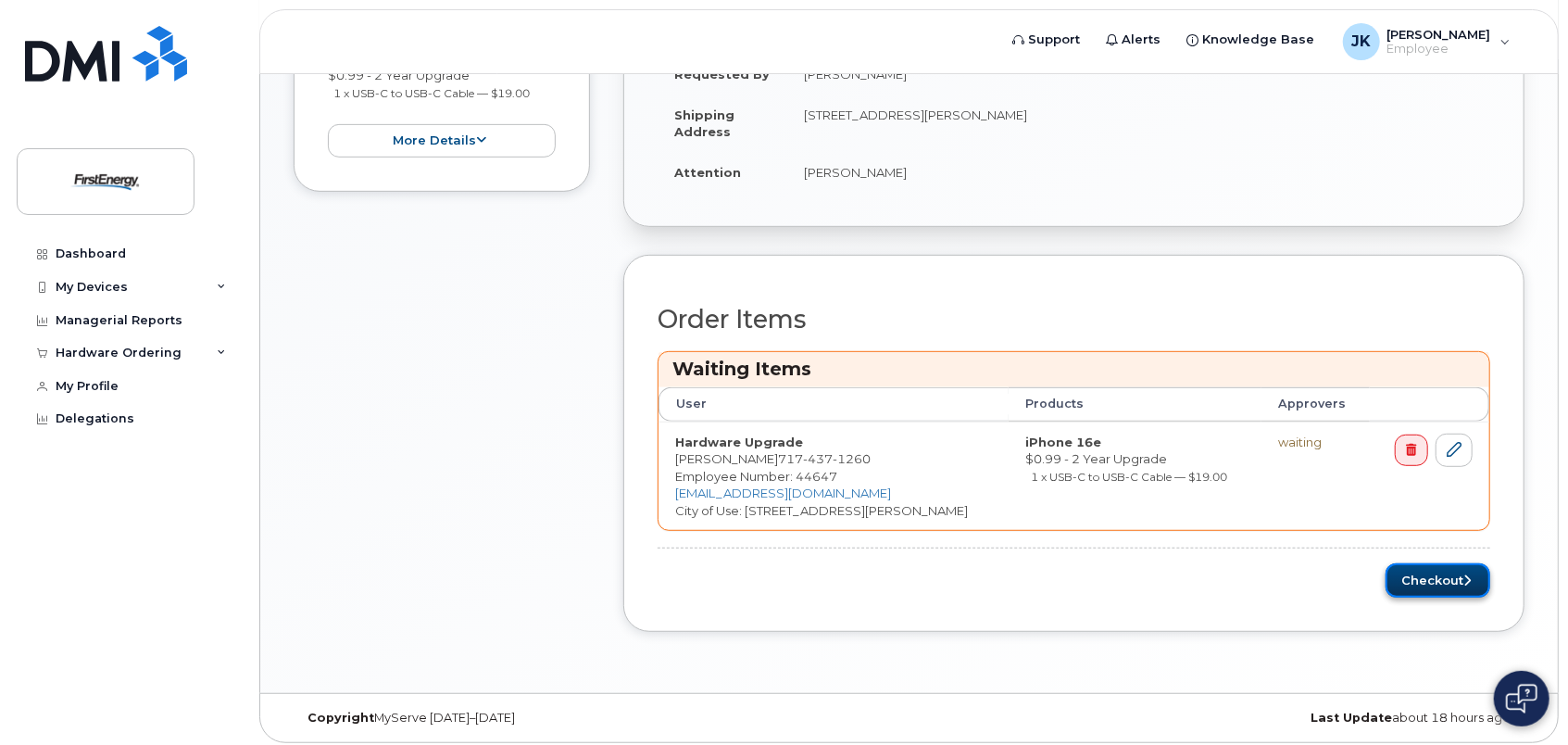
click at [1452, 579] on button "Checkout" at bounding box center [1438, 580] width 105 height 35
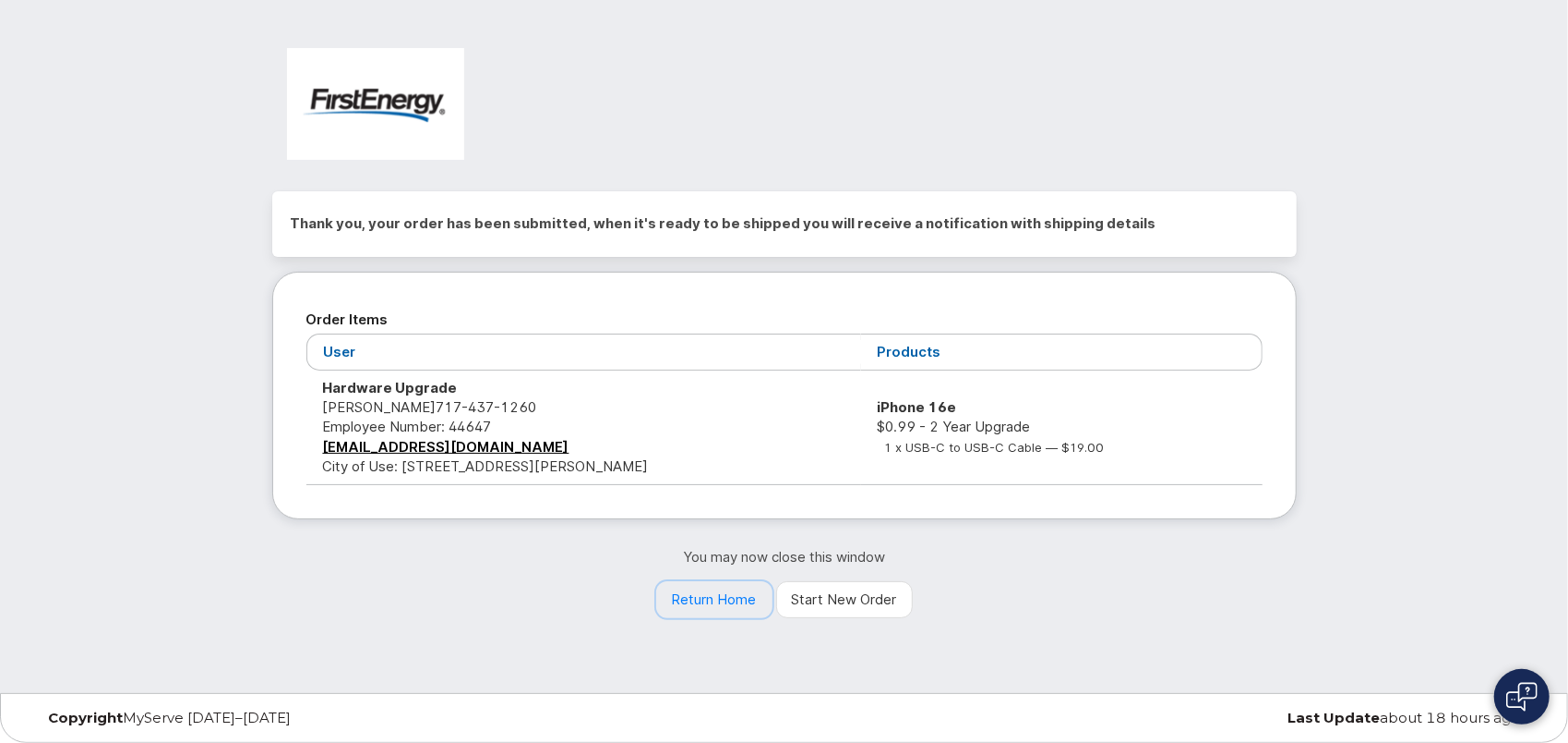
drag, startPoint x: 711, startPoint y: 601, endPoint x: 633, endPoint y: 605, distance: 78.1
click at [711, 601] on link "Return Home" at bounding box center [714, 600] width 116 height 37
